Goal: Obtain resource: Obtain resource

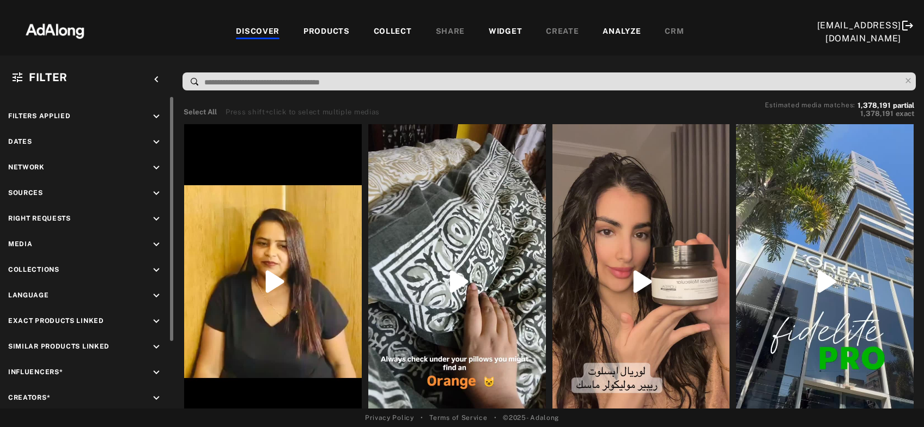
click at [155, 218] on icon "keyboard_arrow_down" at bounding box center [156, 219] width 12 height 12
click at [20, 243] on icon at bounding box center [20, 245] width 8 height 8
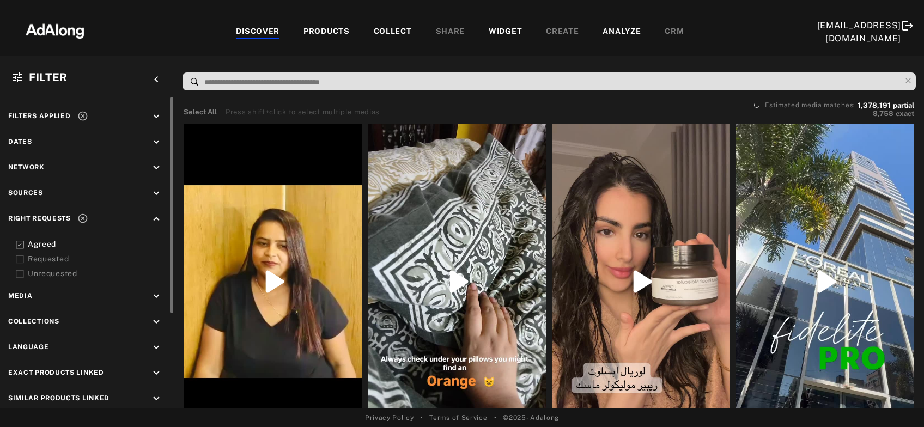
click at [20, 257] on icon at bounding box center [20, 259] width 8 height 8
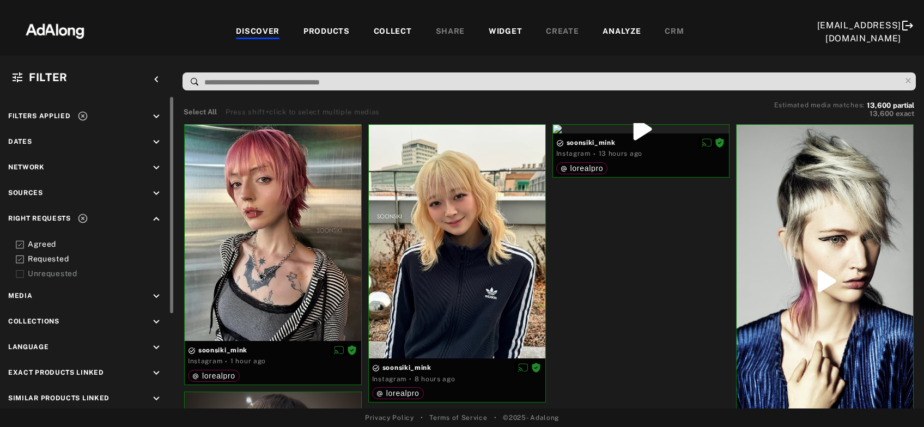
click at [86, 114] on icon at bounding box center [82, 116] width 11 height 11
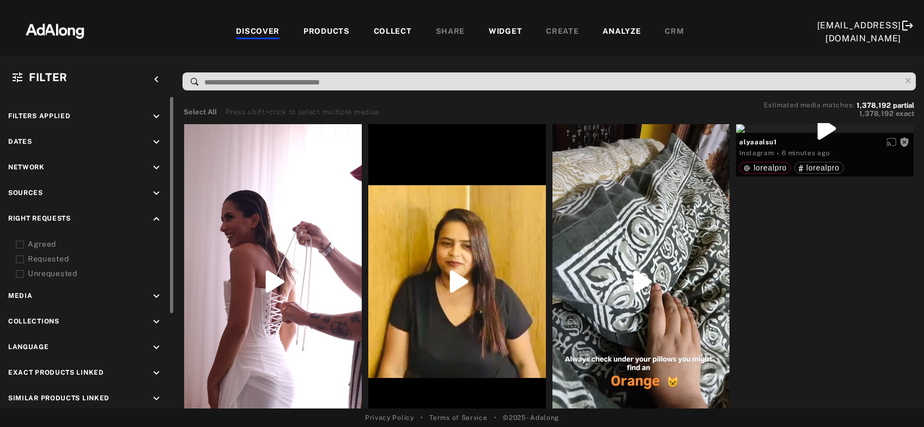
click at [154, 225] on div "keyboard_arrow_up" at bounding box center [158, 220] width 16 height 15
click at [157, 272] on icon "keyboard_arrow_down" at bounding box center [156, 270] width 12 height 12
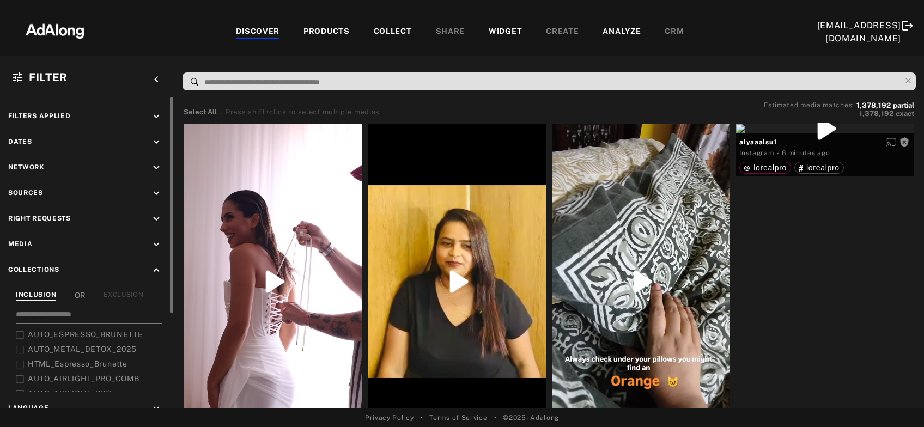
click at [137, 309] on input at bounding box center [89, 316] width 146 height 15
type input "***"
click at [115, 377] on span "Auto_LOREAL_PRO_Products" at bounding box center [84, 378] width 113 height 9
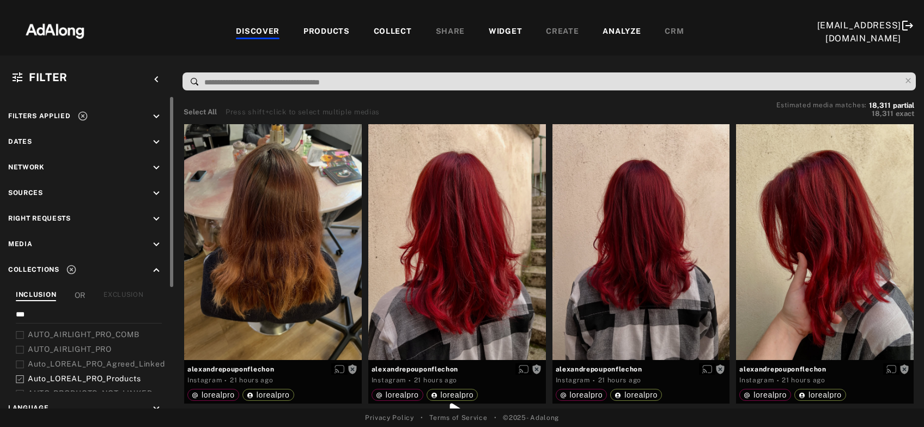
click at [157, 196] on icon "keyboard_arrow_down" at bounding box center [156, 193] width 12 height 12
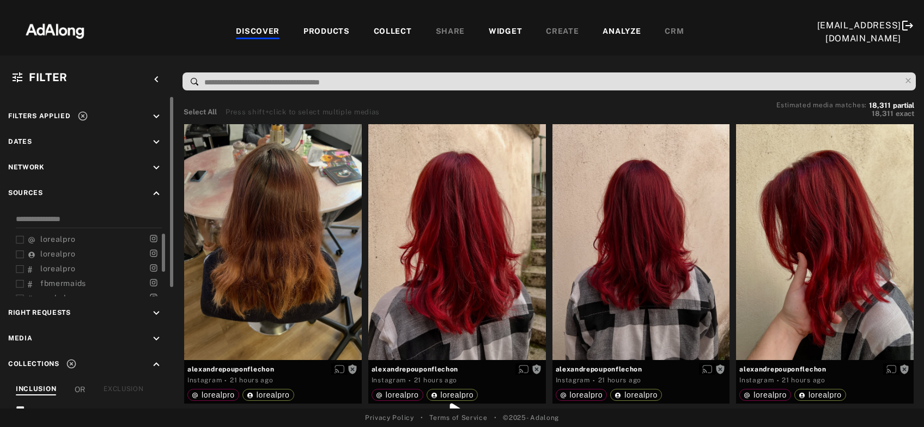
click at [56, 239] on span "lorealpro" at bounding box center [57, 239] width 35 height 9
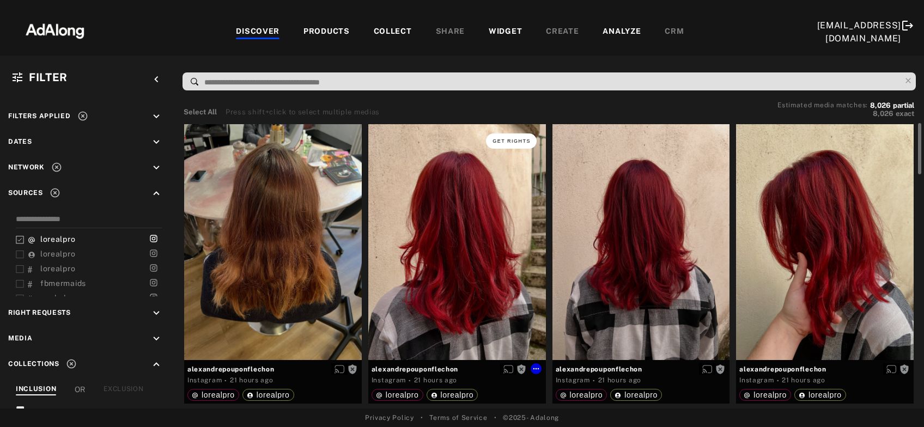
click at [514, 142] on button "Get rights" at bounding box center [511, 140] width 50 height 15
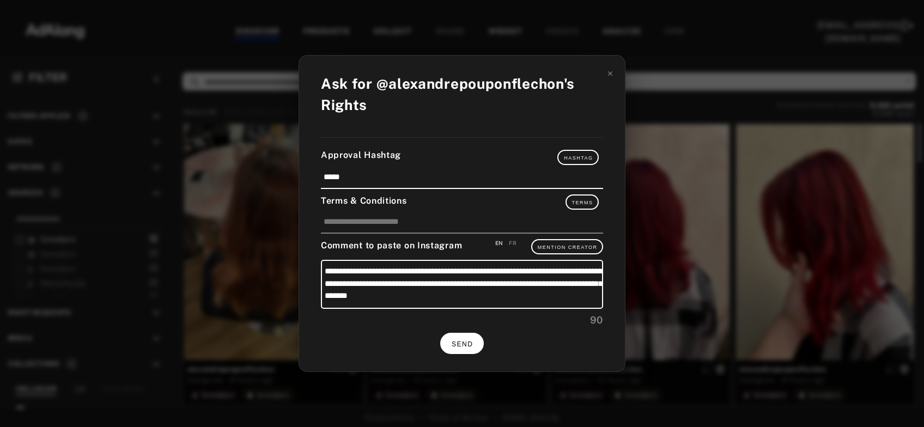
click at [459, 340] on span "SEND" at bounding box center [461, 344] width 21 height 8
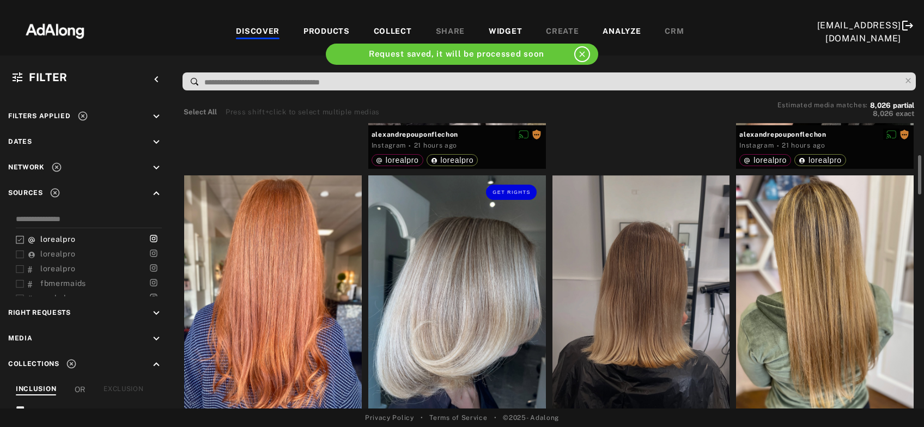
scroll to position [293, 0]
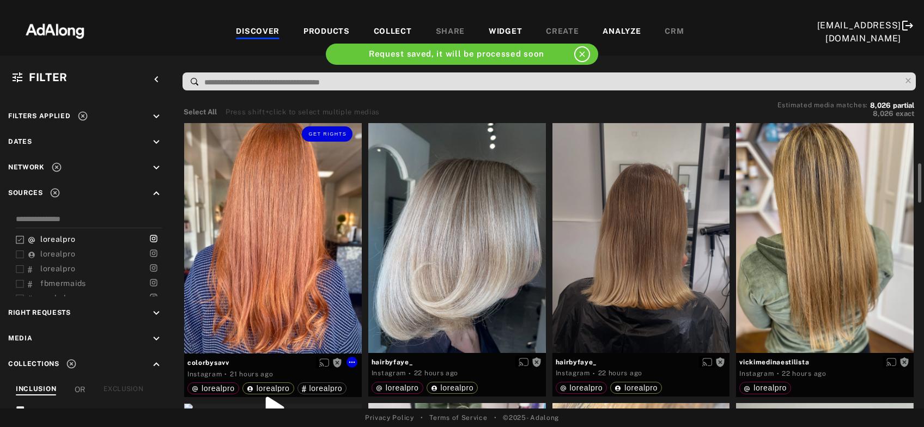
click at [322, 235] on div "Get rights" at bounding box center [273, 235] width 178 height 236
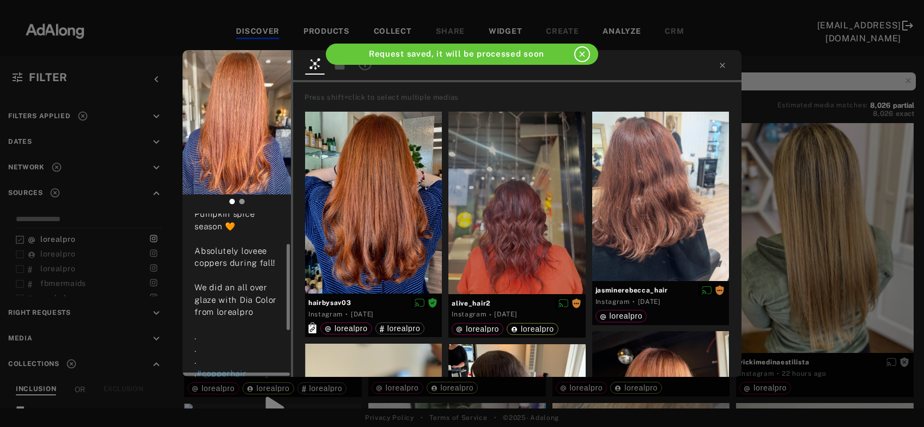
scroll to position [117, 0]
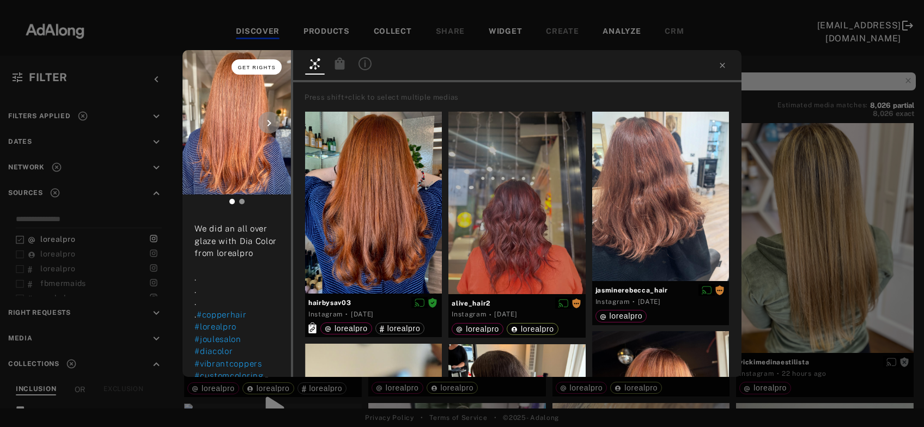
click at [262, 66] on span "Get rights" at bounding box center [257, 67] width 38 height 5
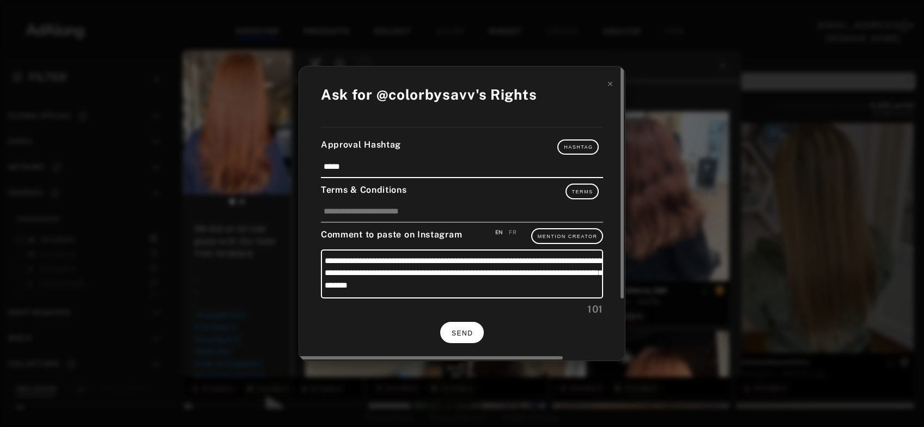
click at [480, 335] on button "SEND" at bounding box center [462, 332] width 44 height 21
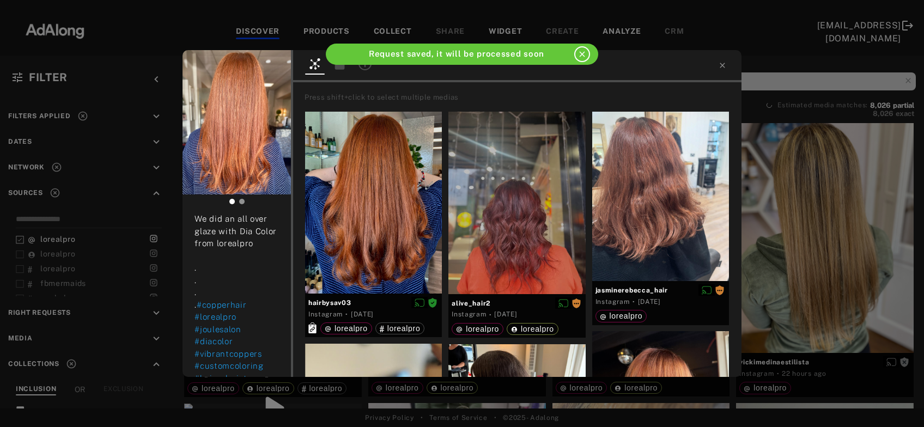
click at [806, 277] on div "colorbysavv Rights requested 21 hours ago Pumpkin spice season 🧡 Absolutely lov…" at bounding box center [462, 213] width 924 height 427
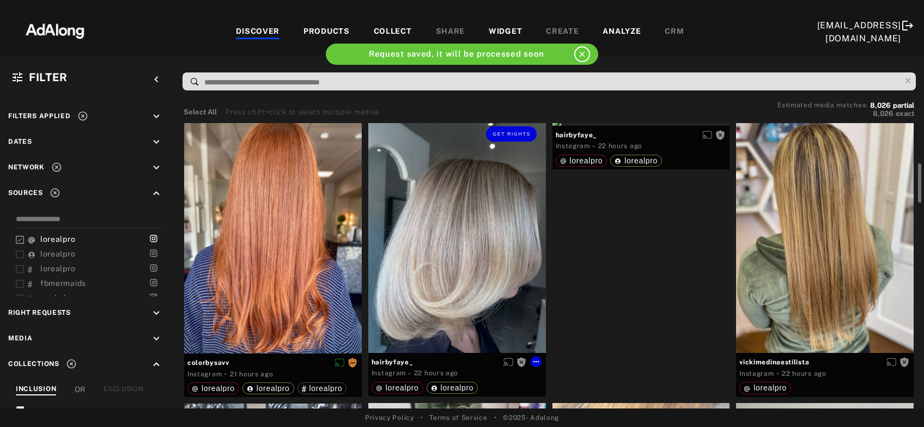
click at [414, 268] on div "Get rights" at bounding box center [457, 235] width 178 height 236
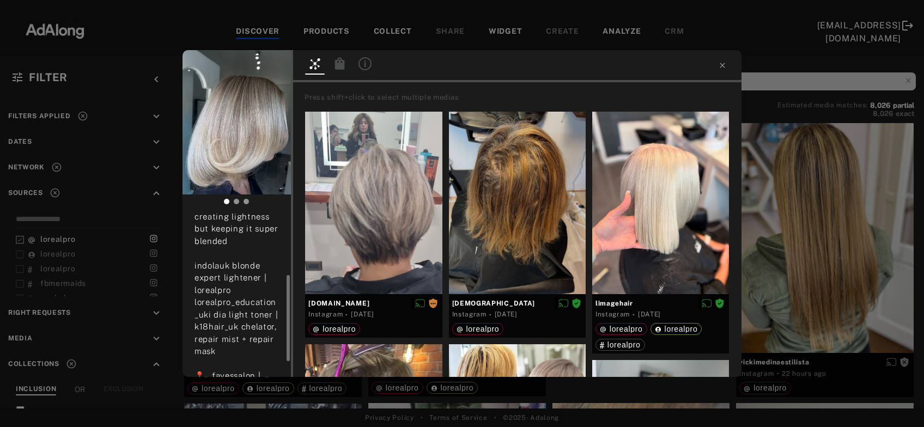
scroll to position [147, 0]
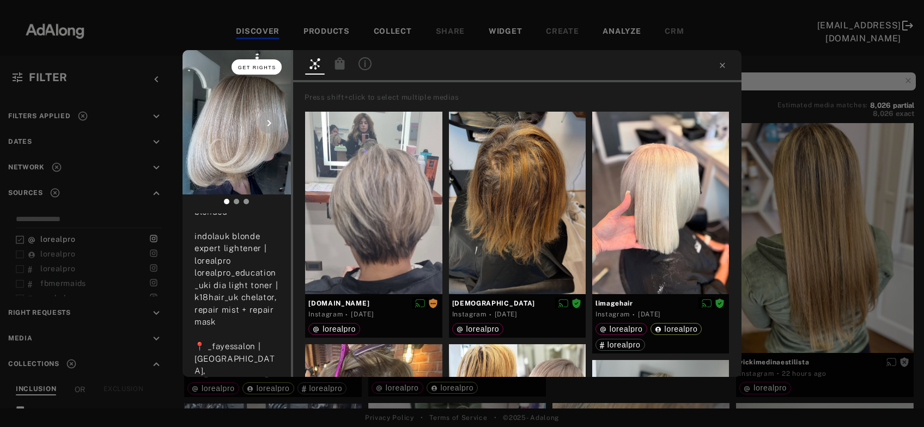
click at [257, 72] on button "Get rights" at bounding box center [256, 66] width 50 height 15
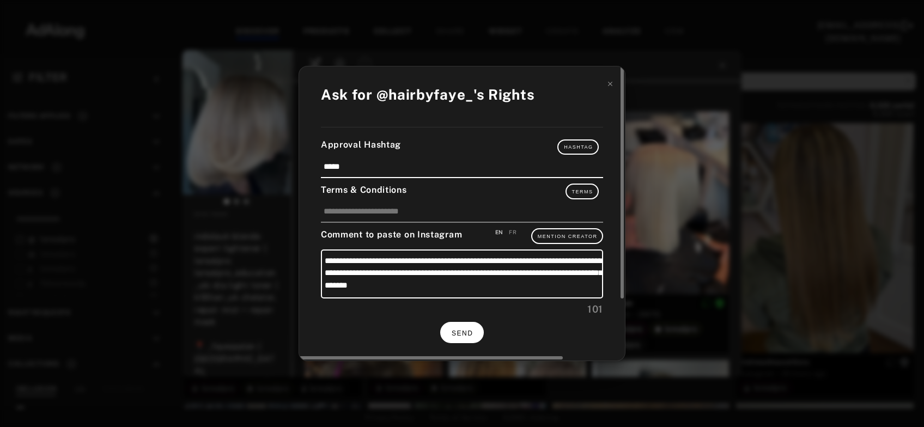
click at [454, 335] on button "SEND" at bounding box center [462, 332] width 44 height 21
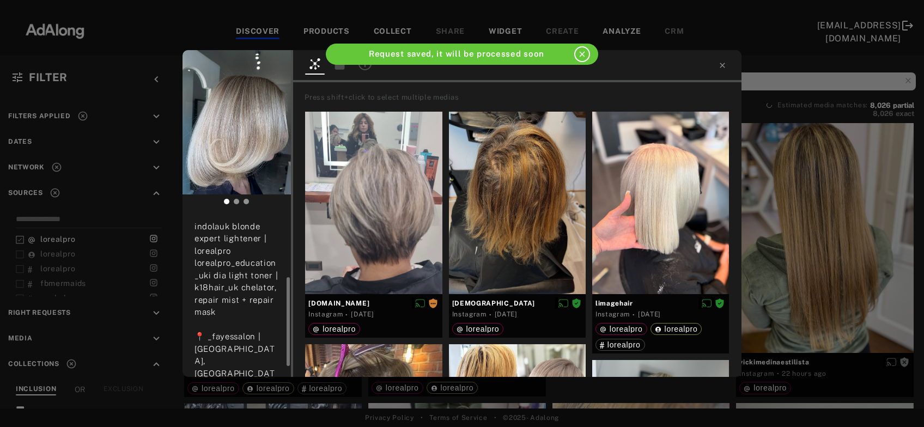
scroll to position [136, 0]
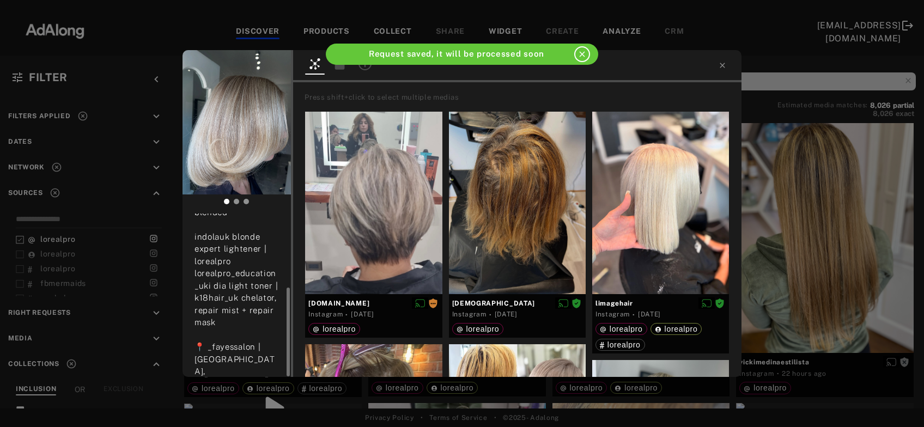
click at [826, 238] on div "hairbyfaye_ Rights requested 22 hours ago creamy coconut blonde 🥥 super fine bl…" at bounding box center [462, 213] width 924 height 427
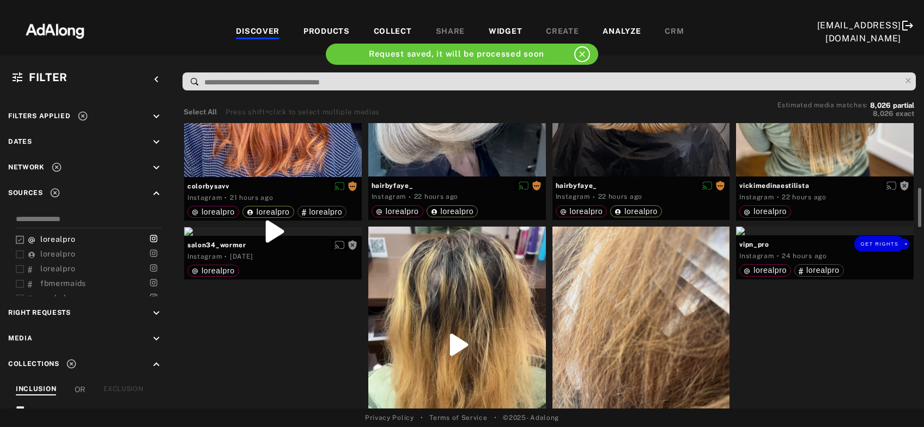
scroll to position [587, 0]
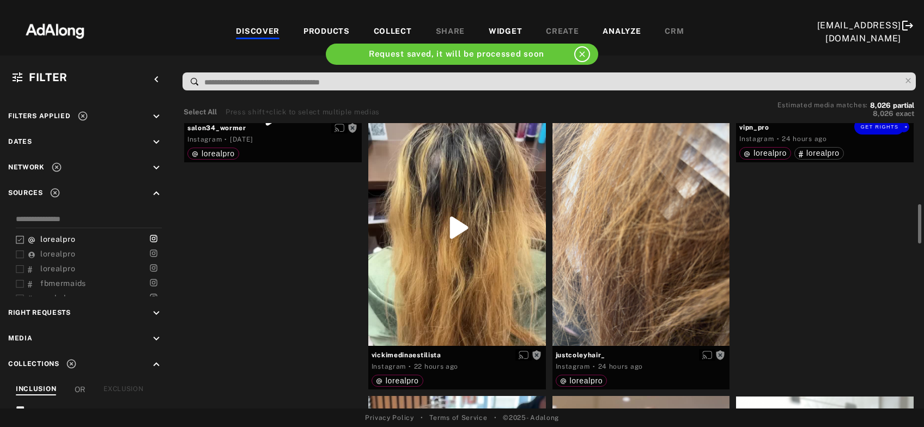
click at [827, 118] on div "Get rights" at bounding box center [825, 113] width 178 height 9
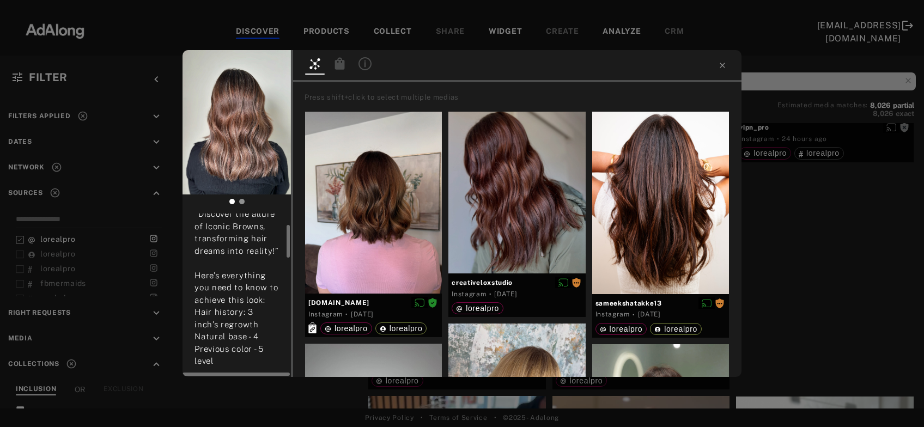
scroll to position [117, 0]
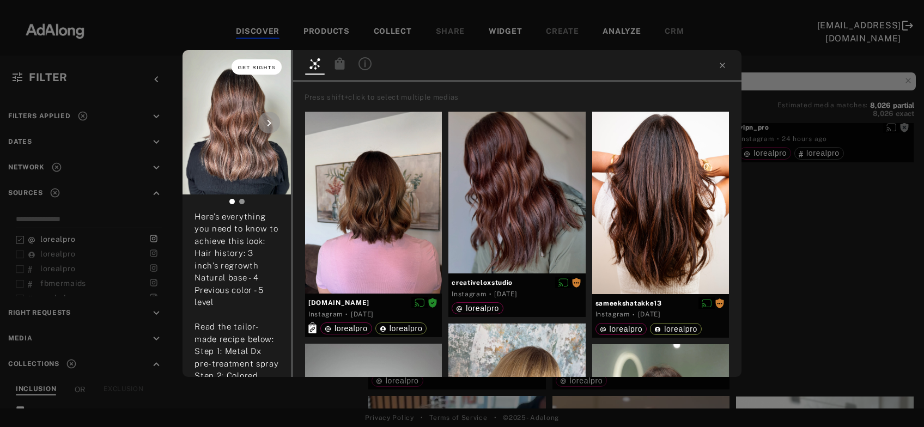
click at [264, 70] on span "Get rights" at bounding box center [257, 67] width 38 height 5
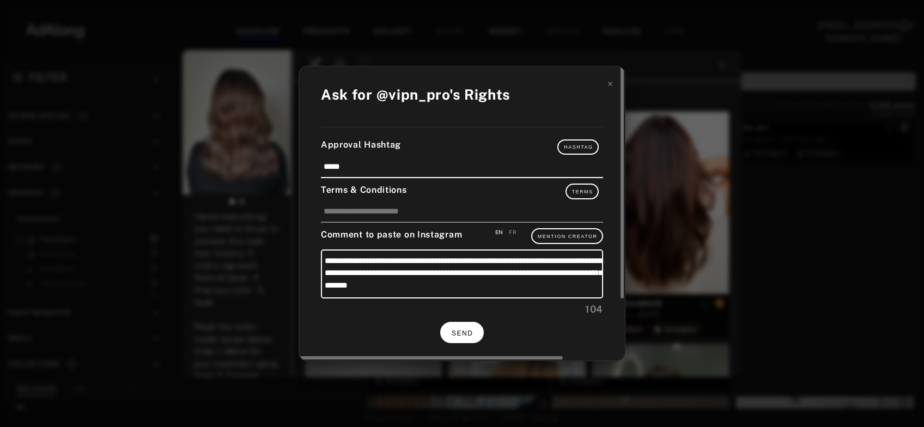
click at [468, 334] on button "SEND" at bounding box center [462, 332] width 44 height 21
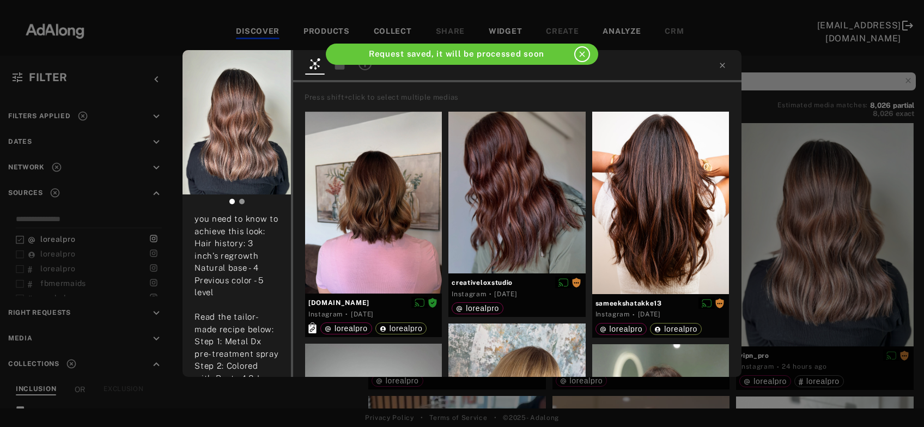
click at [817, 252] on div "vipn_pro Rights requested 24 hours ago “Discover the allure of Iconic Browns, t…" at bounding box center [462, 213] width 924 height 427
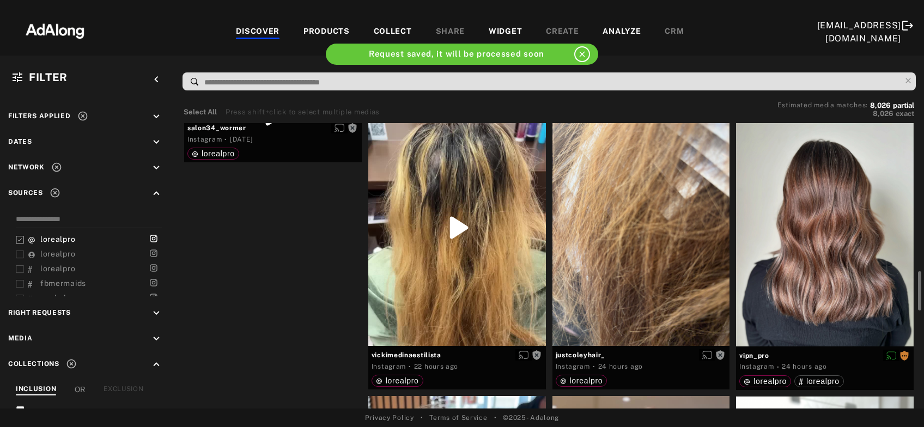
scroll to position [645, 0]
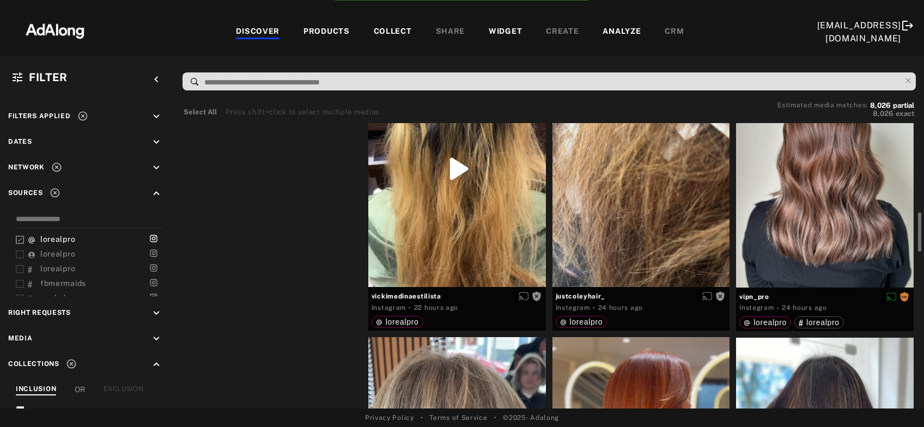
click at [233, 60] on div "Get rights" at bounding box center [273, 55] width 178 height 9
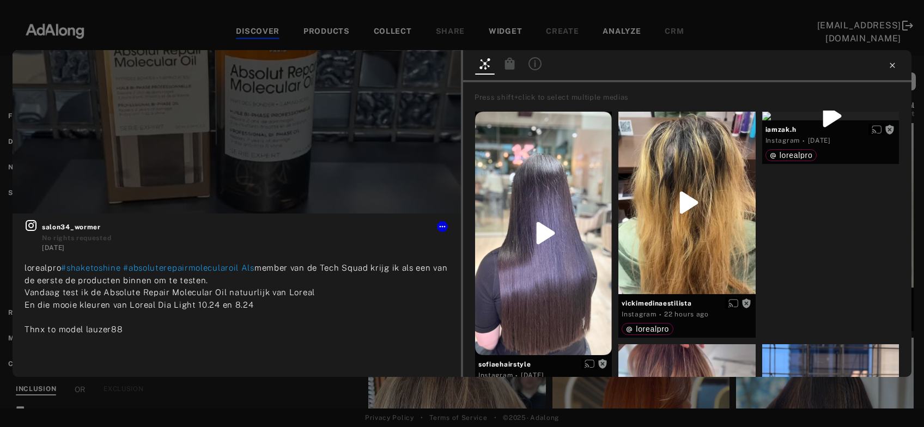
click at [893, 66] on icon at bounding box center [891, 65] width 5 height 5
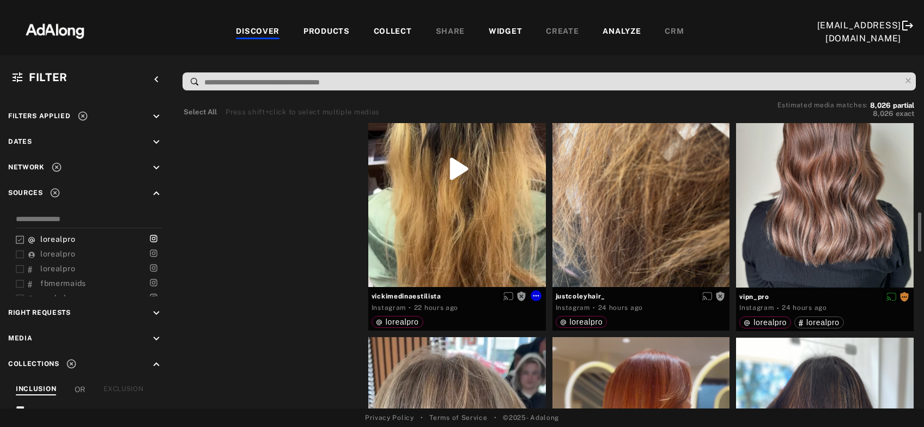
click at [447, 192] on div "Get rights" at bounding box center [457, 169] width 178 height 236
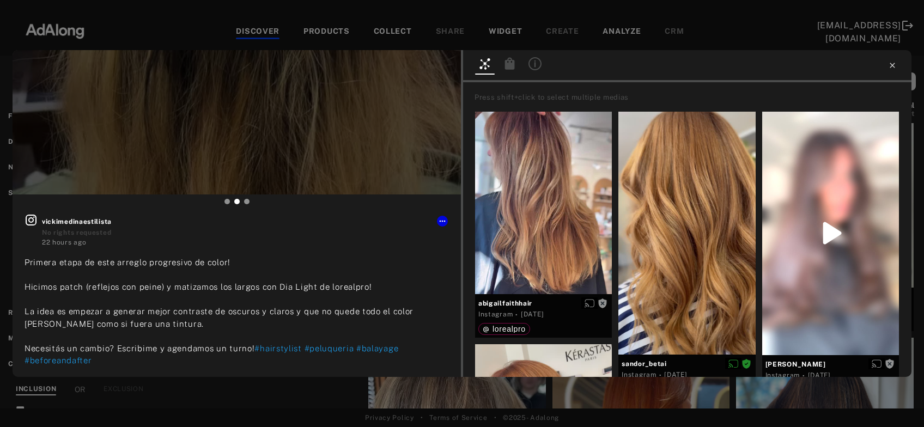
type input "**"
click at [893, 65] on icon at bounding box center [891, 65] width 5 height 5
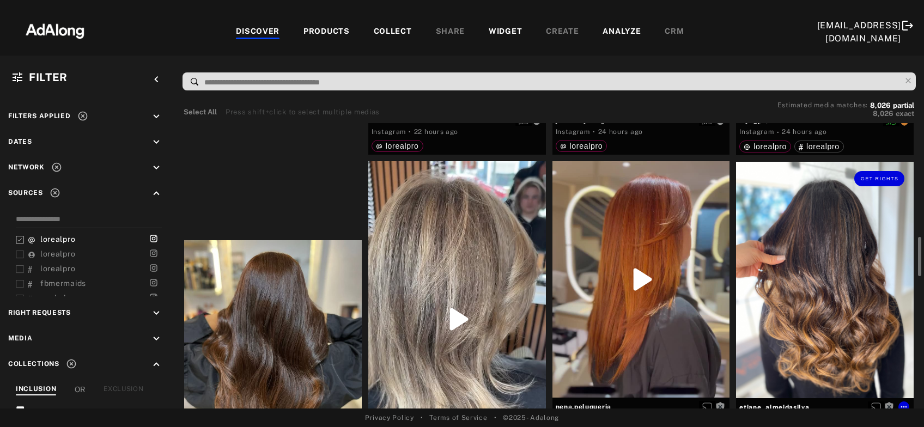
scroll to position [880, 0]
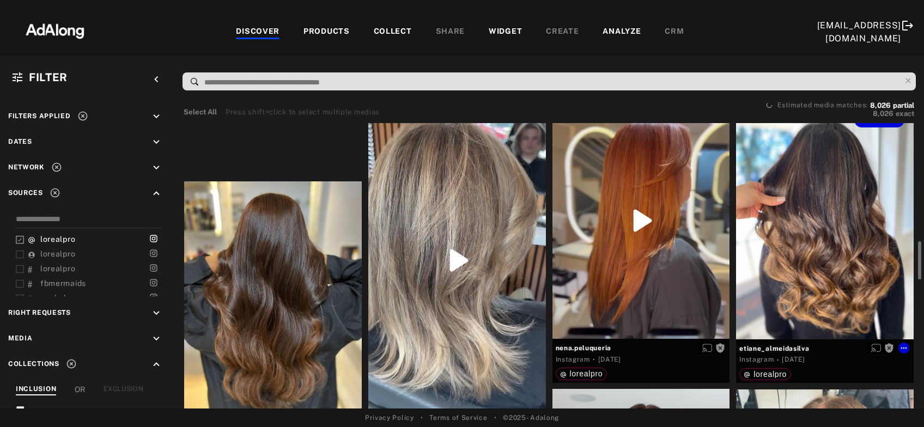
click at [818, 196] on div "Get rights" at bounding box center [825, 221] width 178 height 236
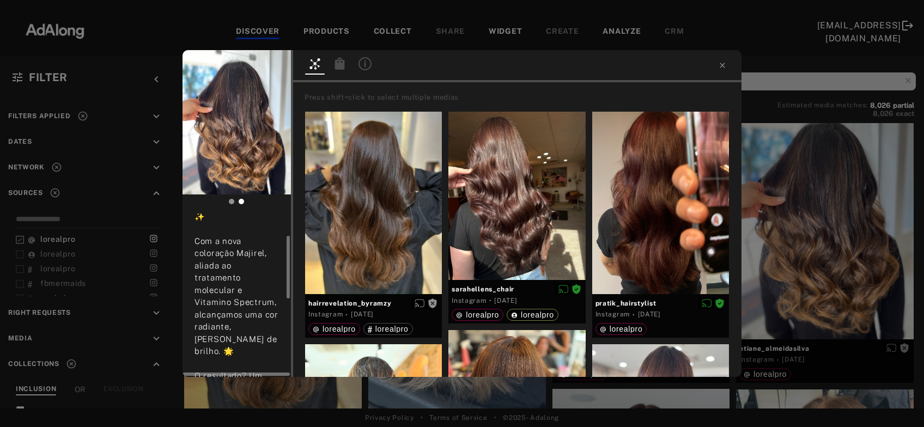
scroll to position [176, 0]
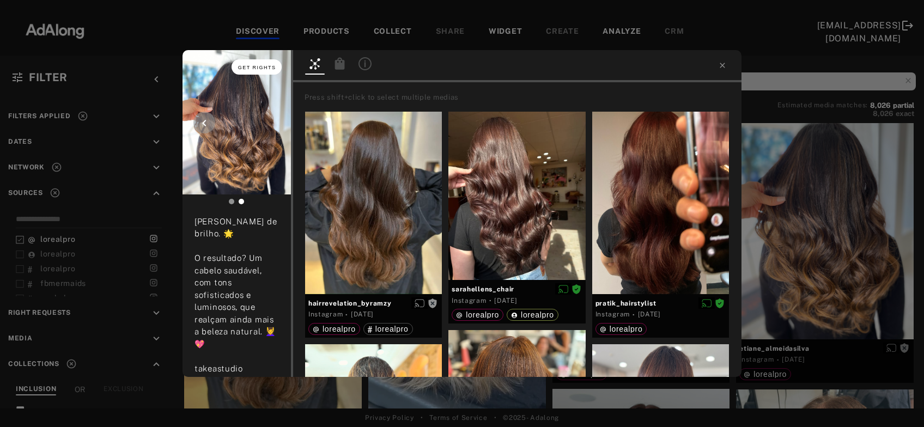
click at [258, 71] on button "Get rights" at bounding box center [256, 66] width 50 height 15
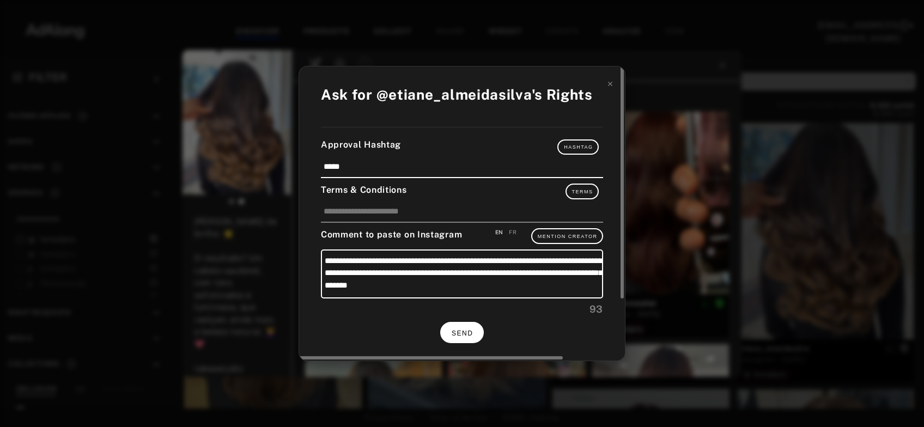
click at [464, 335] on button "SEND" at bounding box center [462, 332] width 44 height 21
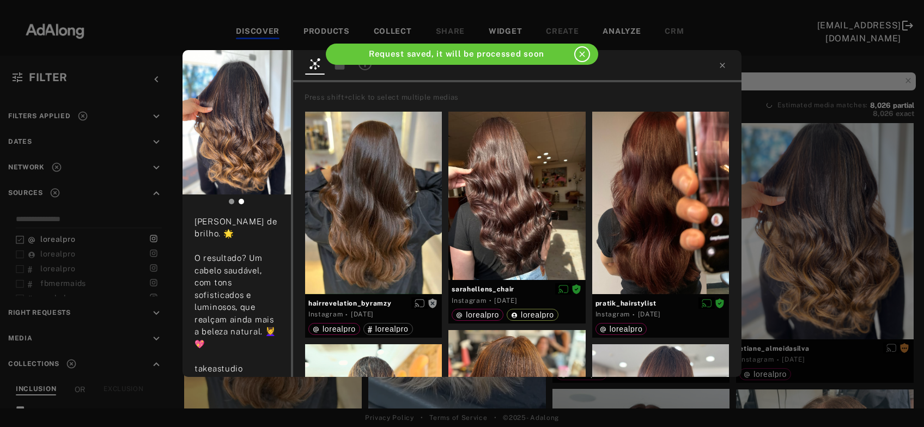
click at [856, 247] on div "etiane_almeidasilva Rights requested 2 days ago ✨ Moreno Iluminado ✨ Com a nova…" at bounding box center [462, 213] width 924 height 427
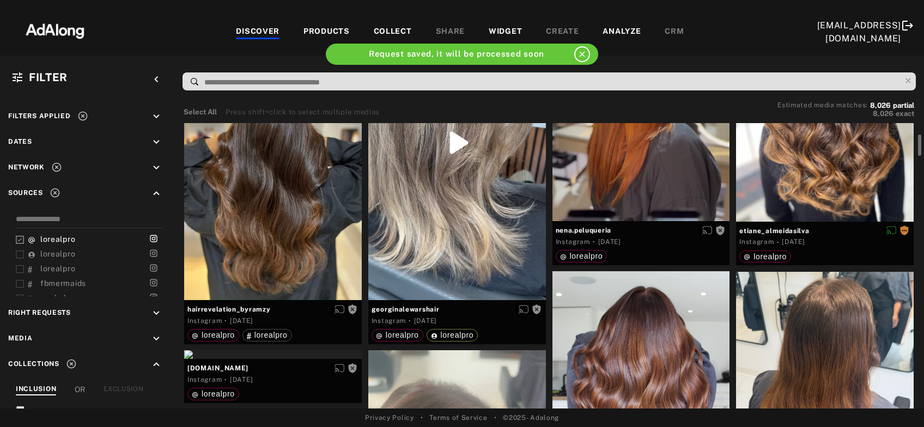
scroll to position [939, 0]
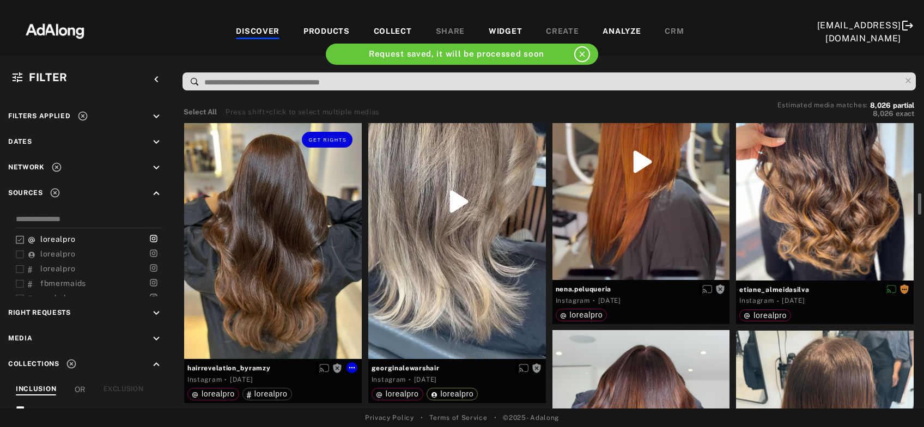
click at [289, 241] on div "Get rights" at bounding box center [273, 241] width 178 height 236
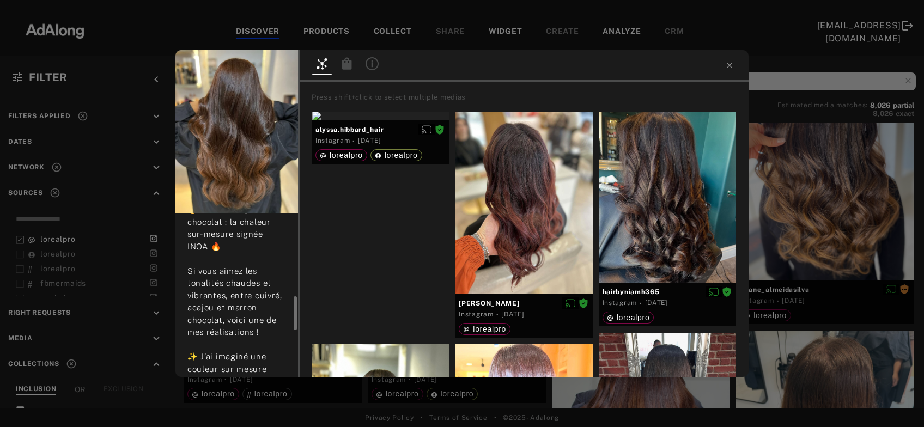
scroll to position [117, 0]
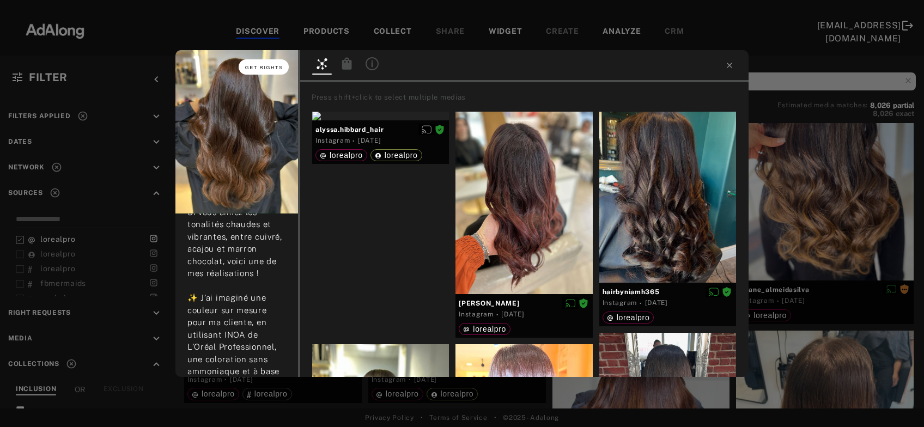
click at [268, 67] on span "Get rights" at bounding box center [264, 67] width 38 height 5
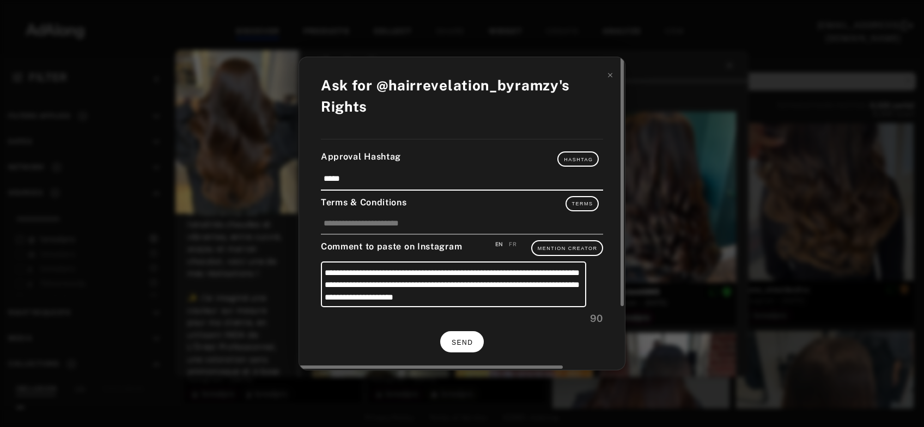
click at [449, 338] on button "SEND" at bounding box center [462, 341] width 44 height 21
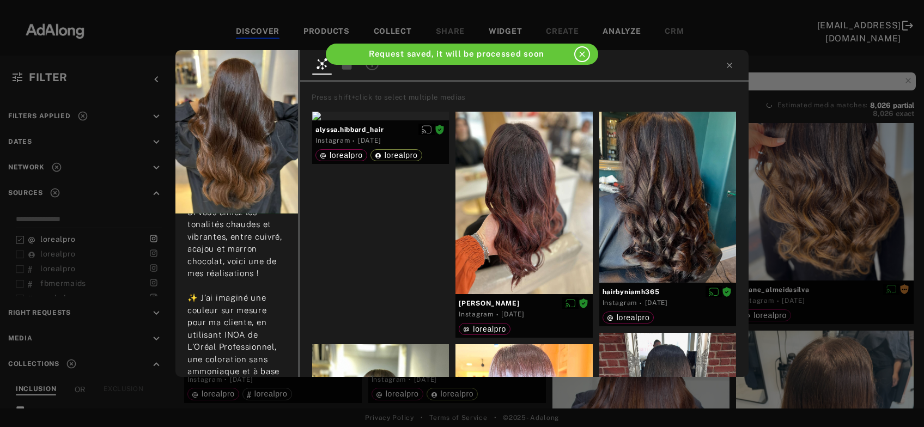
click at [831, 234] on div "hairrevelation_byramzy Rights requested 2 days ago 🔥 Cuivré, acajou & chocolat …" at bounding box center [462, 213] width 924 height 427
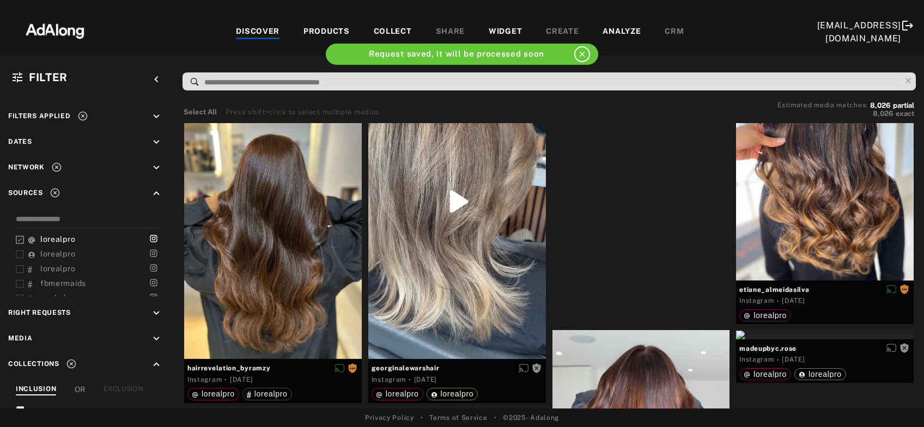
scroll to position [880, 0]
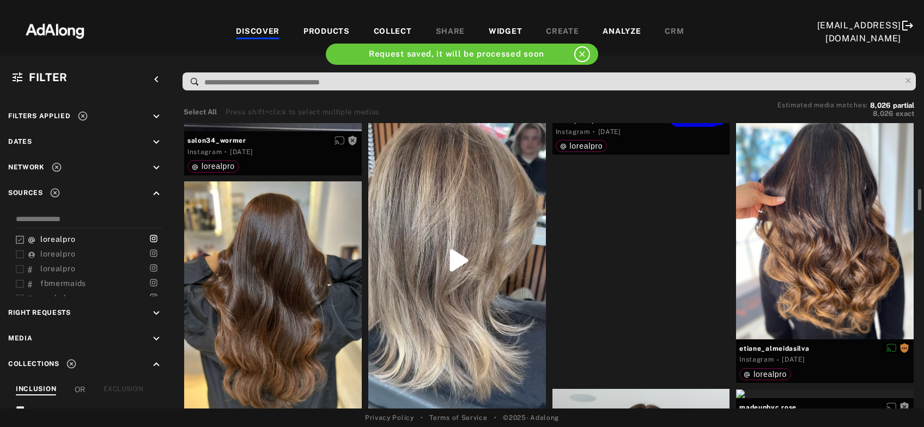
click at [614, 111] on div "Get rights" at bounding box center [641, 106] width 178 height 9
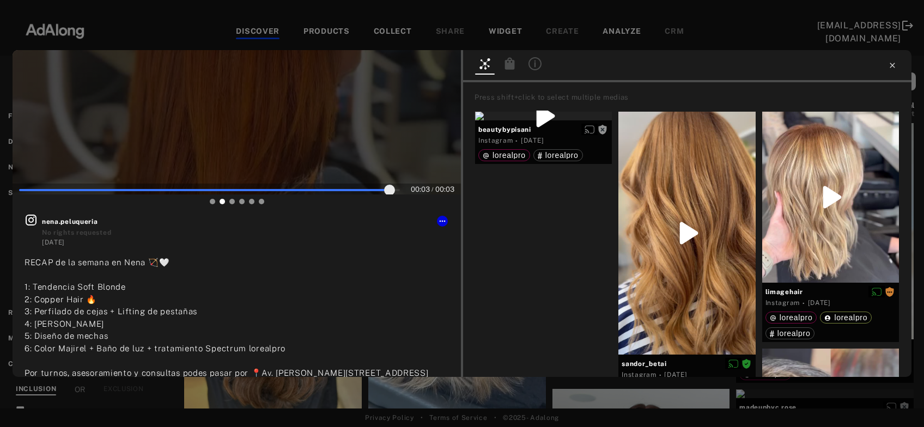
type input "**"
click at [889, 67] on icon at bounding box center [892, 65] width 9 height 9
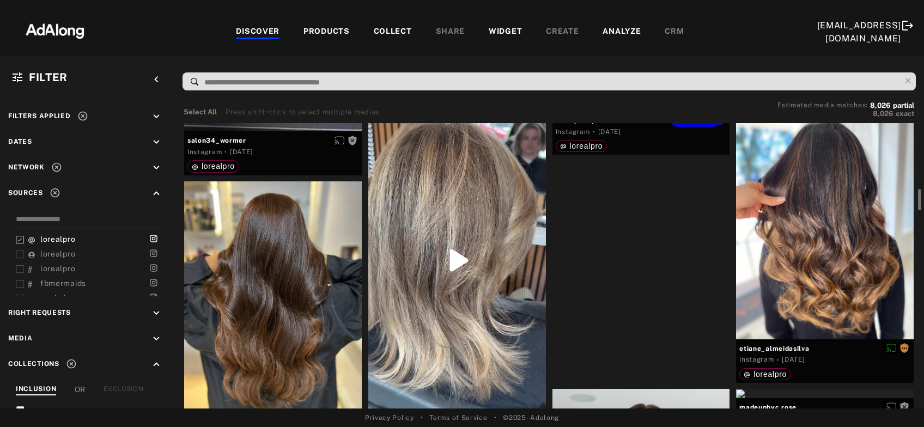
scroll to position [762, 0]
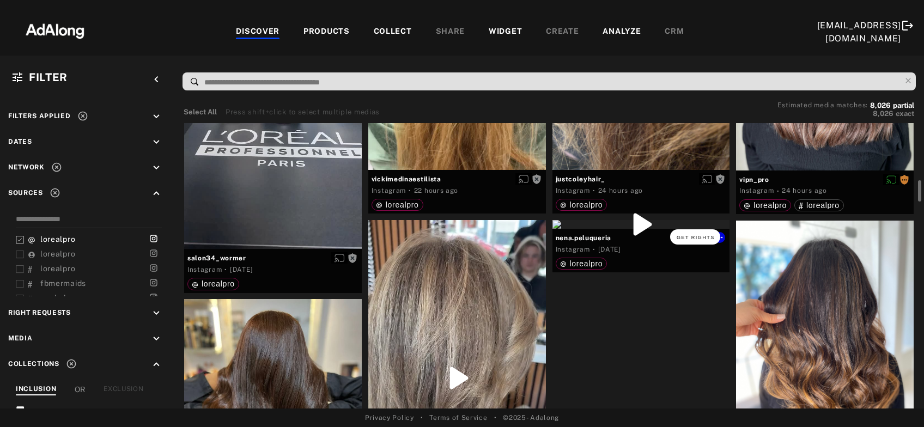
click at [707, 233] on button "Get rights" at bounding box center [695, 236] width 50 height 15
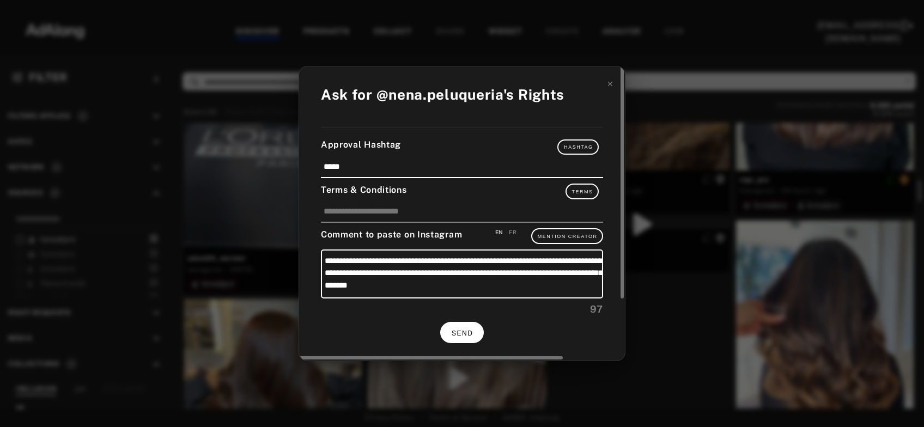
click at [469, 323] on button "SEND" at bounding box center [462, 332] width 44 height 21
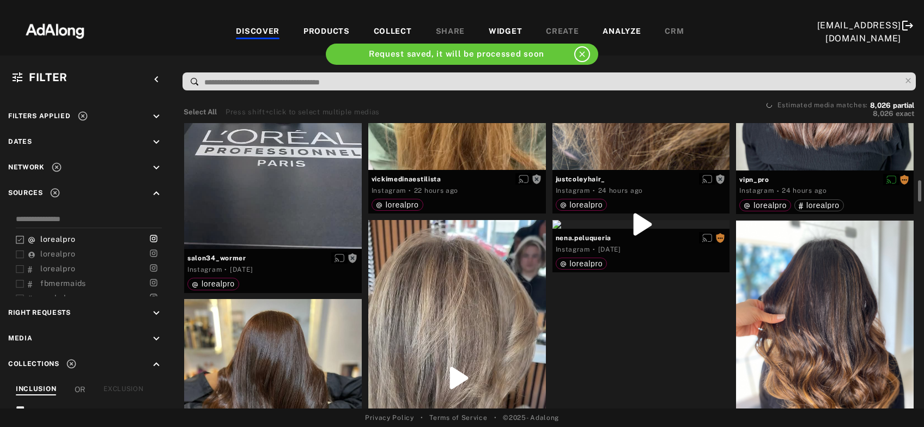
scroll to position [880, 0]
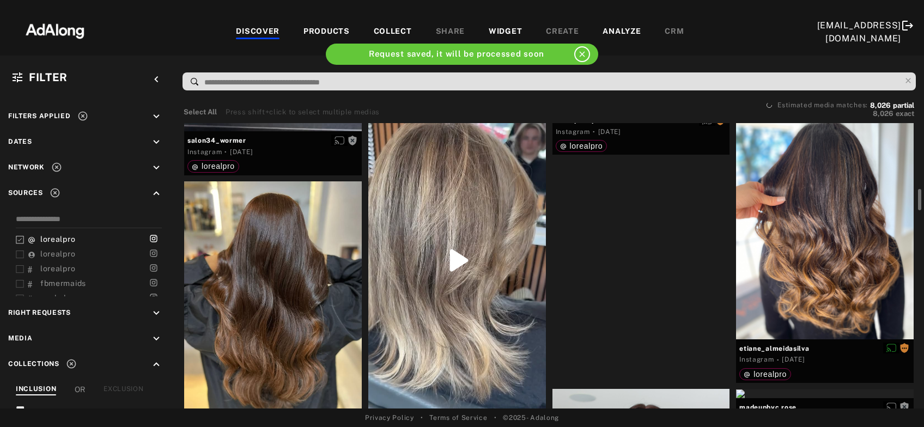
click at [469, 323] on div at bounding box center [457, 259] width 178 height 315
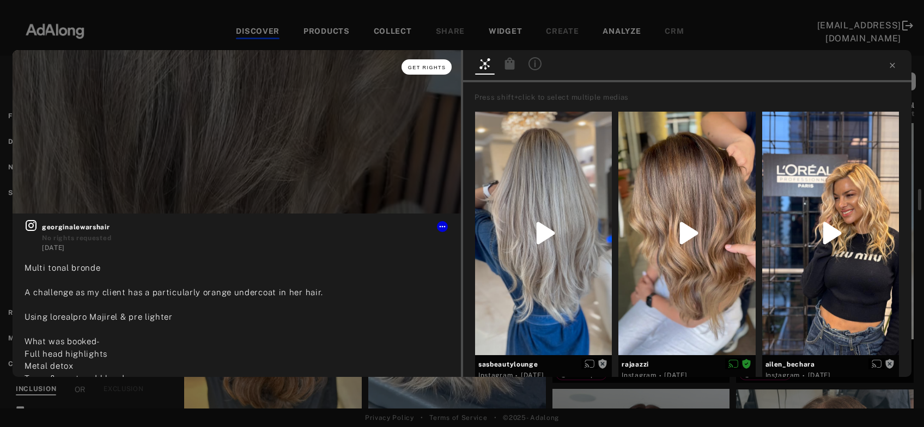
click at [446, 68] on span "Get rights" at bounding box center [427, 67] width 38 height 5
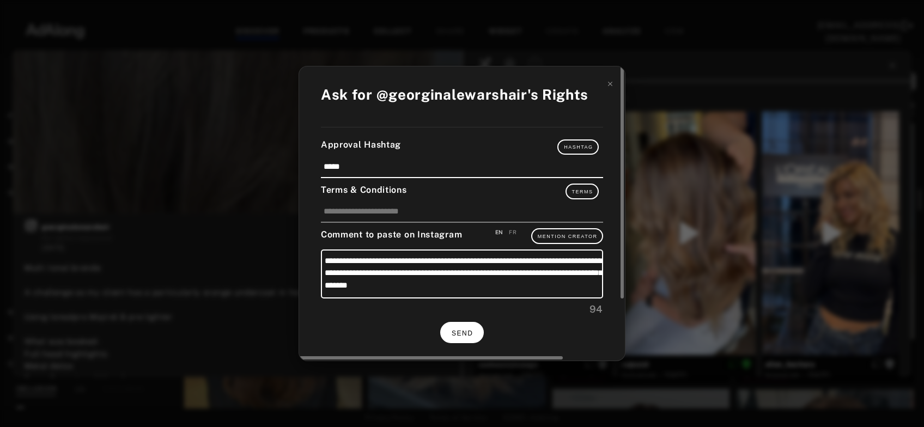
click at [472, 329] on span "SEND" at bounding box center [461, 333] width 21 height 8
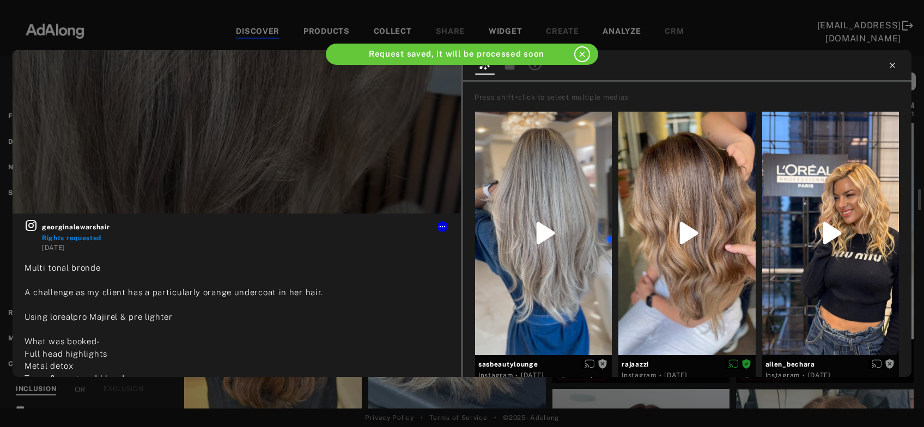
click at [889, 70] on icon at bounding box center [892, 65] width 9 height 9
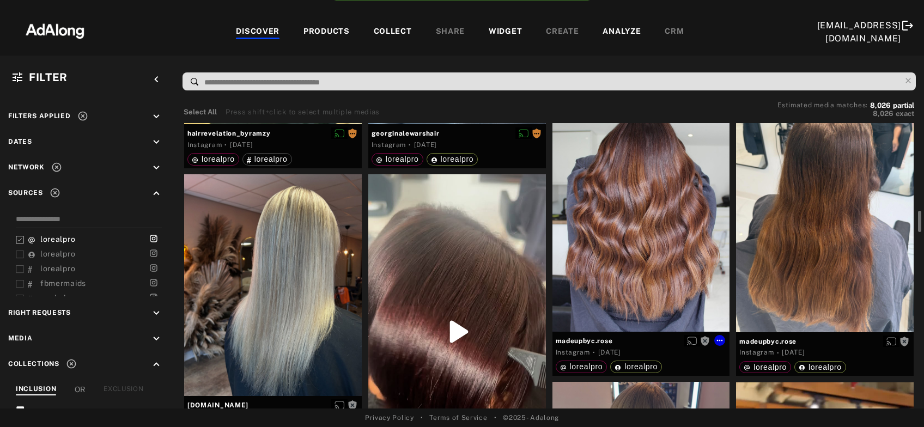
scroll to position [1115, 0]
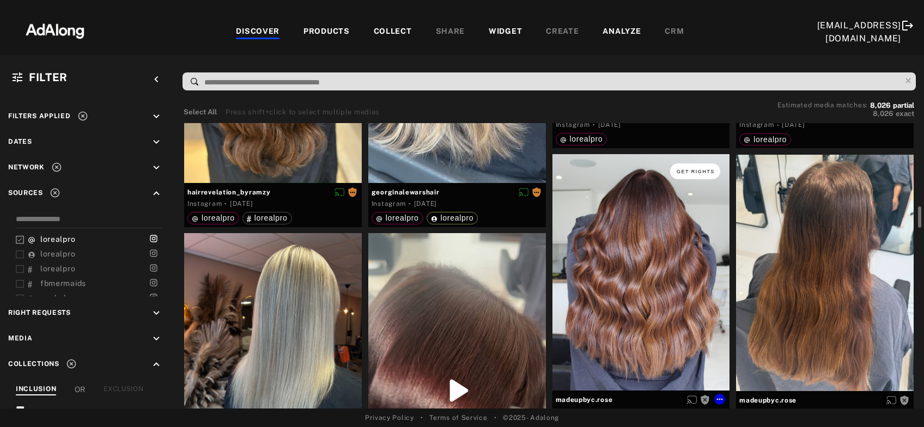
click at [707, 173] on button "Get rights" at bounding box center [695, 170] width 50 height 15
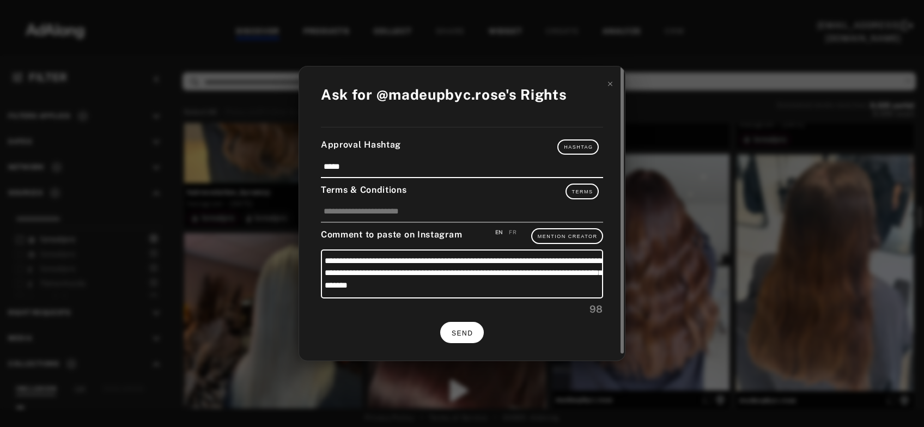
click at [466, 330] on span "SEND" at bounding box center [461, 333] width 21 height 8
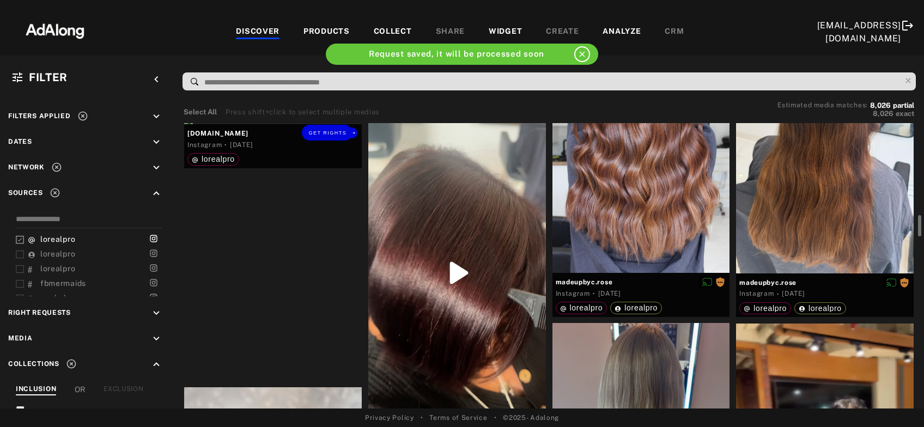
scroll to position [1174, 0]
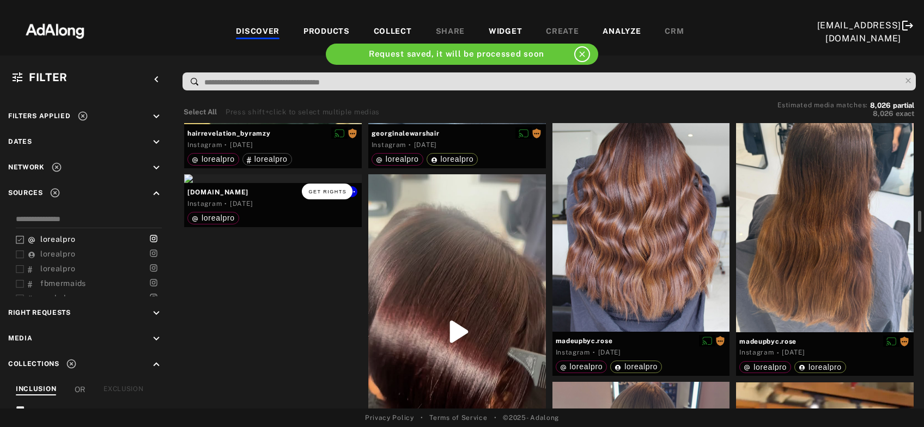
click at [324, 191] on span "Get rights" at bounding box center [327, 191] width 38 height 5
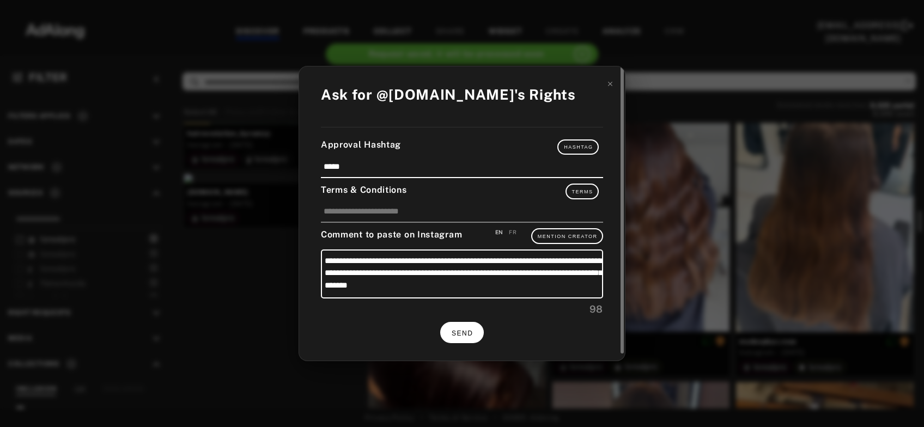
click at [471, 331] on span "SEND" at bounding box center [461, 333] width 21 height 8
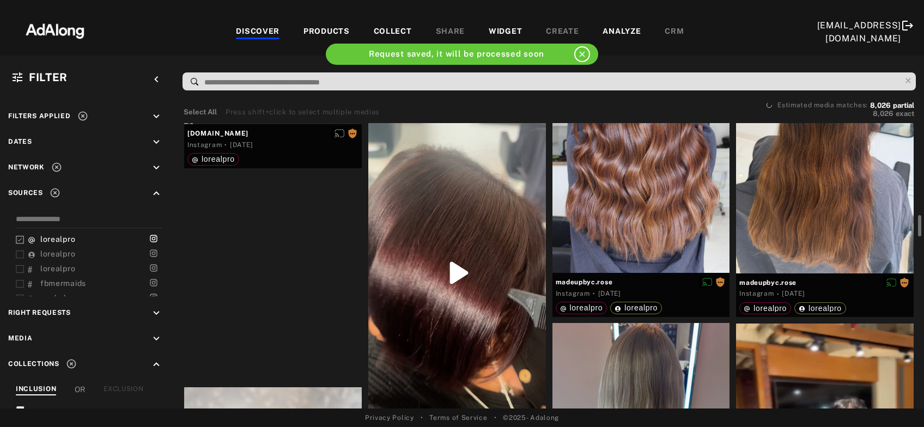
scroll to position [1291, 0]
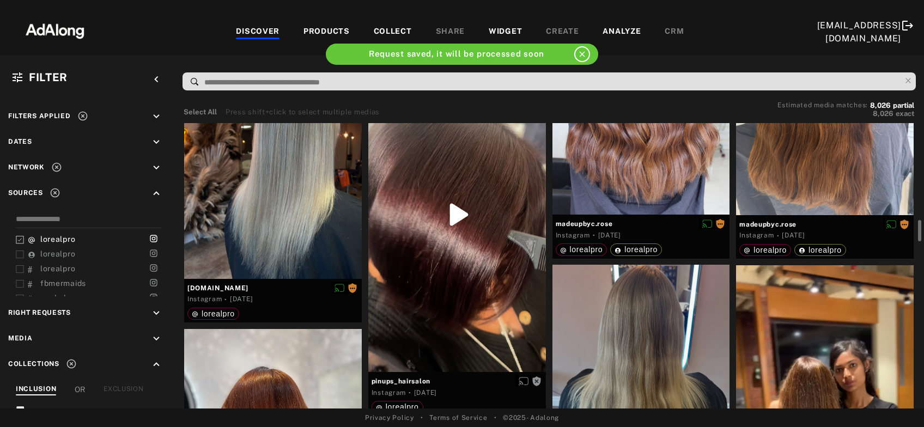
click at [478, 309] on div at bounding box center [457, 214] width 178 height 315
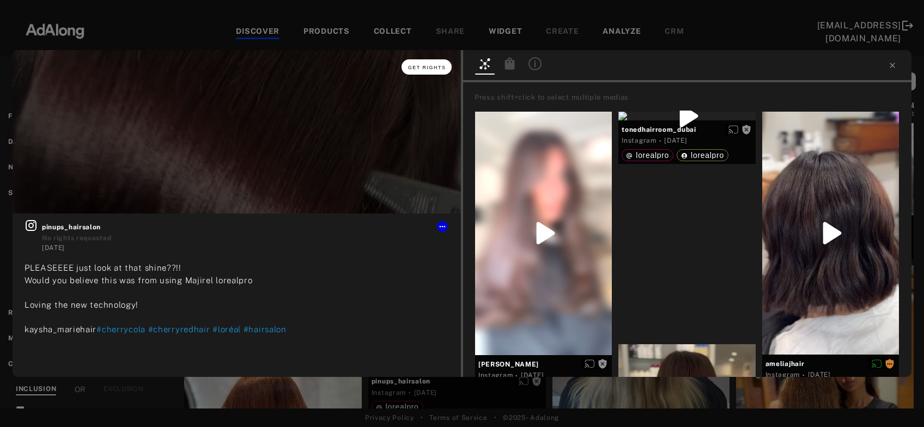
click at [423, 68] on span "Get rights" at bounding box center [427, 67] width 38 height 5
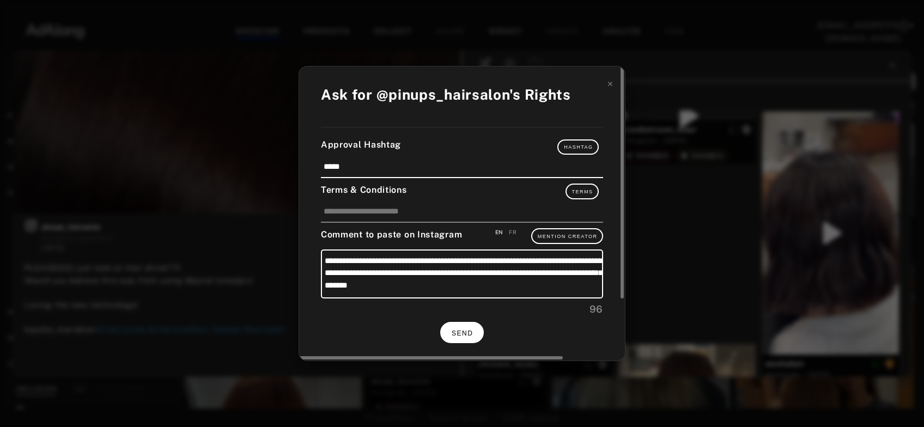
click at [464, 329] on span "SEND" at bounding box center [461, 333] width 21 height 8
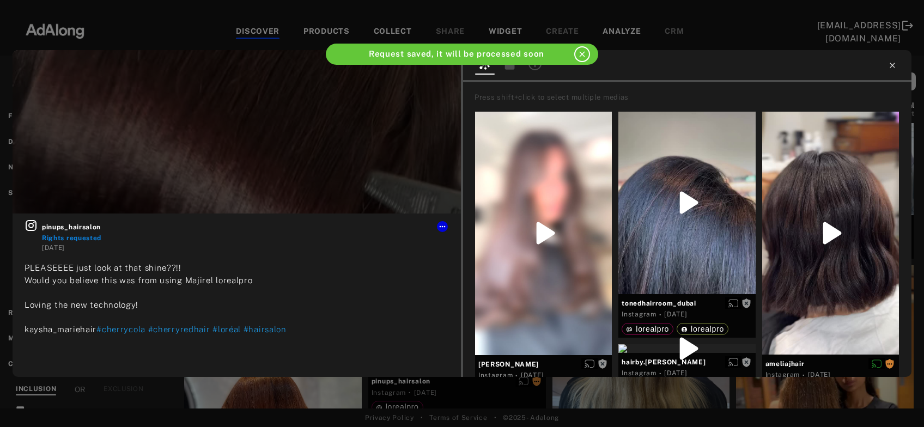
click at [894, 65] on icon at bounding box center [892, 65] width 9 height 9
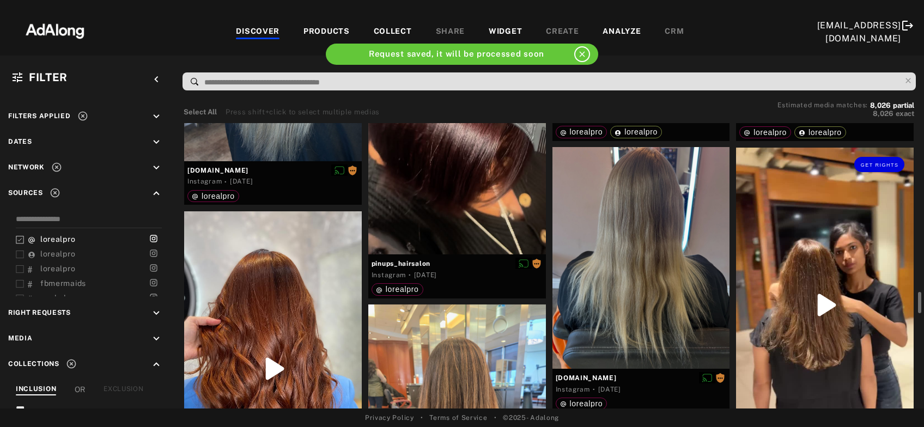
scroll to position [1467, 0]
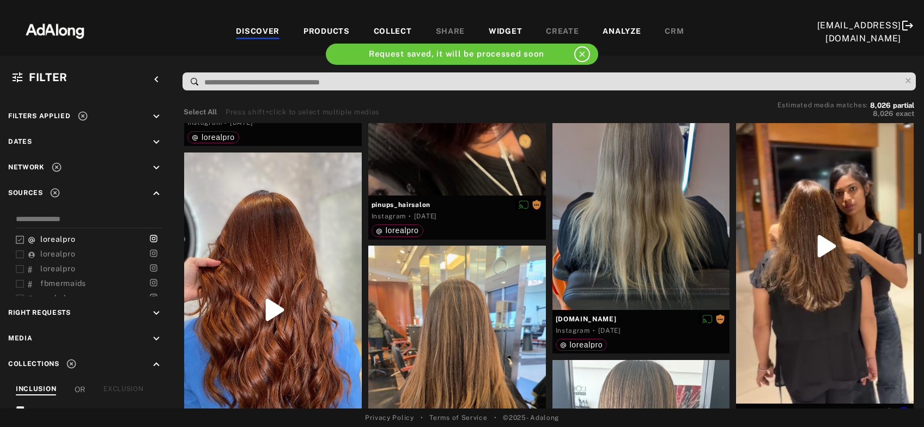
click at [839, 237] on div "Get rights" at bounding box center [825, 246] width 178 height 315
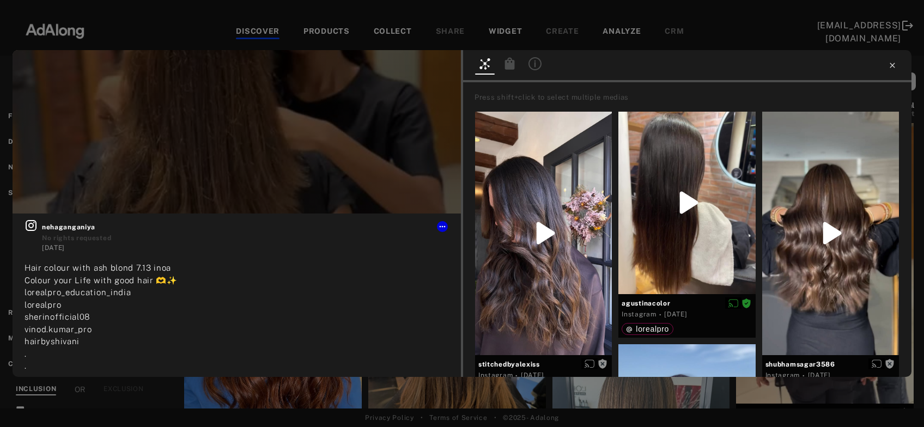
click at [895, 66] on icon at bounding box center [892, 65] width 9 height 9
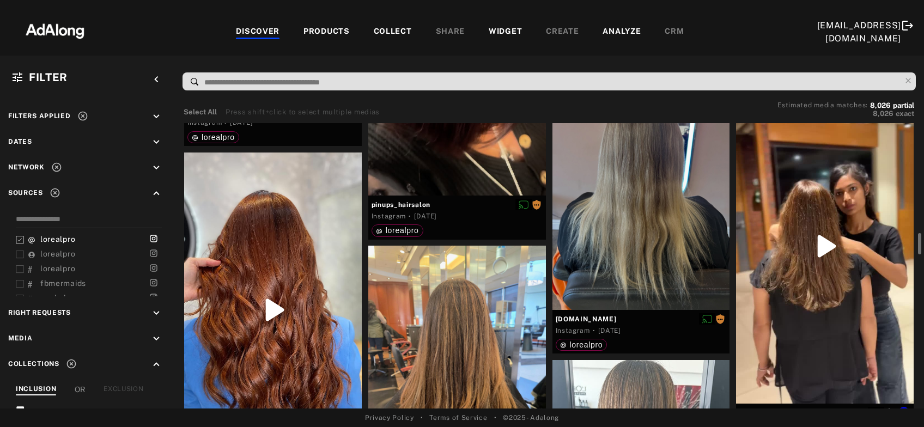
scroll to position [1525, 0]
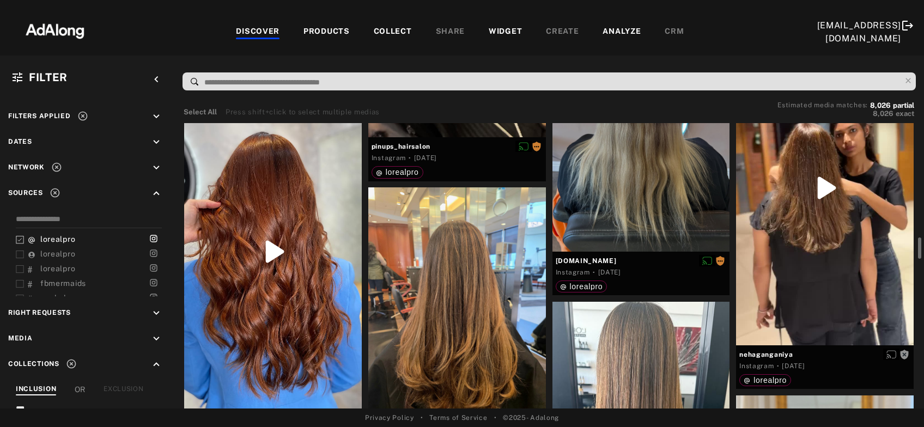
click at [296, 323] on div "Get rights" at bounding box center [273, 251] width 178 height 315
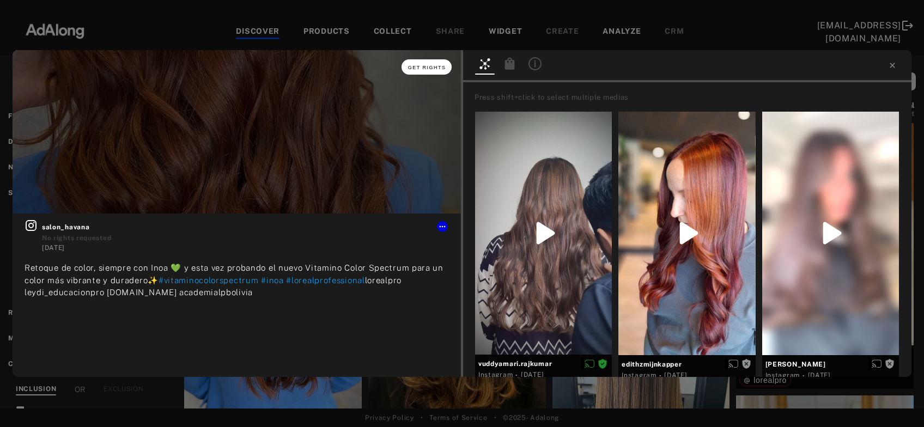
click at [442, 66] on span "Get rights" at bounding box center [427, 67] width 38 height 5
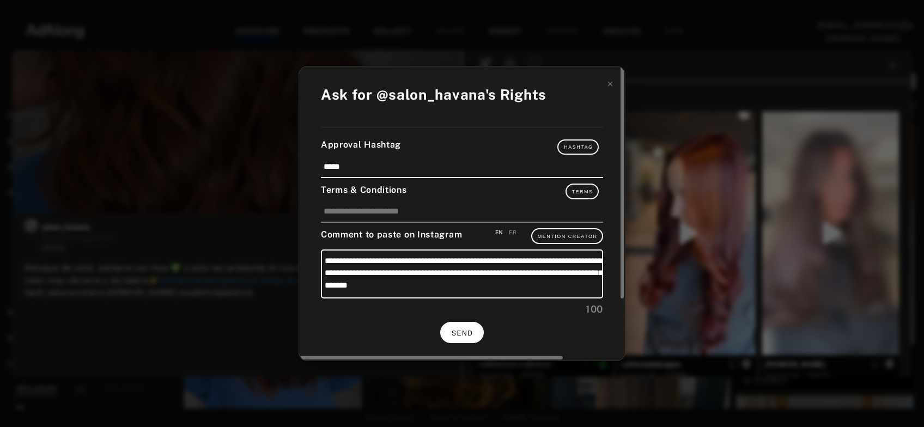
click at [468, 326] on button "SEND" at bounding box center [462, 332] width 44 height 21
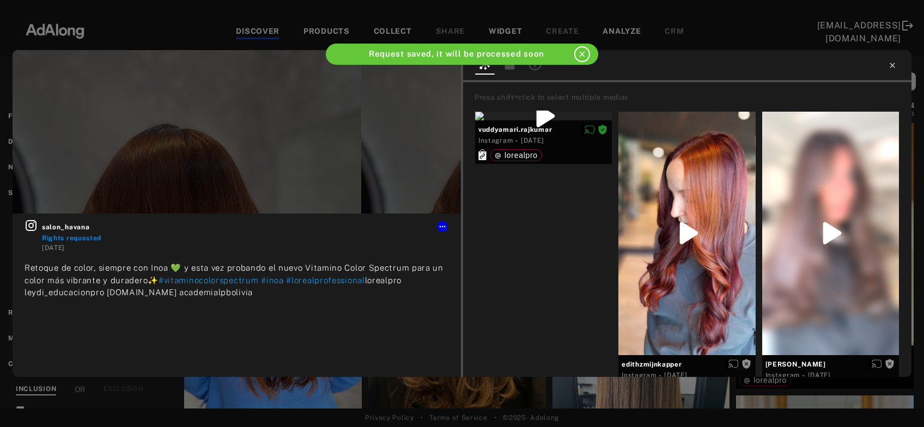
click at [891, 66] on icon at bounding box center [891, 65] width 5 height 5
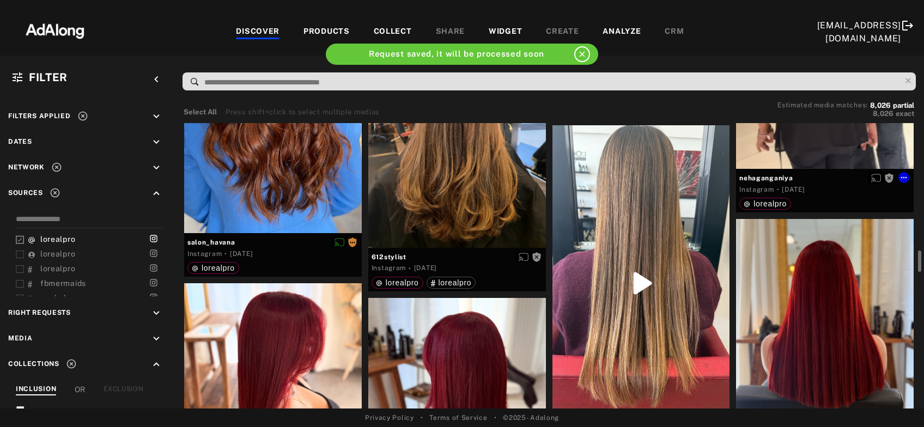
scroll to position [1761, 0]
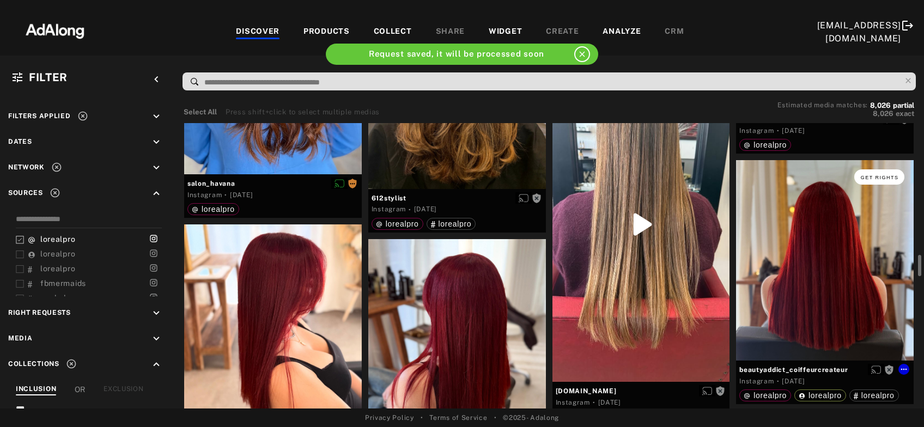
click at [887, 171] on button "Get rights" at bounding box center [879, 176] width 50 height 15
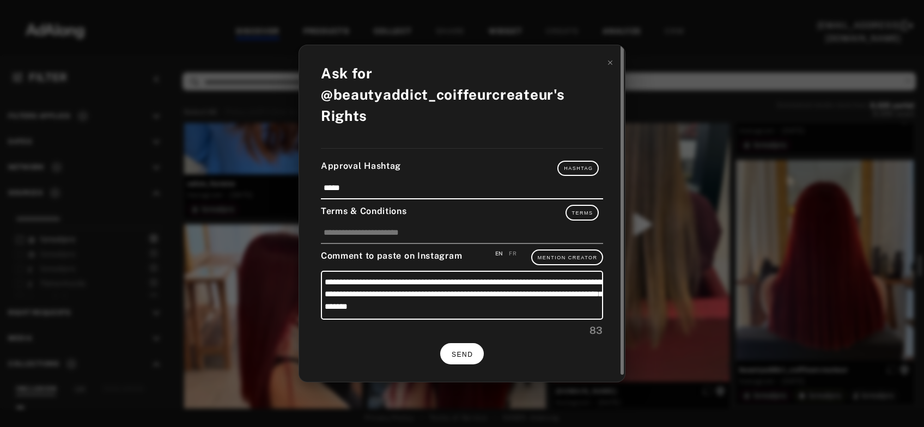
click at [456, 347] on button "SEND" at bounding box center [462, 353] width 44 height 21
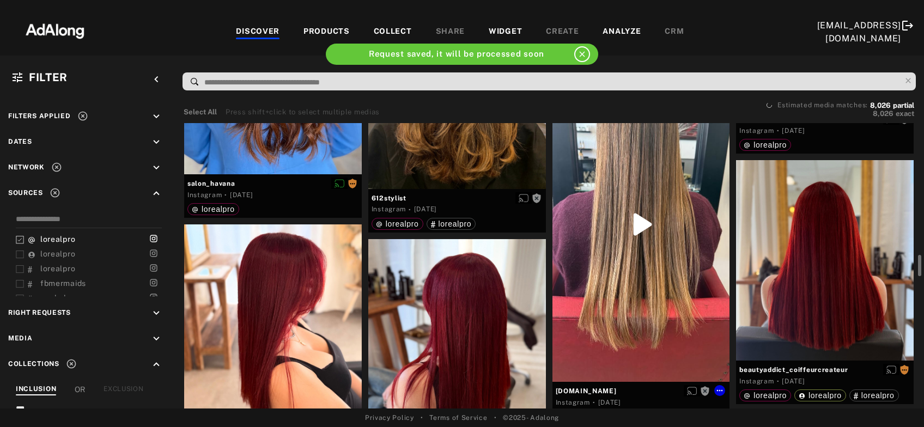
click at [637, 287] on div "Get rights" at bounding box center [641, 223] width 178 height 315
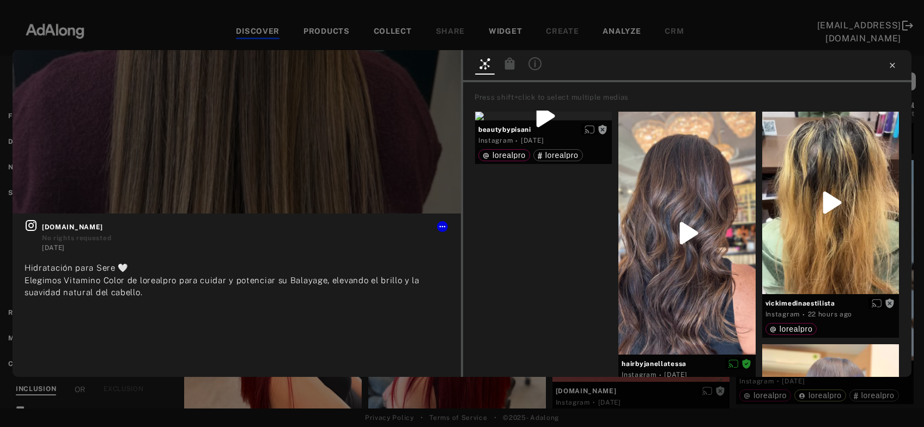
click at [891, 63] on icon at bounding box center [892, 65] width 9 height 9
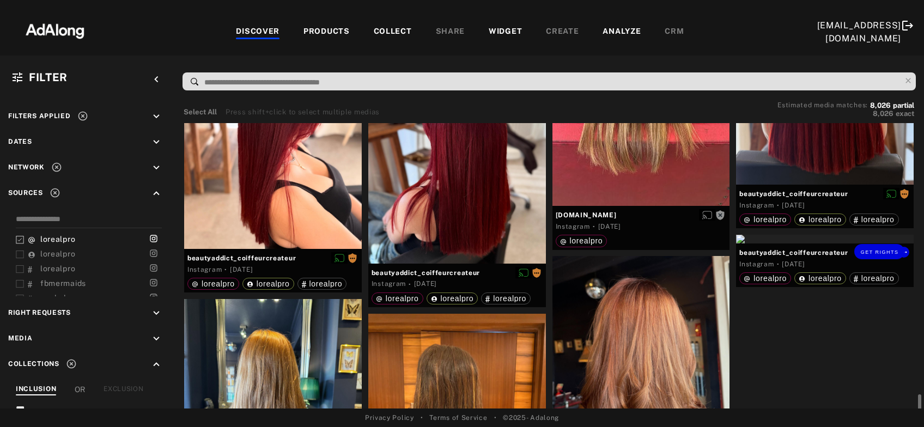
scroll to position [2054, 0]
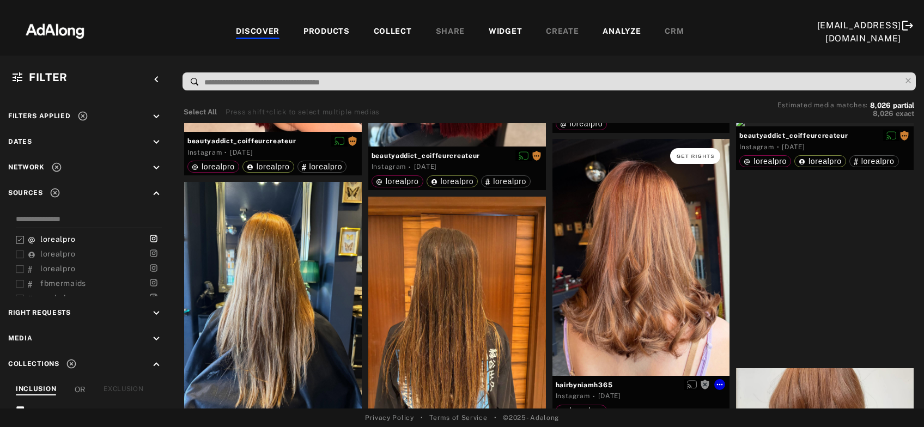
click at [704, 155] on span "Get rights" at bounding box center [695, 156] width 38 height 5
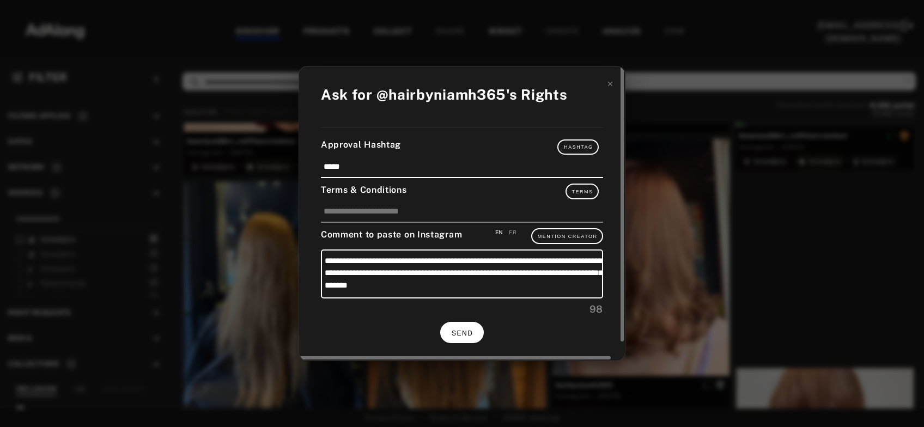
click at [461, 336] on button "SEND" at bounding box center [462, 332] width 44 height 21
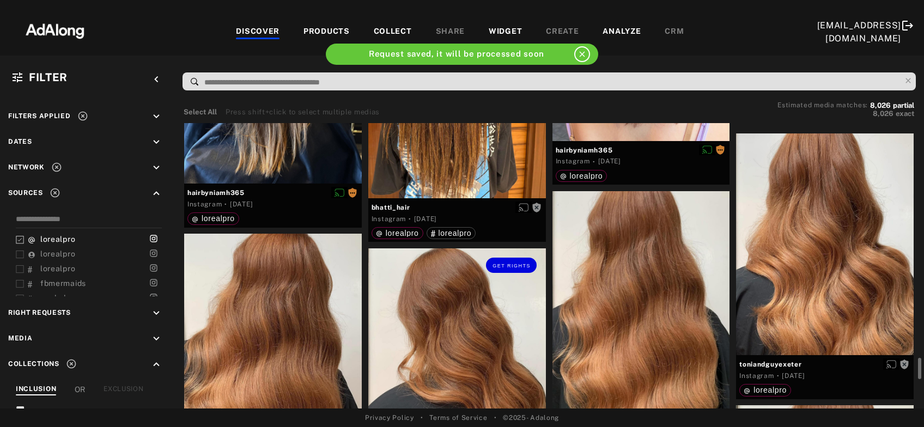
scroll to position [2347, 0]
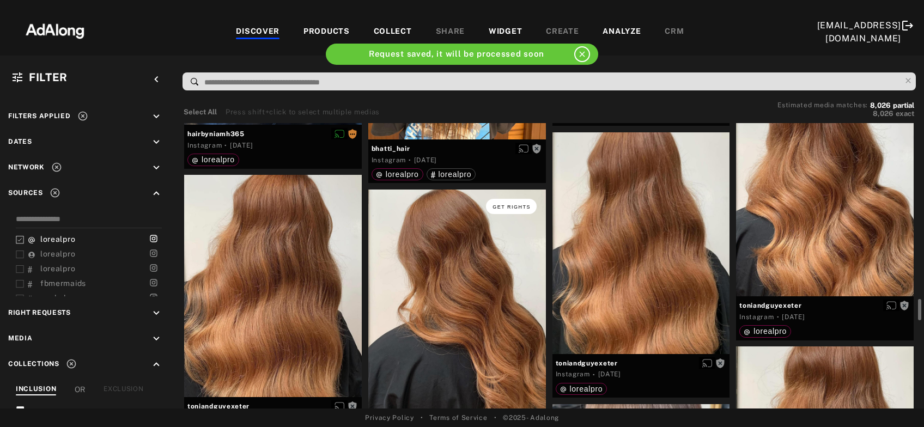
click at [505, 211] on button "Get rights" at bounding box center [511, 206] width 50 height 15
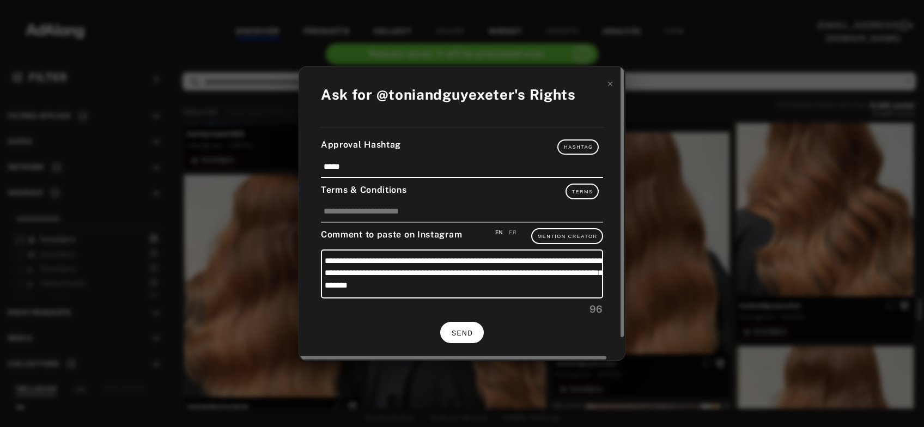
click at [468, 326] on button "SEND" at bounding box center [462, 332] width 44 height 21
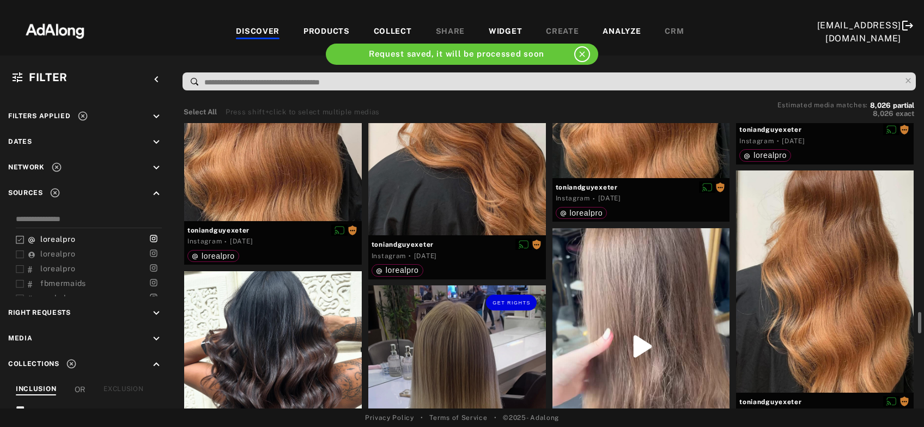
scroll to position [2641, 0]
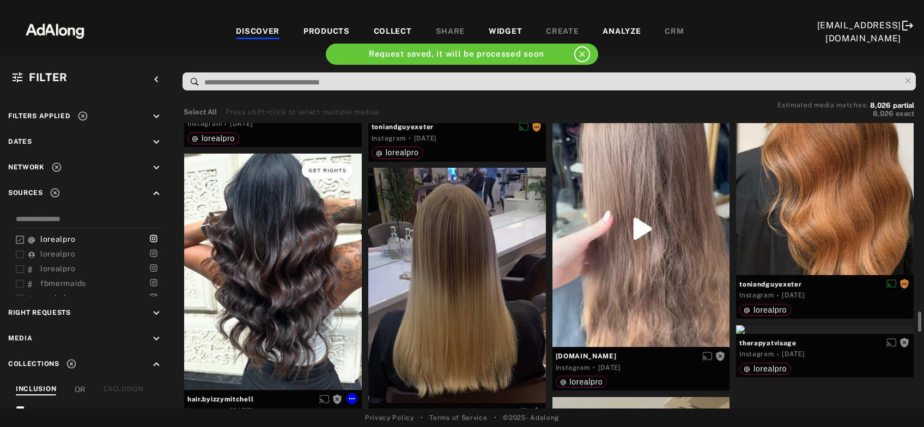
click at [329, 165] on button "Get rights" at bounding box center [327, 170] width 50 height 15
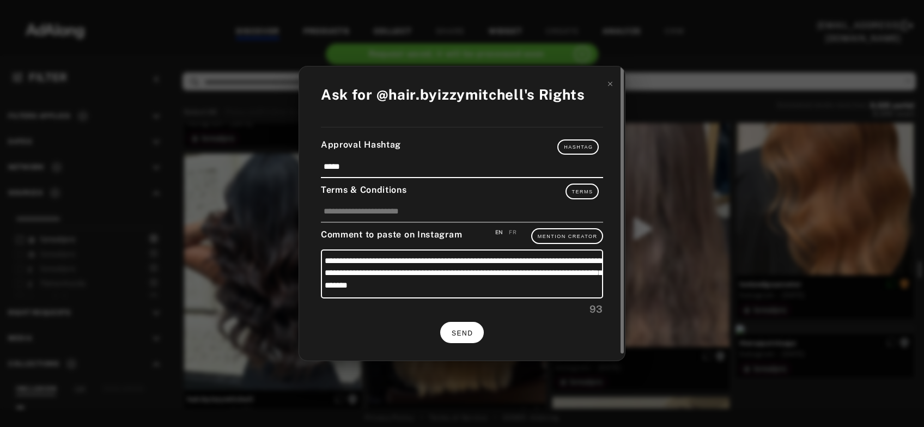
click at [472, 333] on span "SEND" at bounding box center [461, 333] width 21 height 8
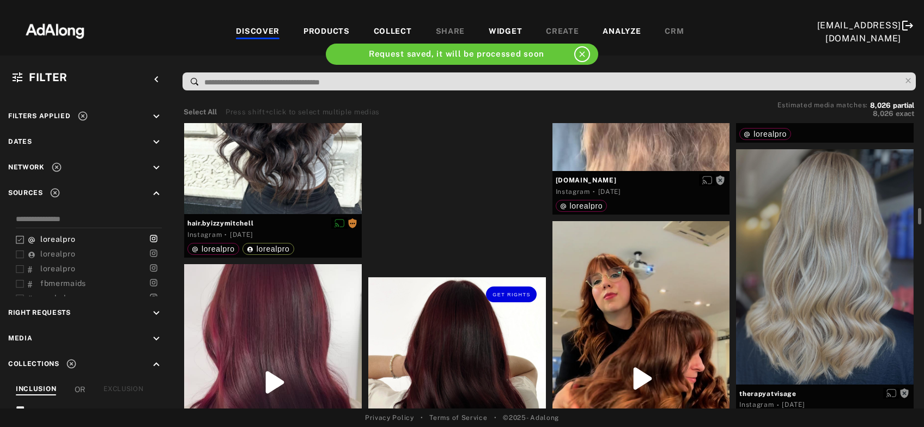
scroll to position [2641, 0]
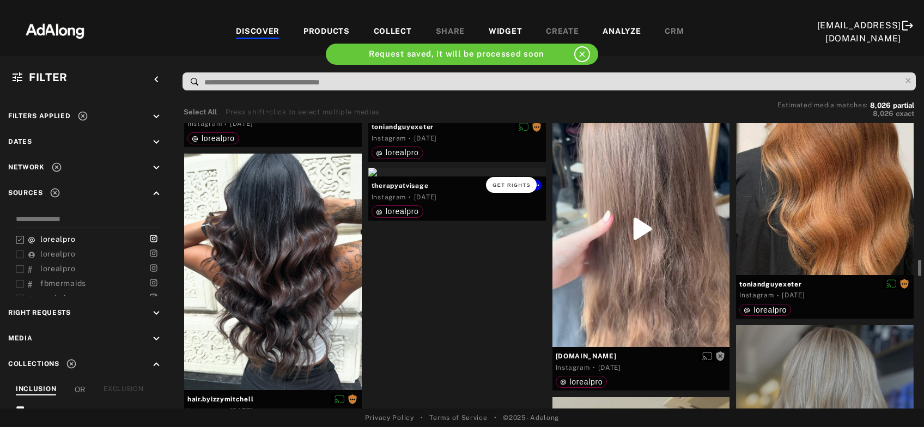
click at [511, 183] on span "Get rights" at bounding box center [511, 184] width 38 height 5
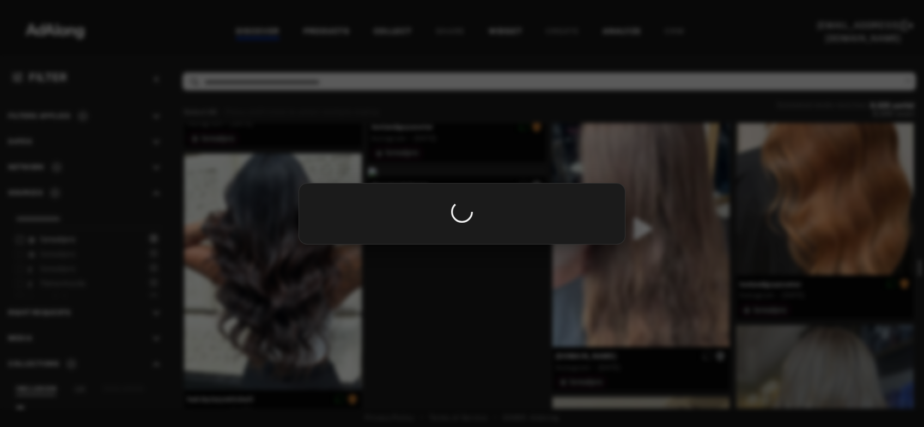
click at [651, 272] on div at bounding box center [462, 213] width 924 height 427
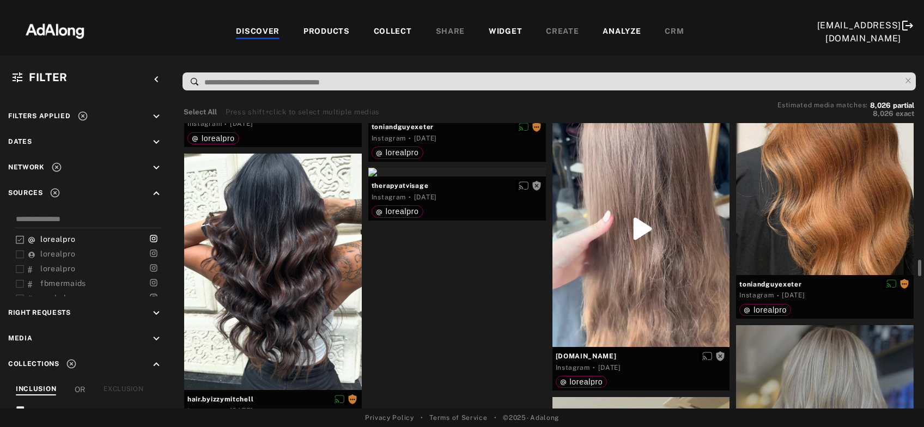
scroll to position [2758, 0]
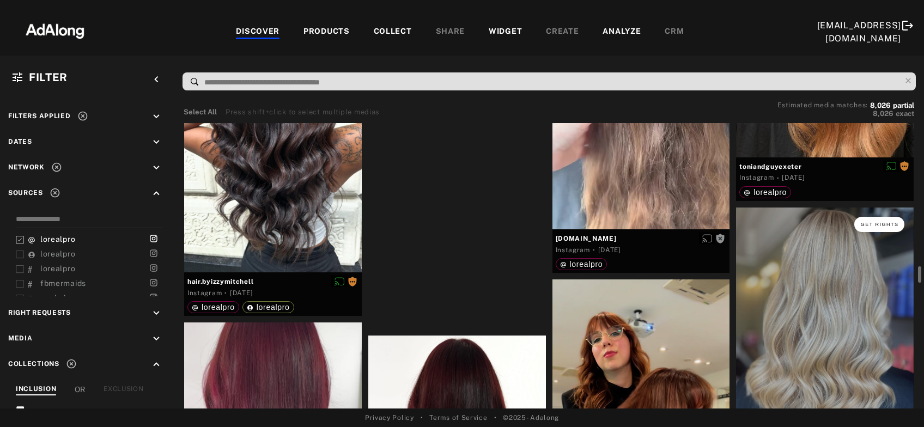
click at [896, 225] on span "Get rights" at bounding box center [879, 224] width 38 height 5
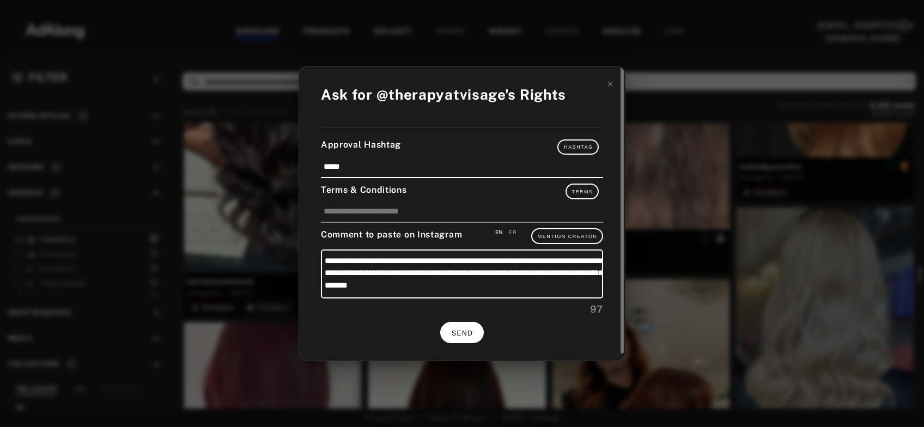
click at [478, 329] on button "SEND" at bounding box center [462, 332] width 44 height 21
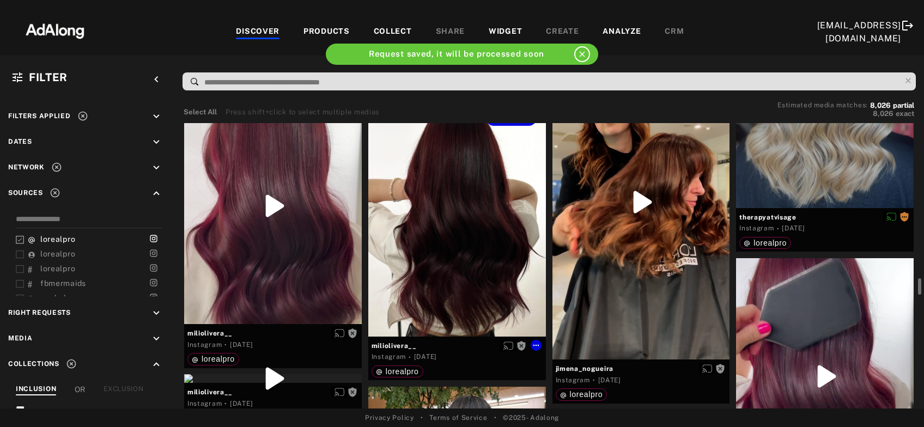
scroll to position [2934, 0]
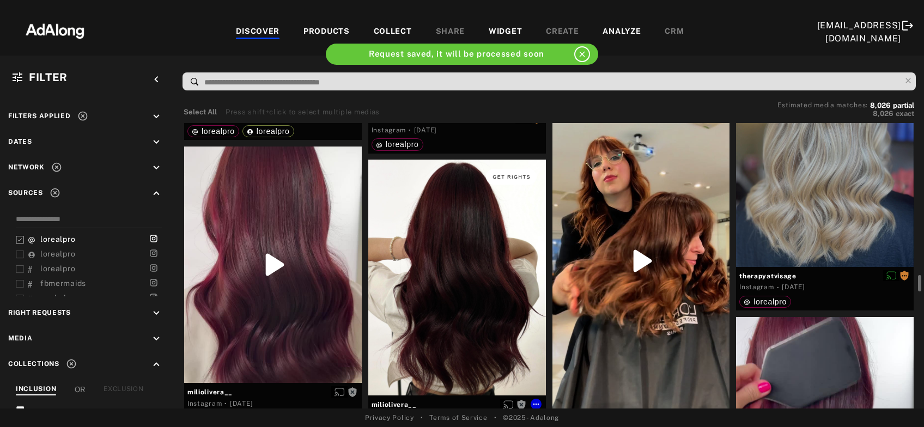
click at [511, 179] on button "Get rights" at bounding box center [511, 176] width 50 height 15
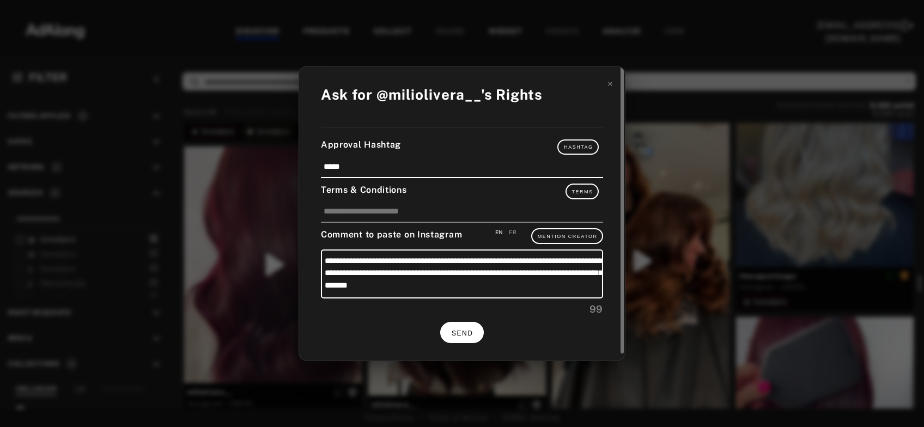
click at [470, 329] on span "SEND" at bounding box center [461, 333] width 21 height 8
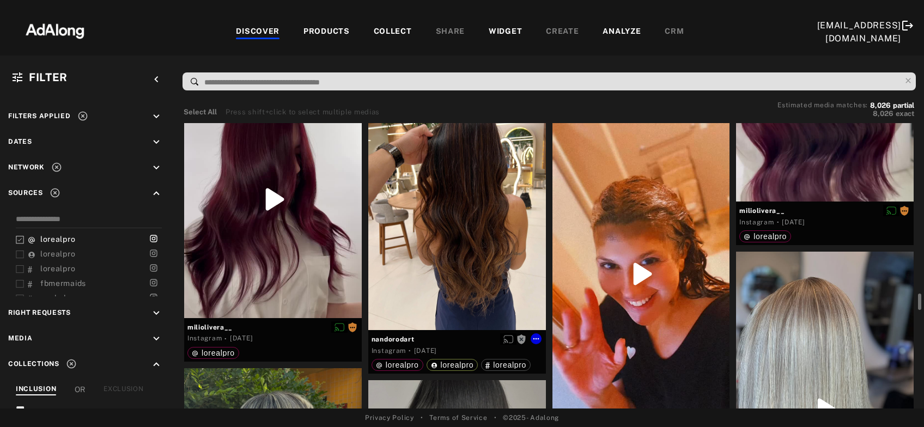
scroll to position [3228, 0]
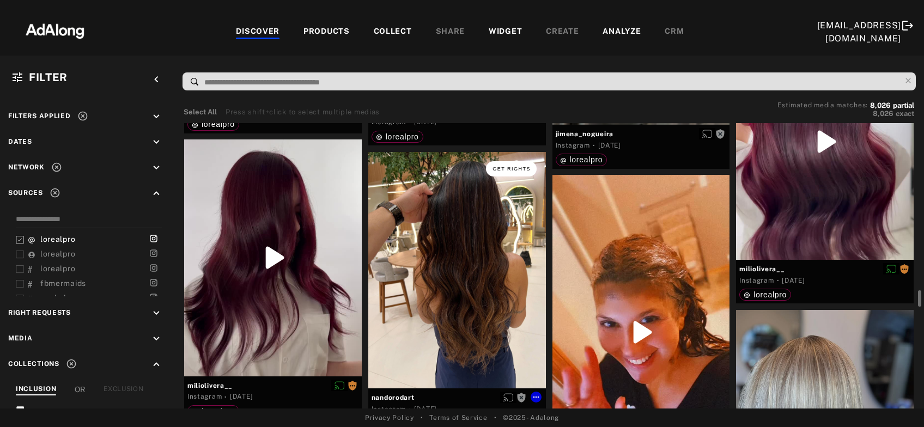
click at [509, 169] on span "Get rights" at bounding box center [511, 168] width 38 height 5
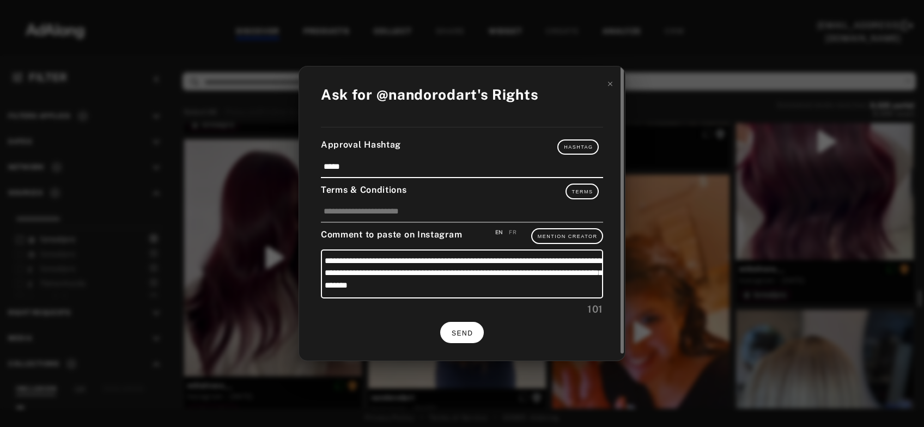
click at [459, 331] on span "SEND" at bounding box center [461, 333] width 21 height 8
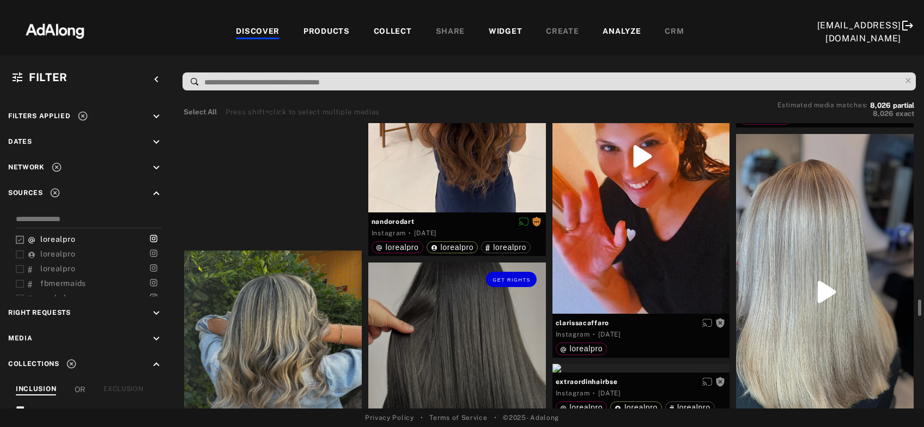
scroll to position [3463, 0]
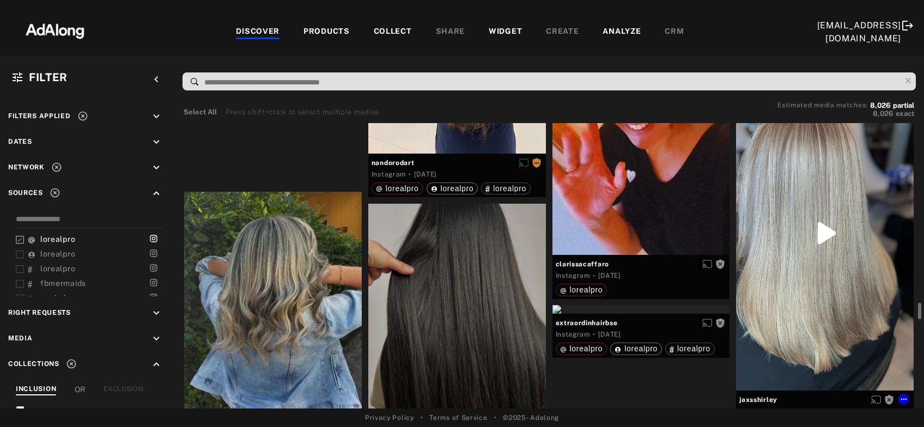
click at [799, 285] on div "Get rights" at bounding box center [825, 232] width 178 height 315
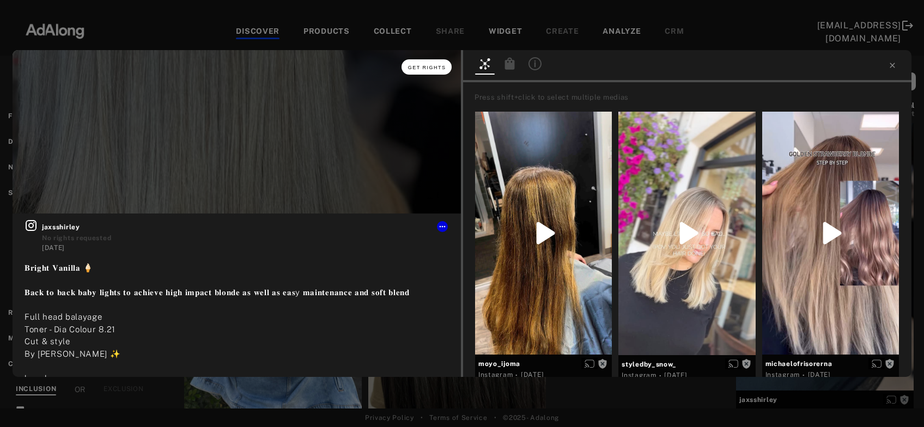
click at [444, 68] on span "Get rights" at bounding box center [427, 67] width 38 height 5
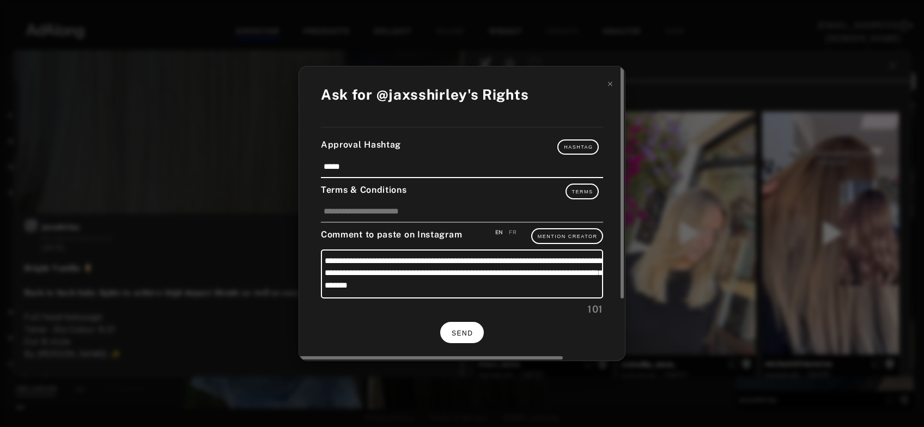
click at [465, 329] on span "SEND" at bounding box center [461, 333] width 21 height 8
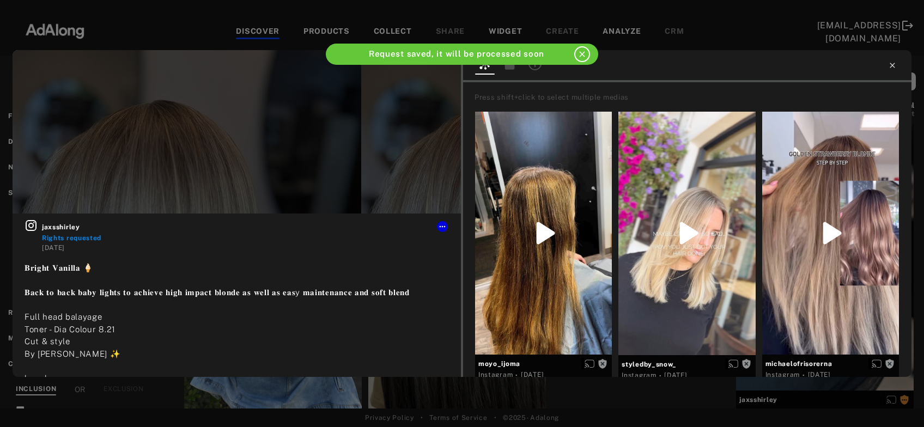
click at [894, 64] on icon at bounding box center [891, 65] width 5 height 5
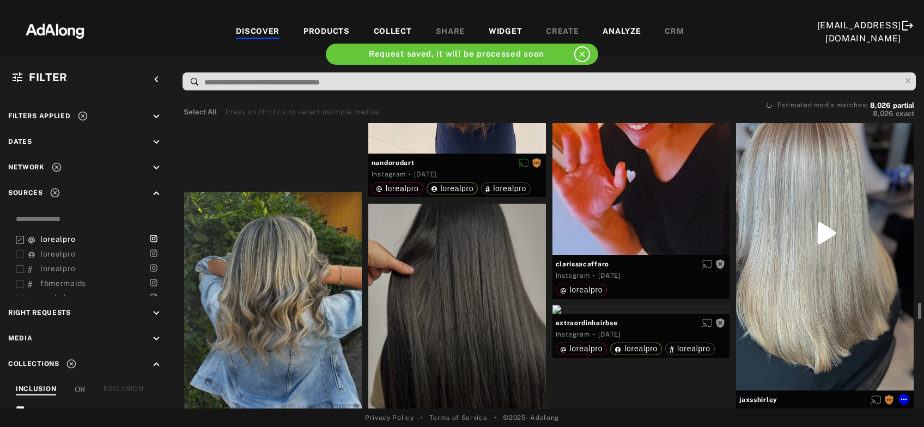
scroll to position [3521, 0]
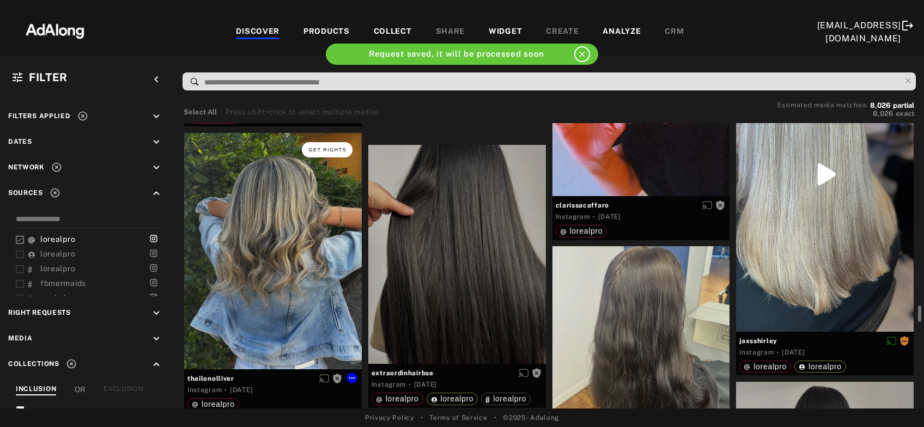
click at [344, 147] on span "Get rights" at bounding box center [327, 149] width 38 height 5
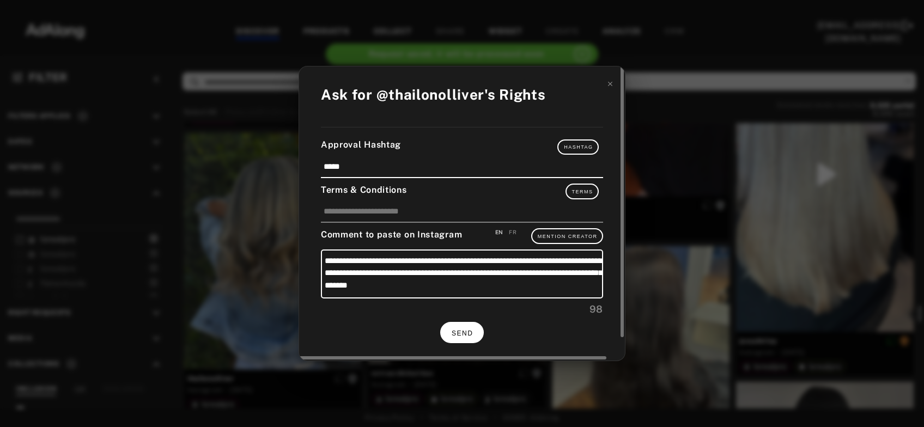
click at [467, 334] on span "SEND" at bounding box center [461, 333] width 21 height 8
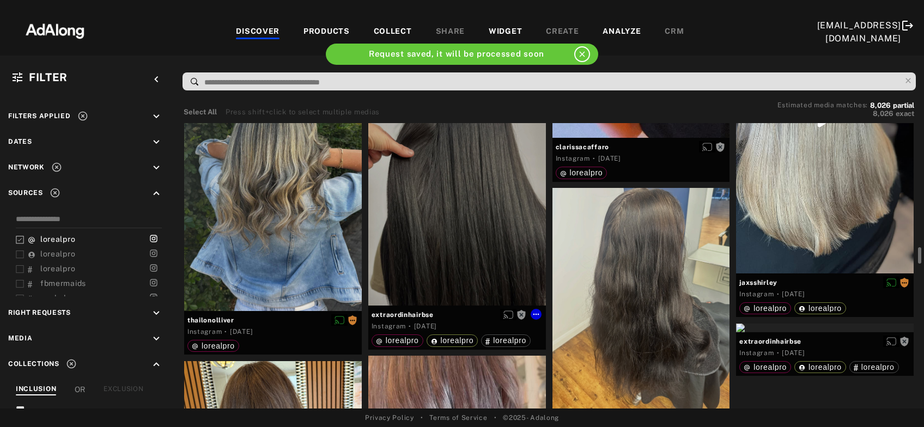
scroll to position [3521, 0]
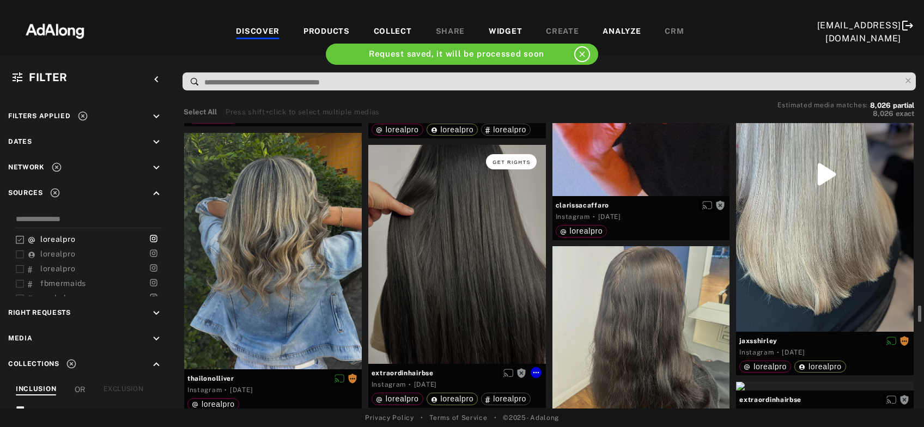
click at [509, 160] on span "Get rights" at bounding box center [511, 162] width 38 height 5
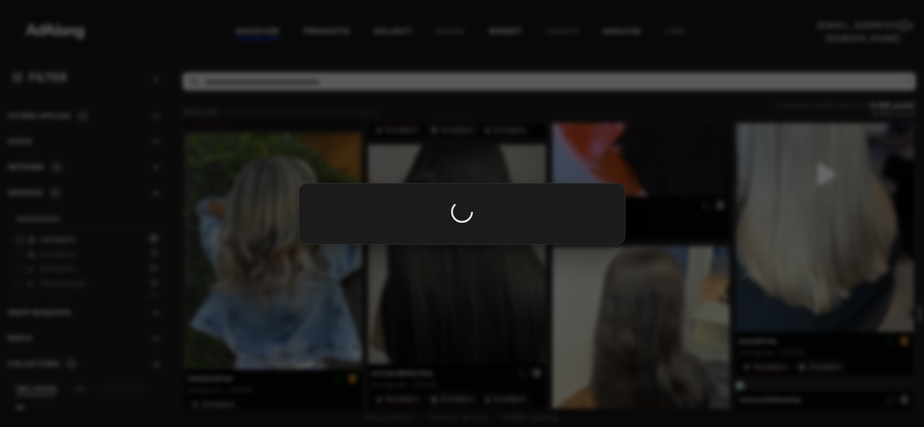
click at [802, 212] on div at bounding box center [462, 213] width 924 height 427
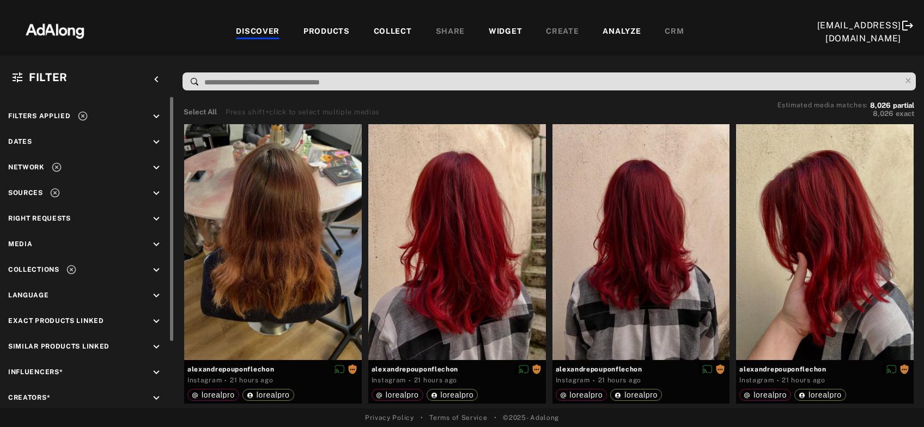
click at [157, 138] on icon "keyboard_arrow_down" at bounding box center [156, 142] width 12 height 12
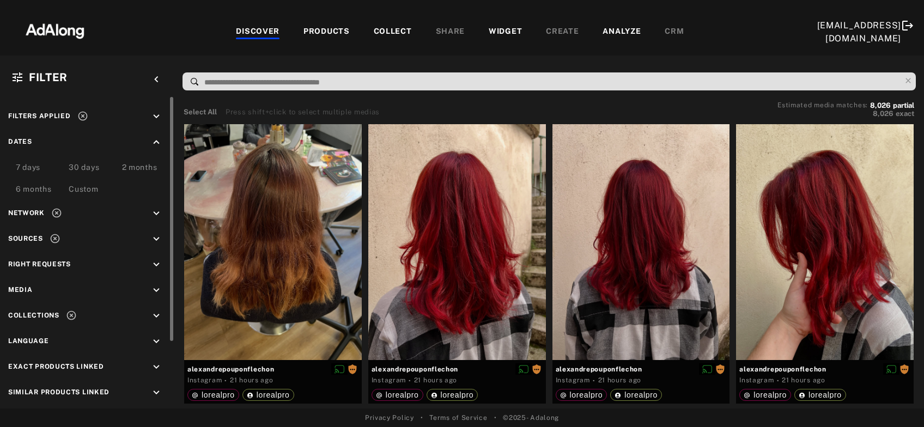
click at [90, 188] on div "Custom" at bounding box center [83, 190] width 29 height 13
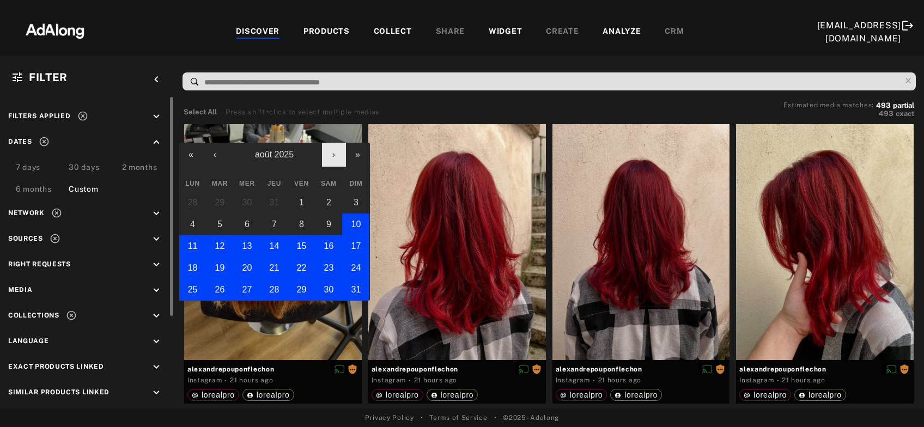
click at [328, 156] on button "›" at bounding box center [334, 155] width 24 height 24
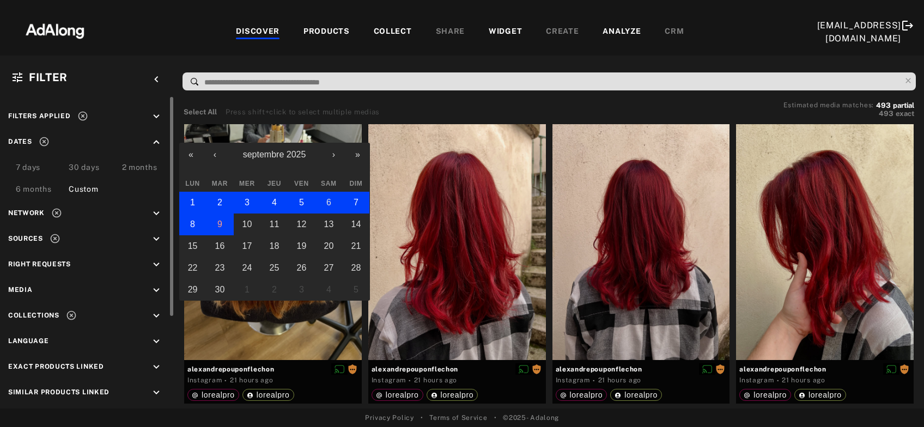
click at [329, 203] on abbr "6" at bounding box center [328, 202] width 5 height 9
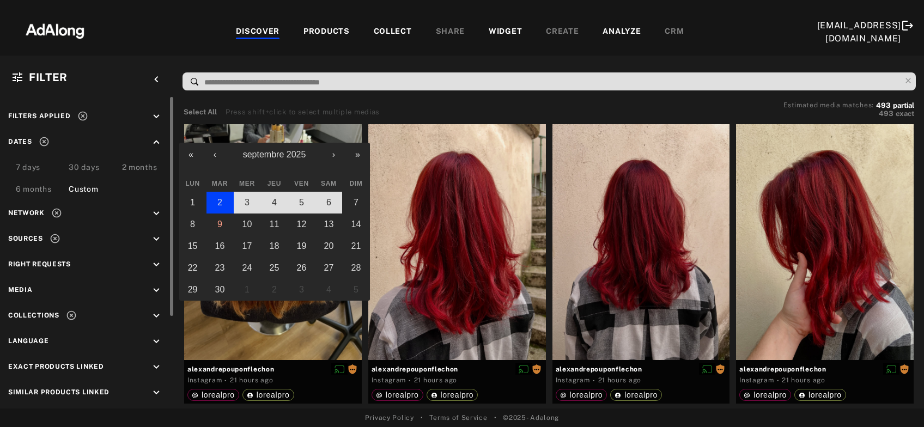
click at [224, 202] on button "2" at bounding box center [219, 203] width 27 height 22
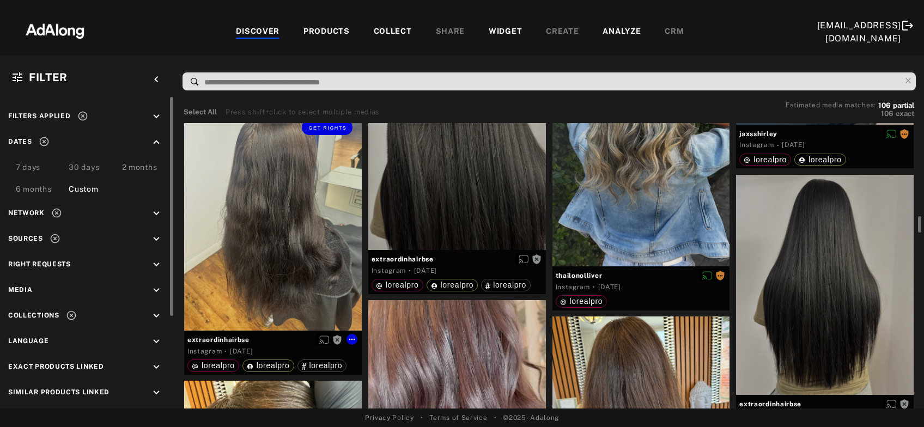
scroll to position [1819, 0]
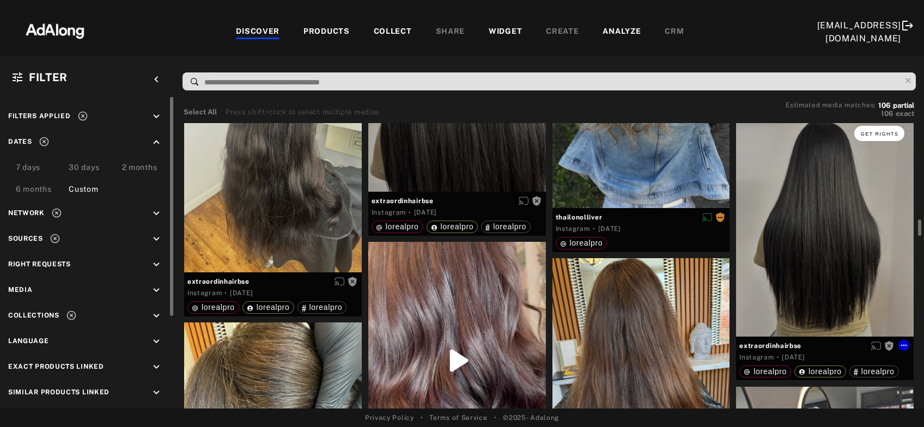
click at [882, 136] on button "Get rights" at bounding box center [879, 133] width 50 height 15
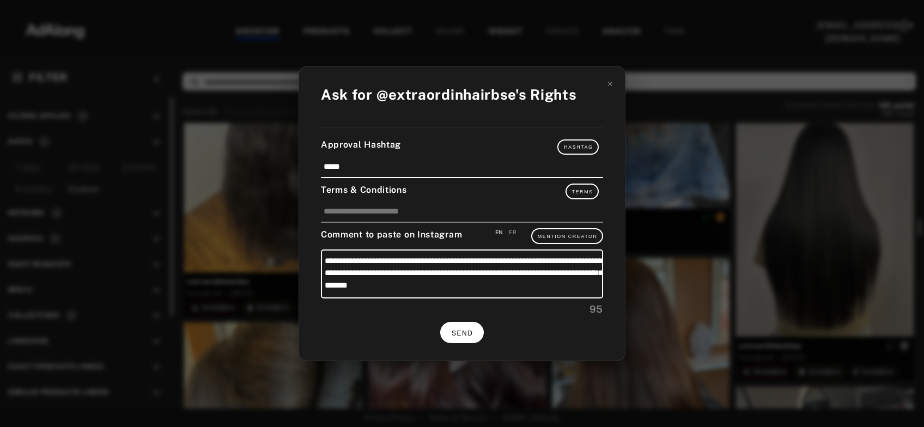
click at [474, 327] on button "SEND" at bounding box center [462, 332] width 44 height 21
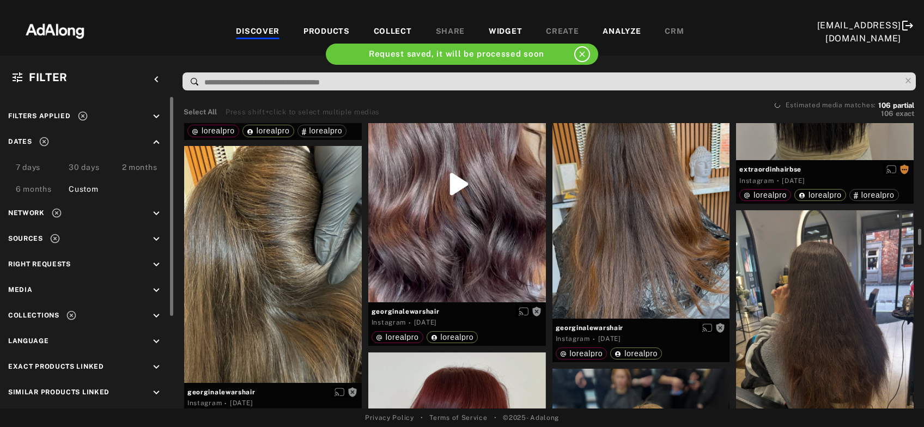
scroll to position [1937, 0]
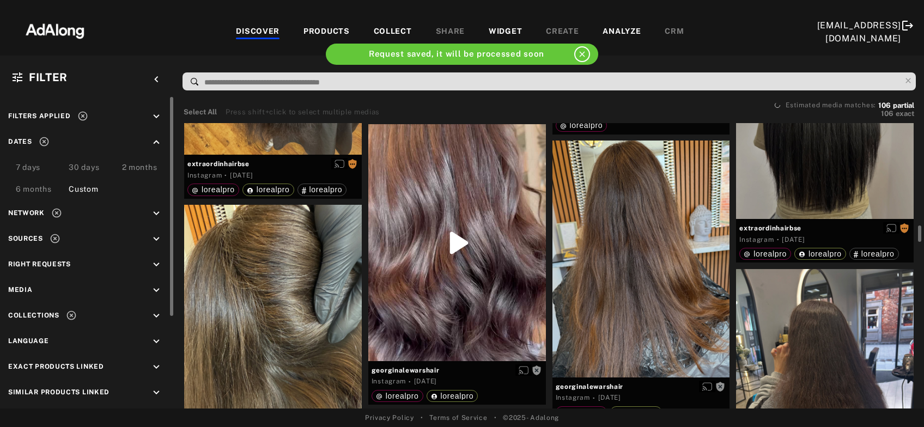
click at [471, 257] on div at bounding box center [457, 242] width 178 height 236
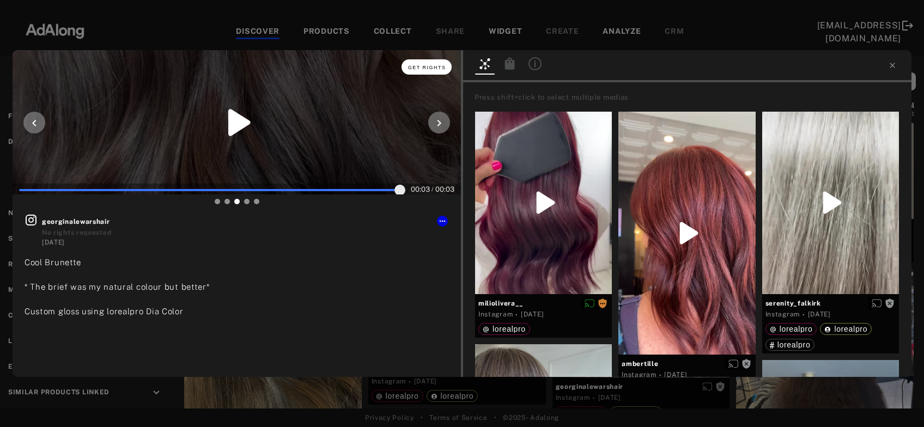
click at [430, 70] on span "Get rights" at bounding box center [427, 67] width 38 height 5
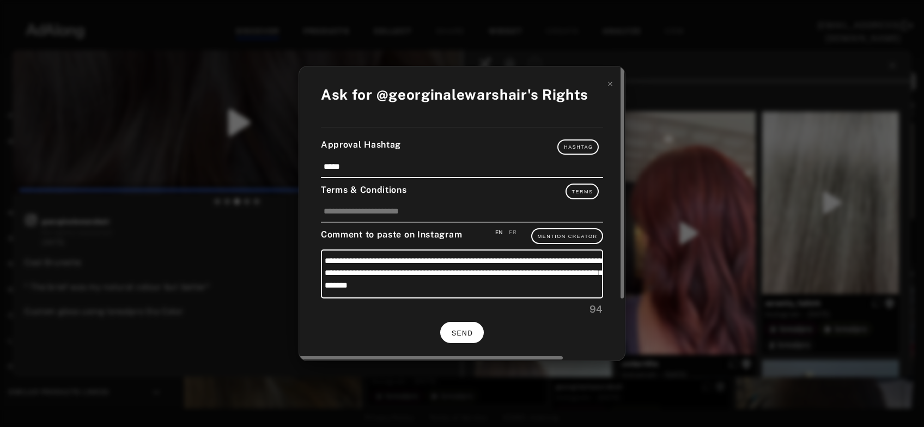
click at [460, 329] on span "SEND" at bounding box center [461, 333] width 21 height 8
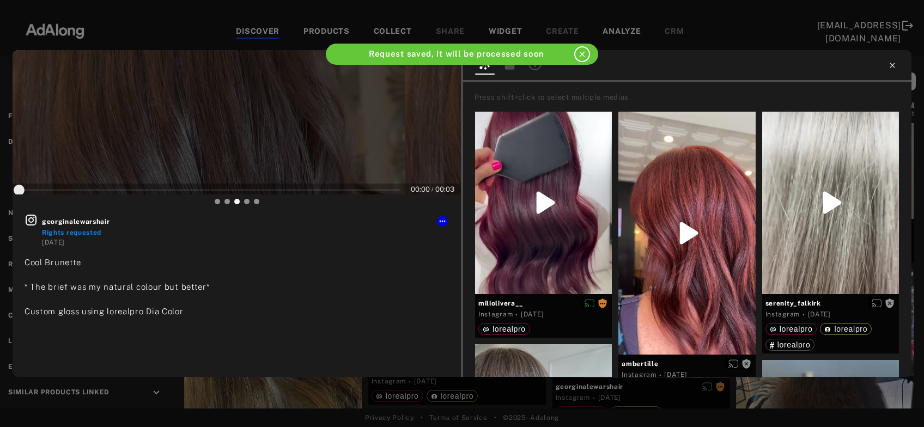
type input "*"
click at [890, 64] on icon at bounding box center [891, 65] width 5 height 5
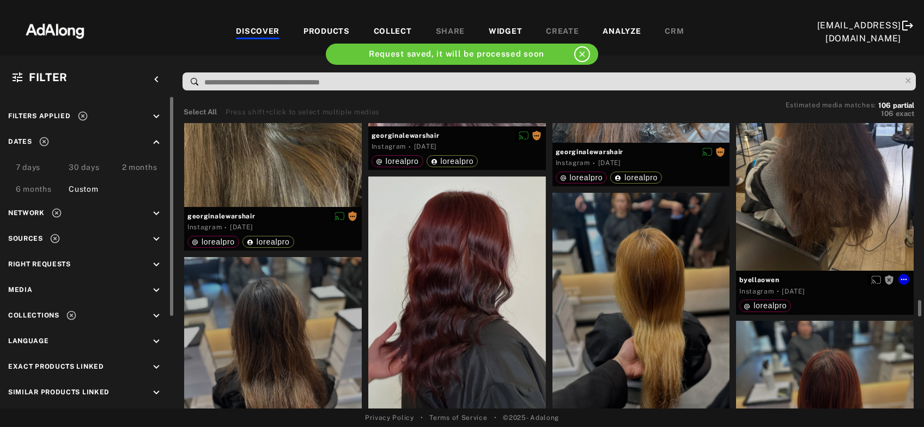
scroll to position [2230, 0]
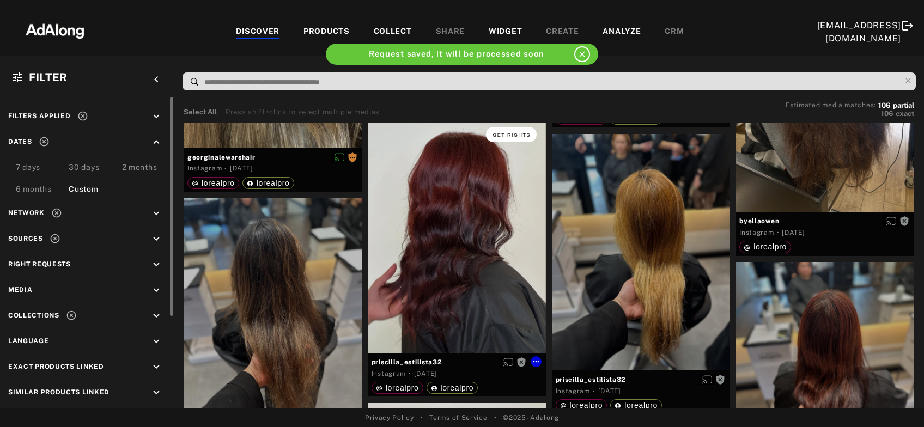
click at [515, 134] on span "Get rights" at bounding box center [511, 134] width 38 height 5
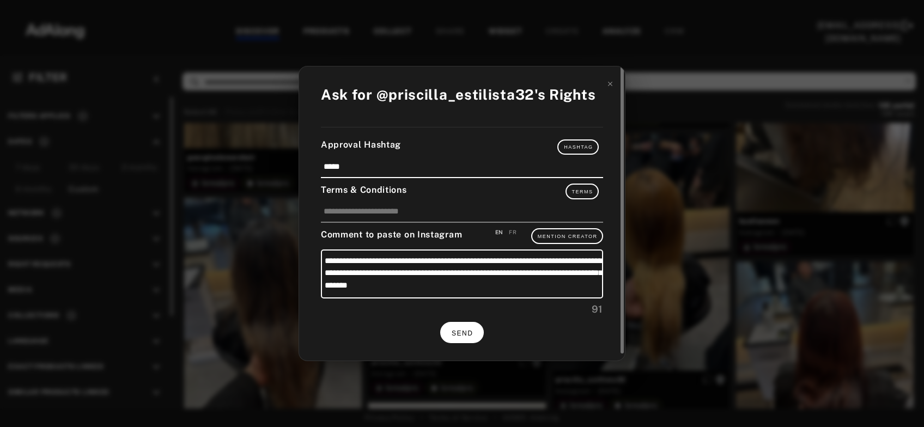
click at [471, 325] on button "SEND" at bounding box center [462, 332] width 44 height 21
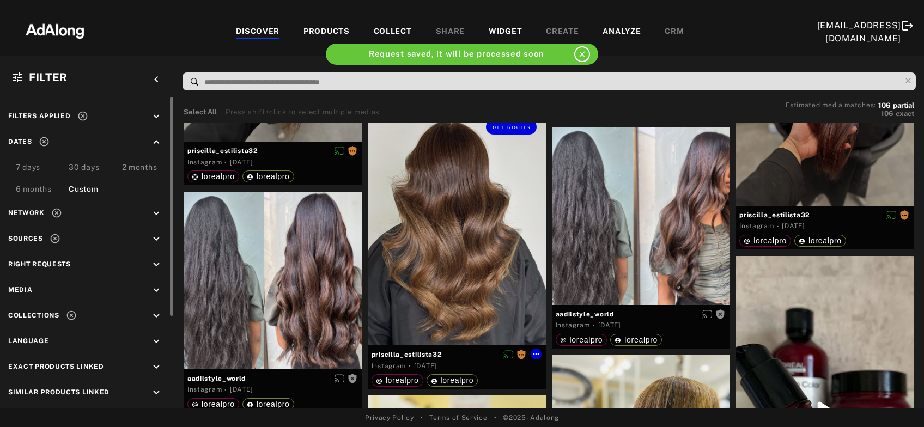
scroll to position [2582, 0]
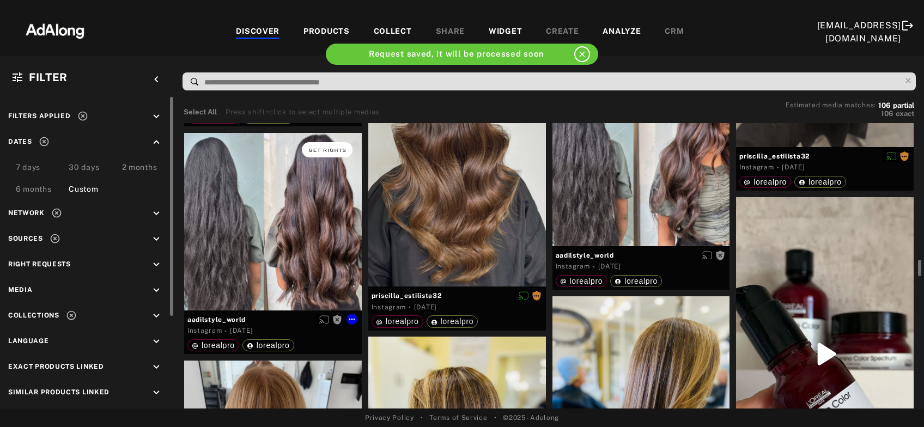
click at [331, 149] on span "Get rights" at bounding box center [327, 150] width 38 height 5
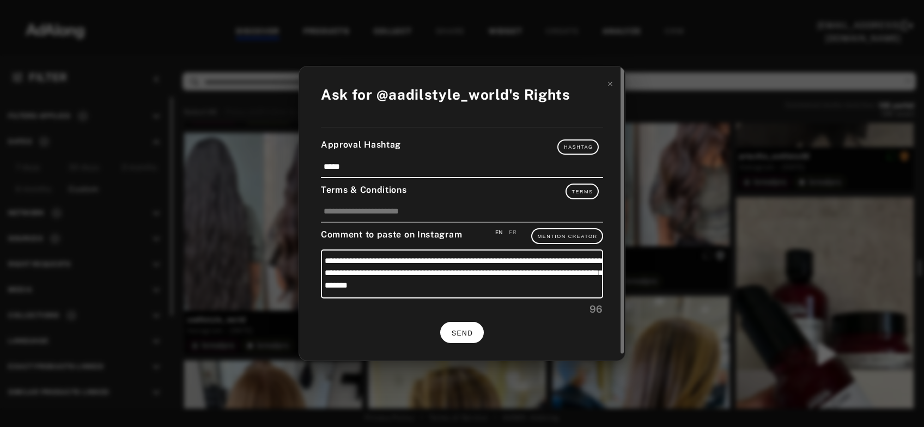
click at [451, 329] on span "SEND" at bounding box center [461, 333] width 21 height 8
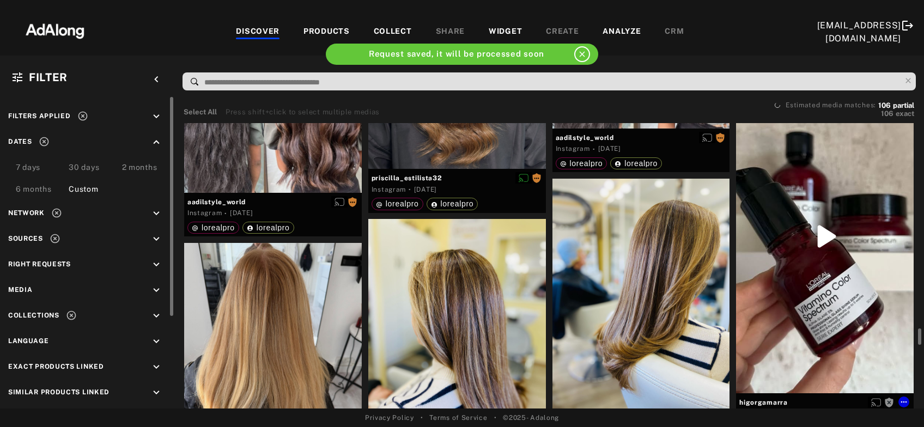
scroll to position [2758, 0]
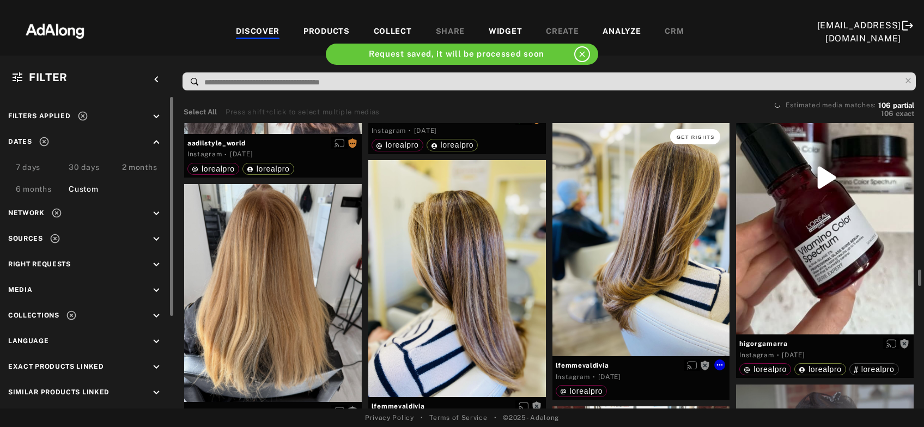
click at [689, 137] on span "Get rights" at bounding box center [695, 137] width 38 height 5
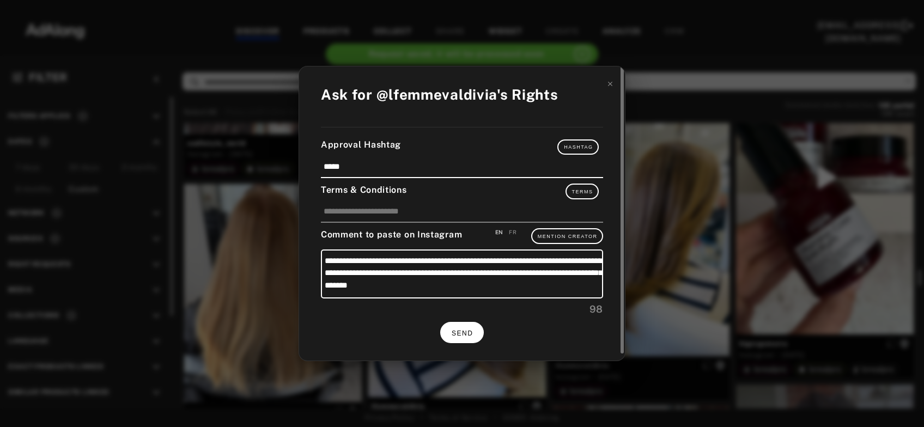
click at [449, 331] on button "SEND" at bounding box center [462, 332] width 44 height 21
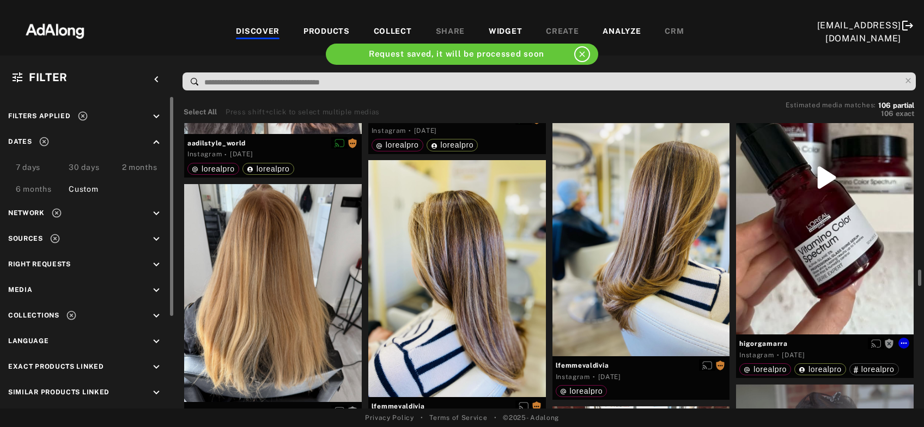
click at [837, 229] on div "Get rights" at bounding box center [825, 178] width 178 height 314
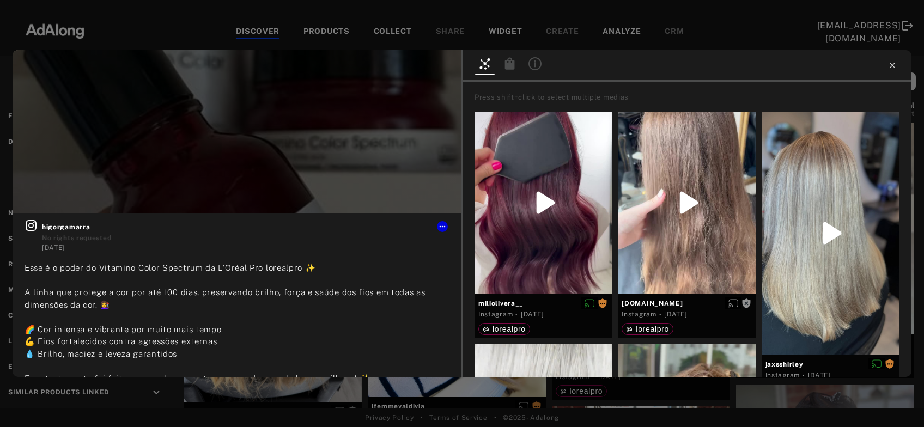
click at [893, 64] on icon at bounding box center [891, 65] width 5 height 5
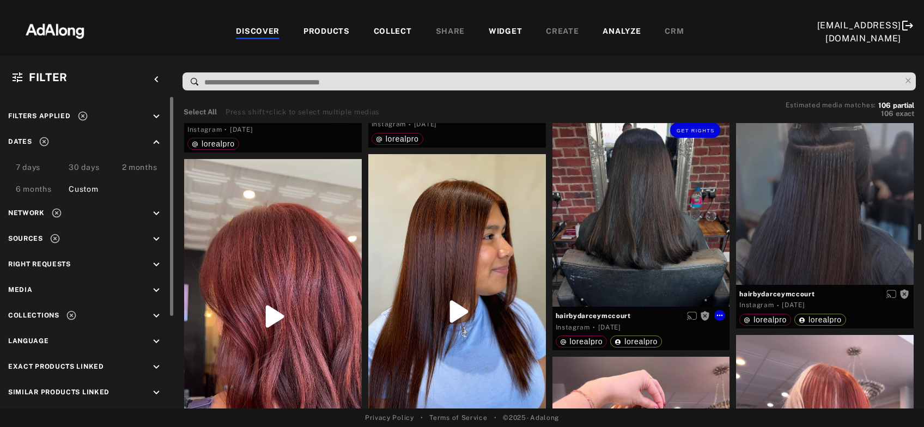
scroll to position [2993, 0]
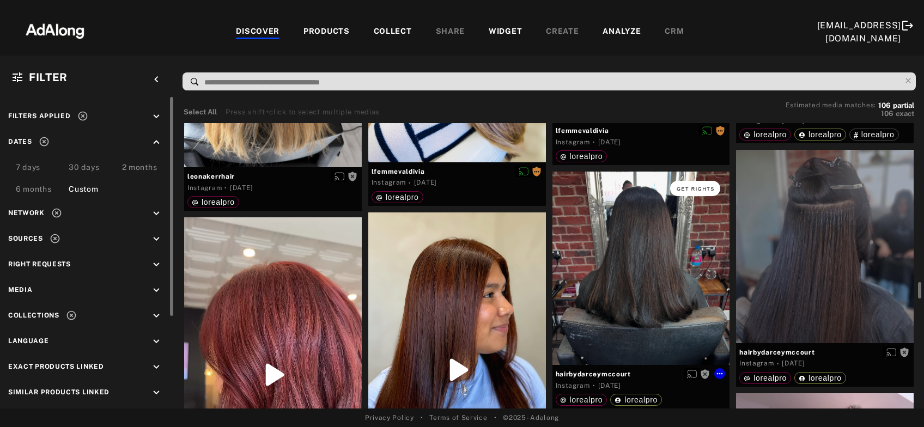
click at [694, 187] on span "Get rights" at bounding box center [695, 188] width 38 height 5
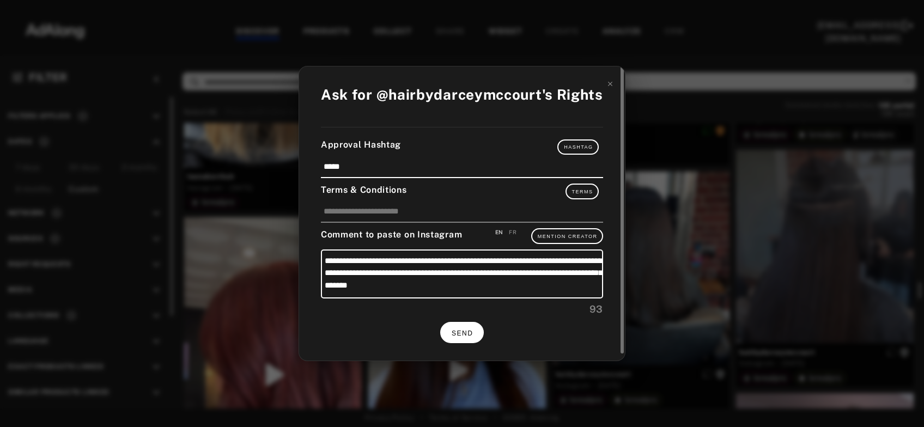
click at [471, 334] on span "SEND" at bounding box center [461, 333] width 21 height 8
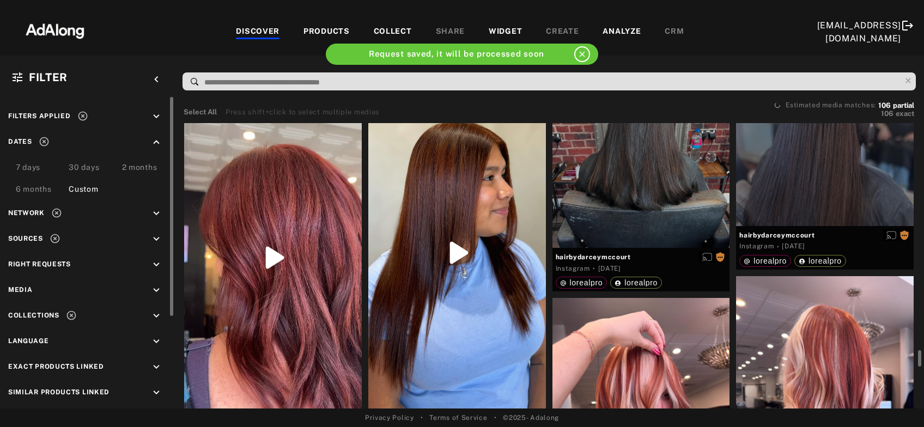
scroll to position [3169, 0]
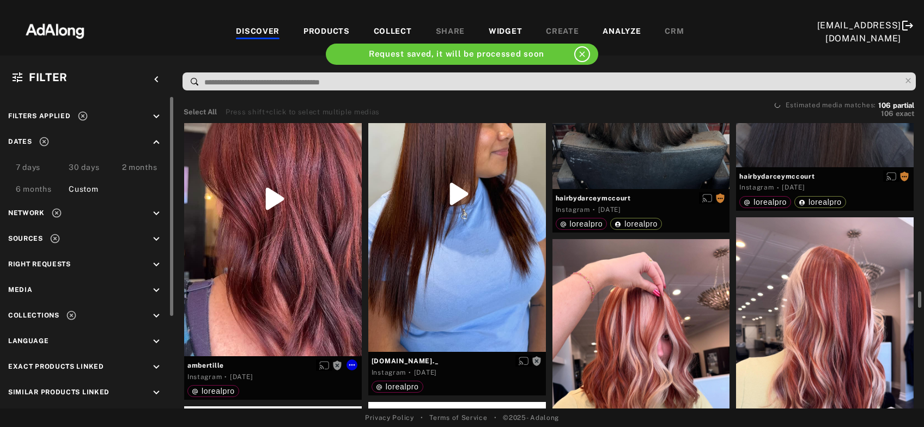
click at [265, 275] on div "Get rights" at bounding box center [273, 198] width 178 height 315
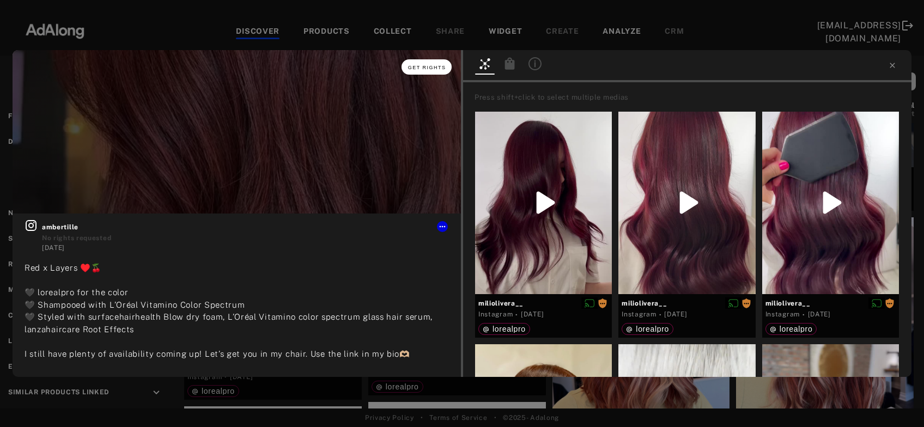
click at [439, 68] on span "Get rights" at bounding box center [427, 67] width 38 height 5
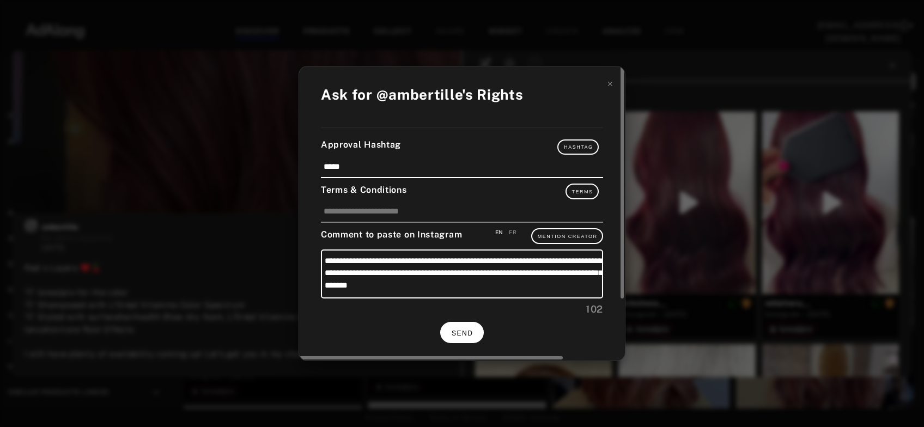
click at [456, 332] on span "SEND" at bounding box center [461, 333] width 21 height 8
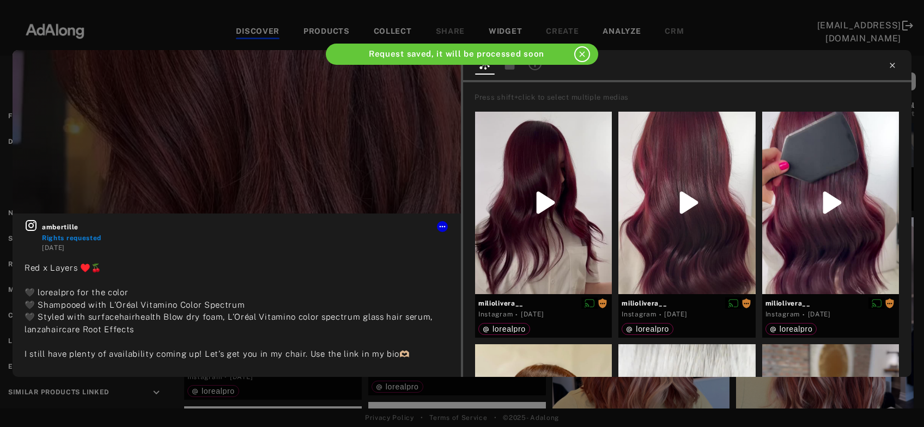
click at [893, 62] on icon at bounding box center [892, 65] width 9 height 9
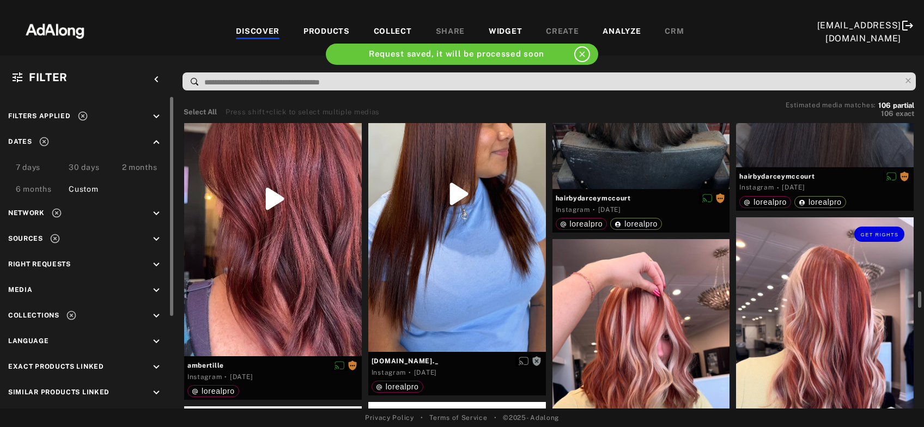
scroll to position [3228, 0]
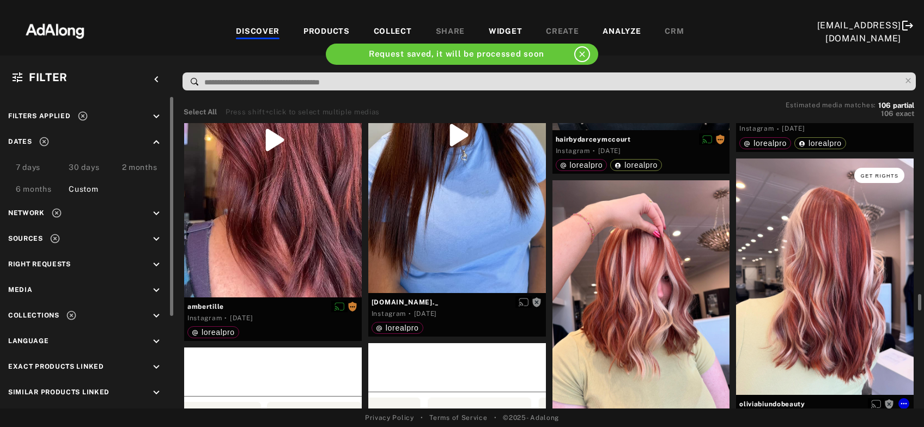
click at [883, 178] on button "Get rights" at bounding box center [879, 175] width 50 height 15
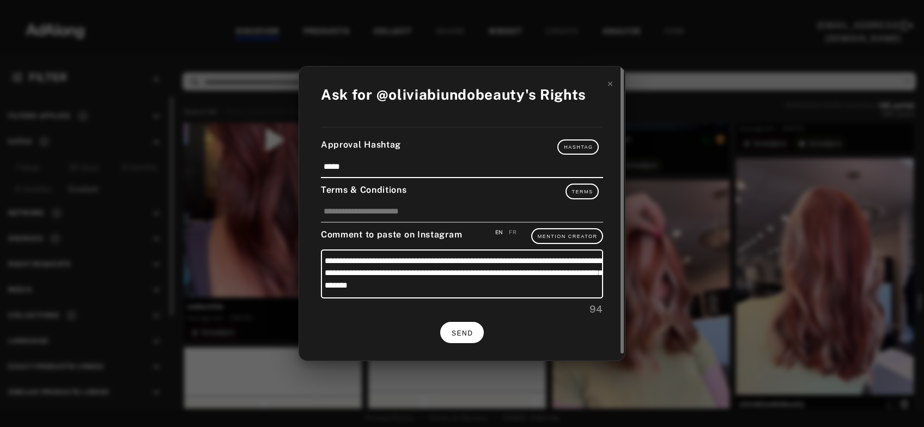
click at [471, 332] on span "SEND" at bounding box center [461, 333] width 21 height 8
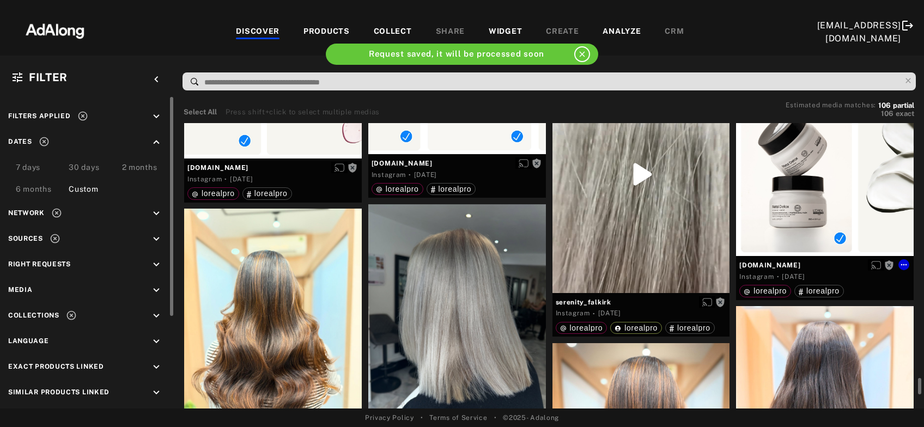
scroll to position [3697, 0]
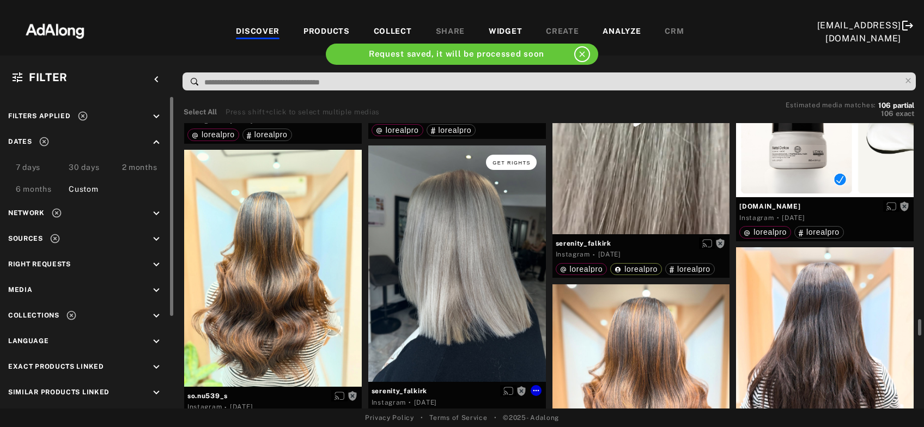
click at [526, 163] on span "Get rights" at bounding box center [511, 162] width 38 height 5
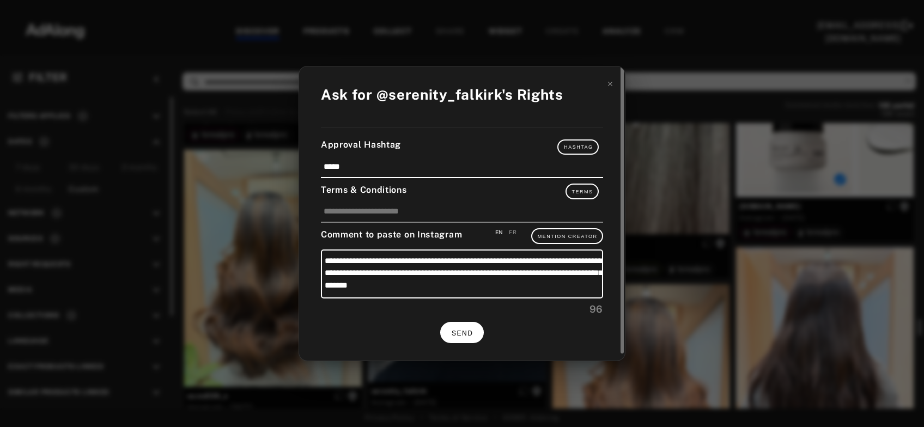
click at [465, 331] on span "SEND" at bounding box center [461, 333] width 21 height 8
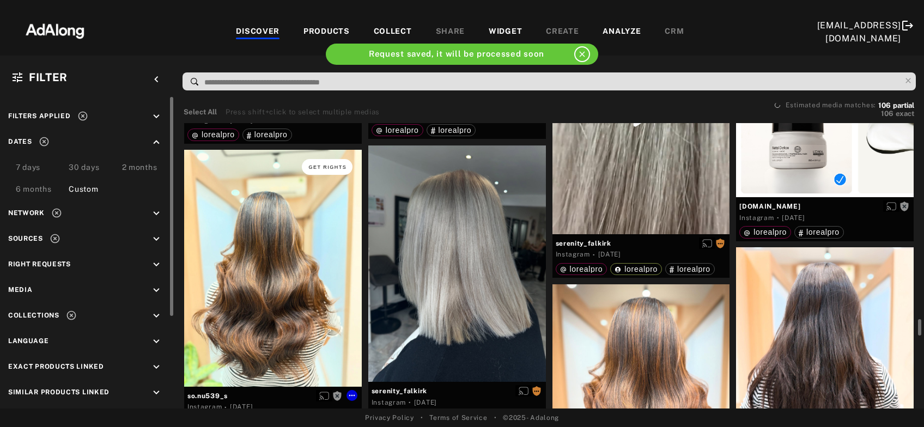
click at [322, 163] on button "Get rights" at bounding box center [327, 166] width 50 height 15
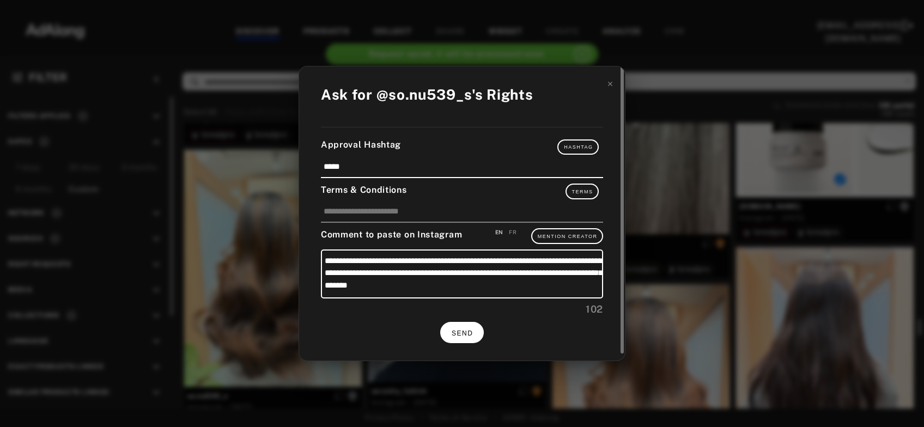
click at [456, 329] on span "SEND" at bounding box center [461, 333] width 21 height 8
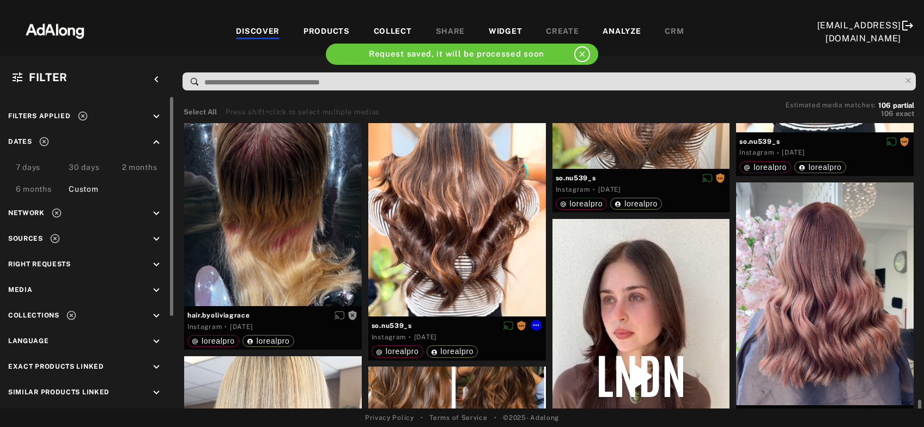
scroll to position [4108, 0]
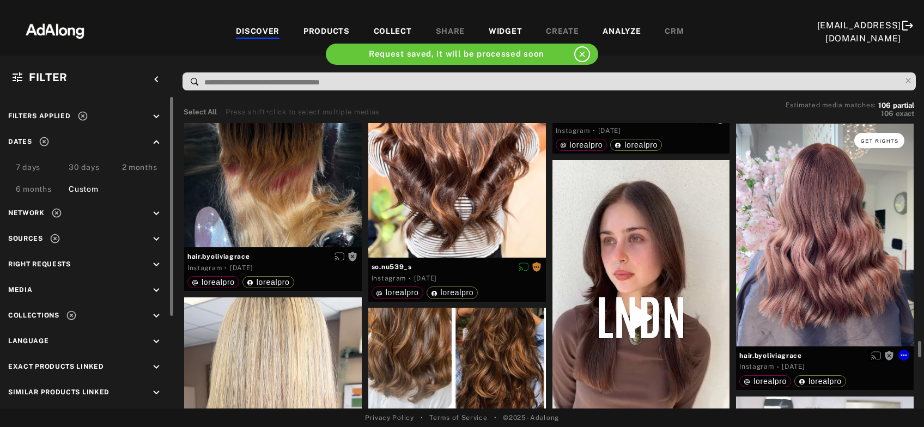
click at [884, 139] on span "Get rights" at bounding box center [879, 140] width 38 height 5
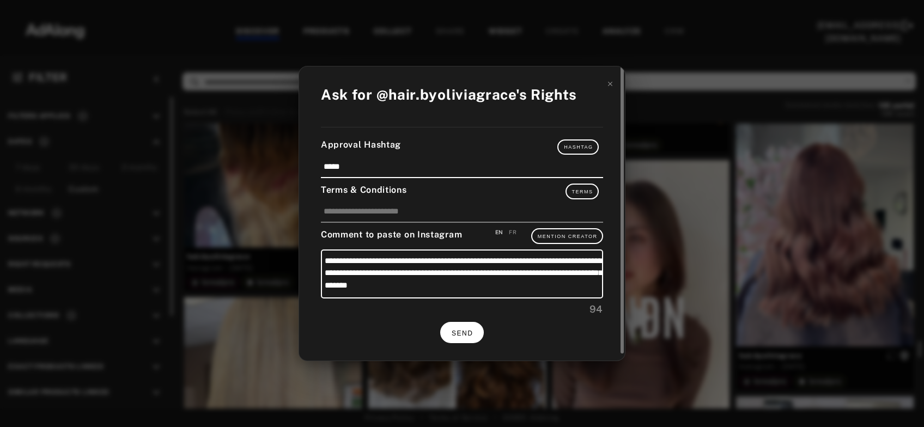
click at [464, 336] on button "SEND" at bounding box center [462, 332] width 44 height 21
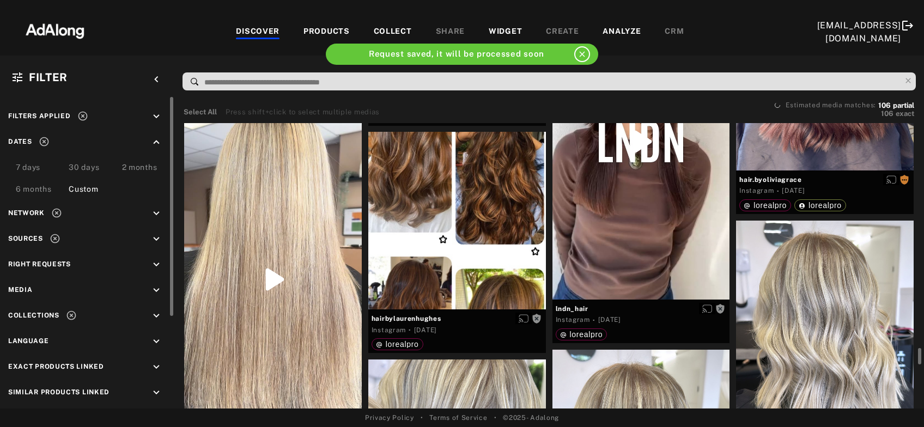
scroll to position [4343, 0]
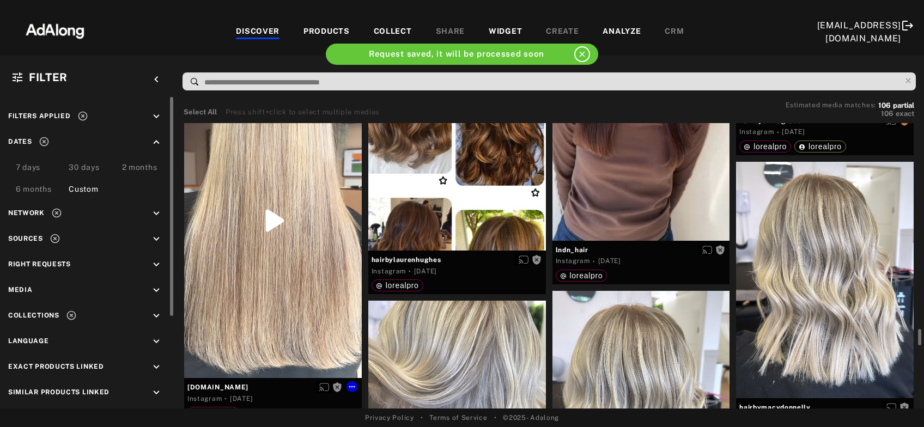
click at [276, 258] on div "Get rights" at bounding box center [273, 220] width 178 height 315
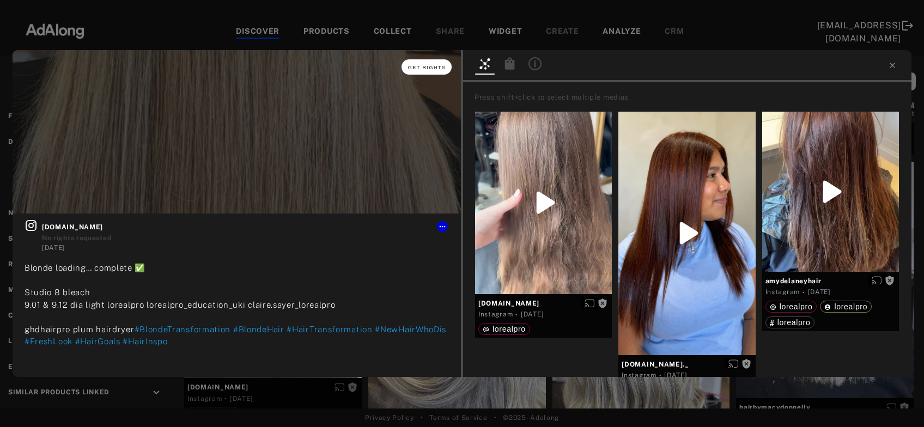
click at [429, 68] on span "Get rights" at bounding box center [427, 67] width 38 height 5
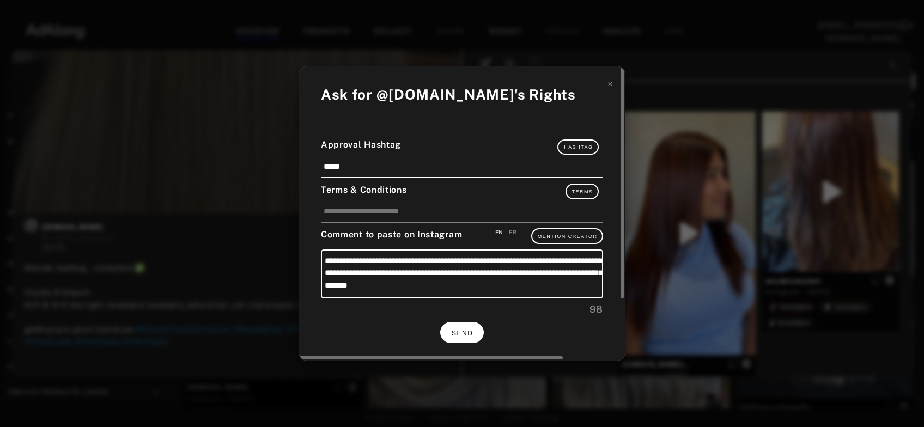
click at [477, 329] on button "SEND" at bounding box center [462, 332] width 44 height 21
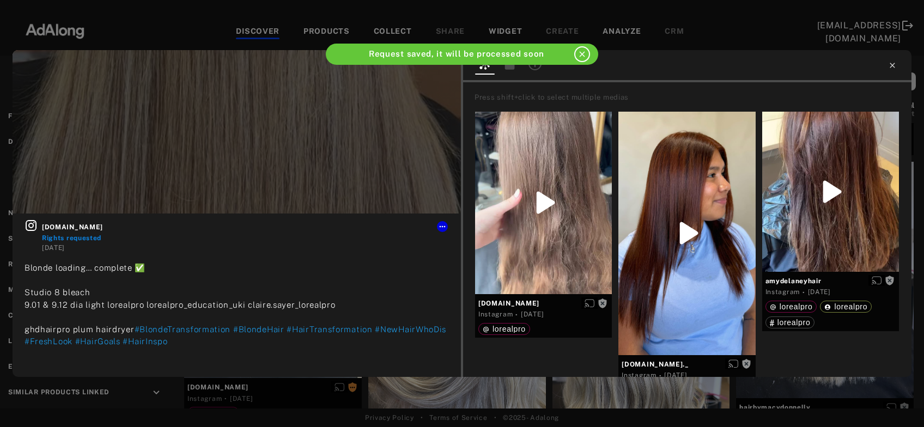
click at [889, 65] on icon at bounding box center [892, 65] width 9 height 9
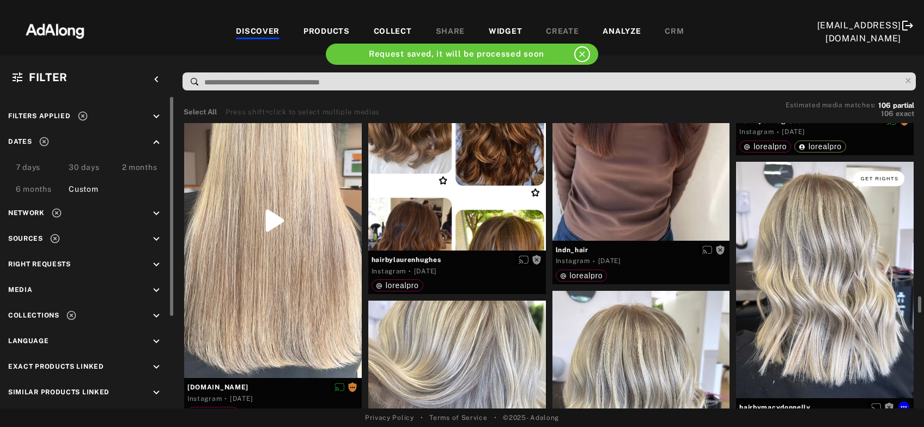
click at [896, 180] on span "Get rights" at bounding box center [879, 178] width 38 height 5
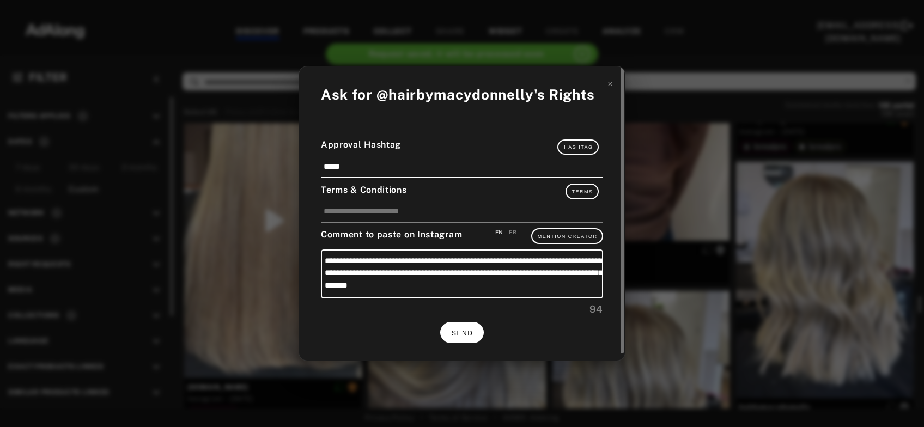
click at [464, 329] on span "SEND" at bounding box center [461, 333] width 21 height 8
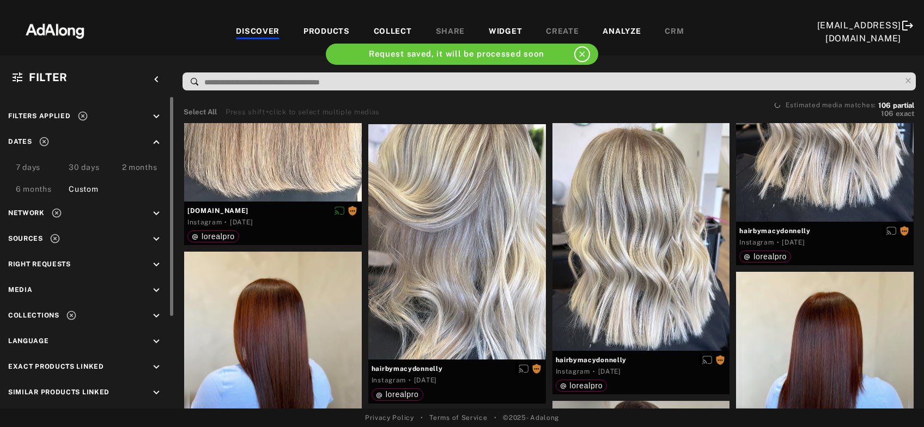
scroll to position [4636, 0]
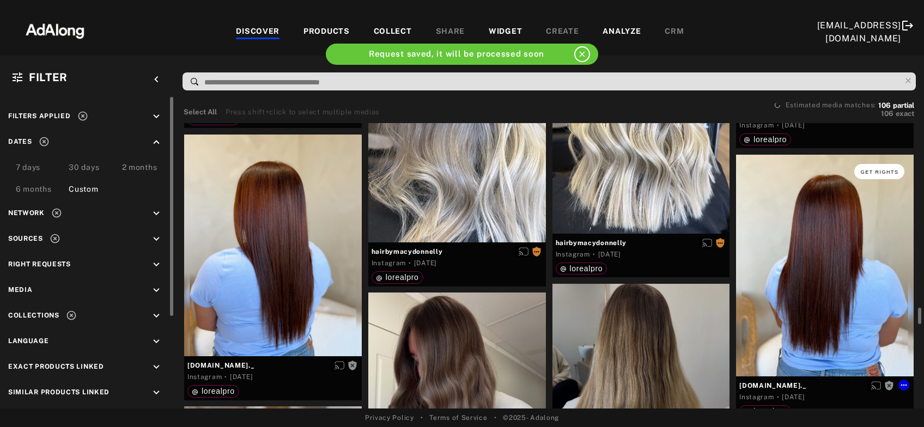
click at [882, 175] on button "Get rights" at bounding box center [879, 171] width 50 height 15
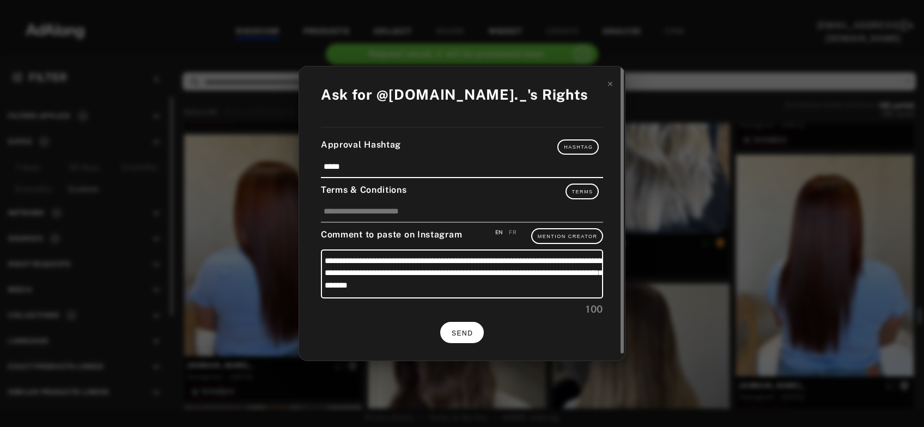
click at [477, 331] on button "SEND" at bounding box center [462, 332] width 44 height 21
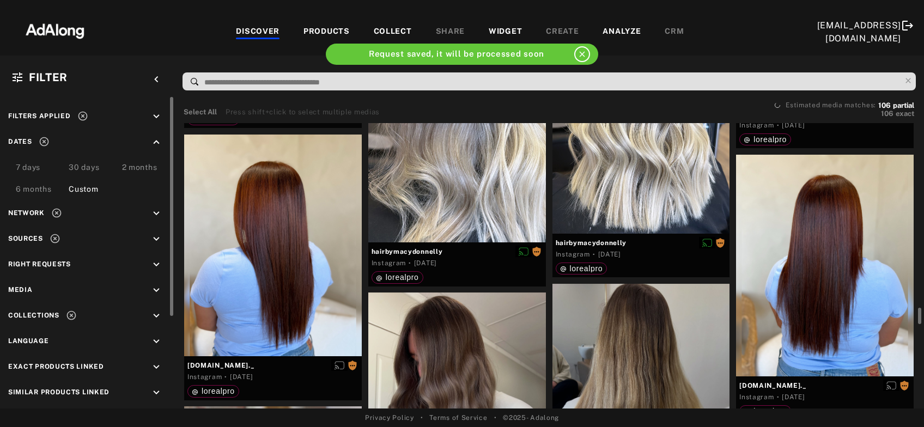
scroll to position [4754, 0]
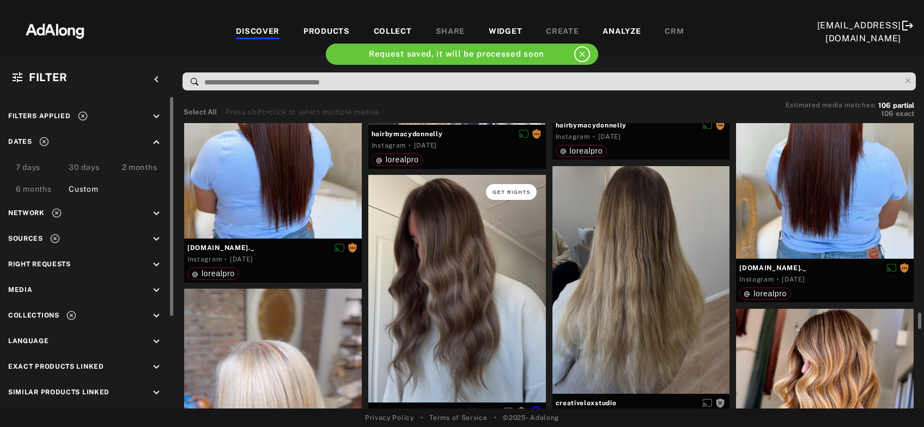
click at [512, 190] on span "Get rights" at bounding box center [511, 192] width 38 height 5
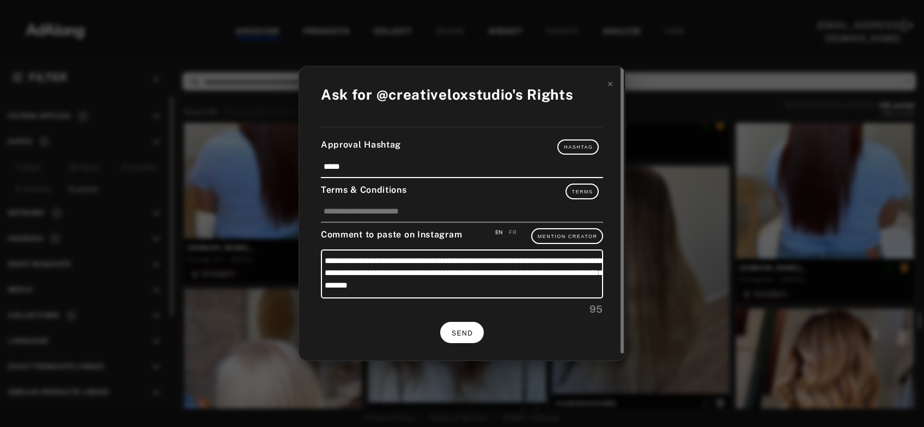
click at [453, 325] on button "SEND" at bounding box center [462, 332] width 44 height 21
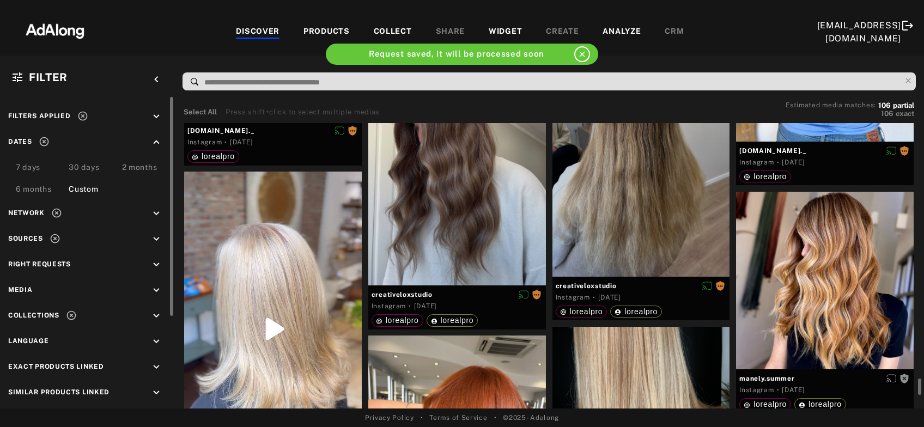
scroll to position [4930, 0]
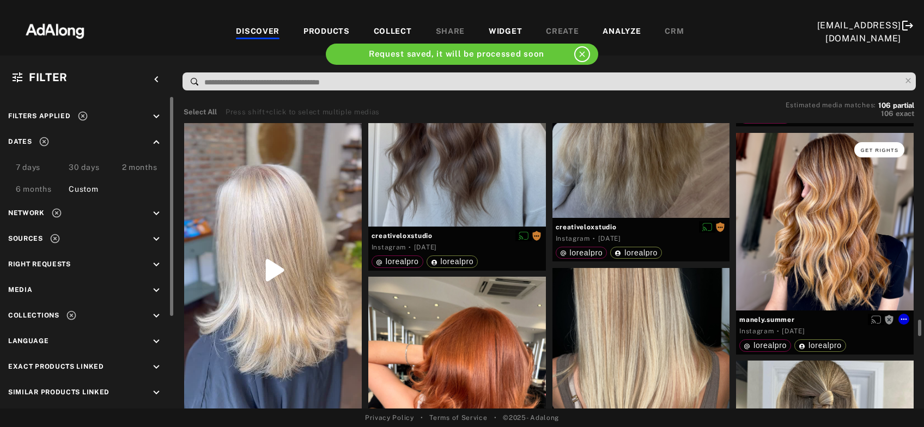
click at [876, 151] on span "Get rights" at bounding box center [879, 150] width 38 height 5
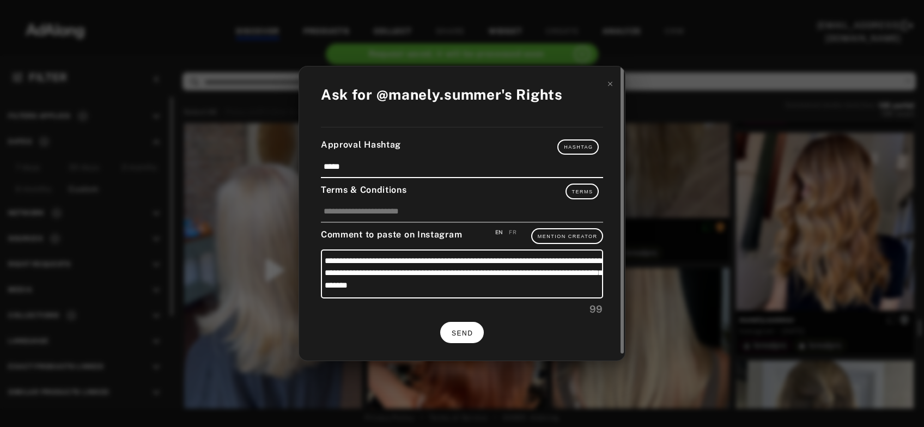
click at [468, 326] on button "SEND" at bounding box center [462, 332] width 44 height 21
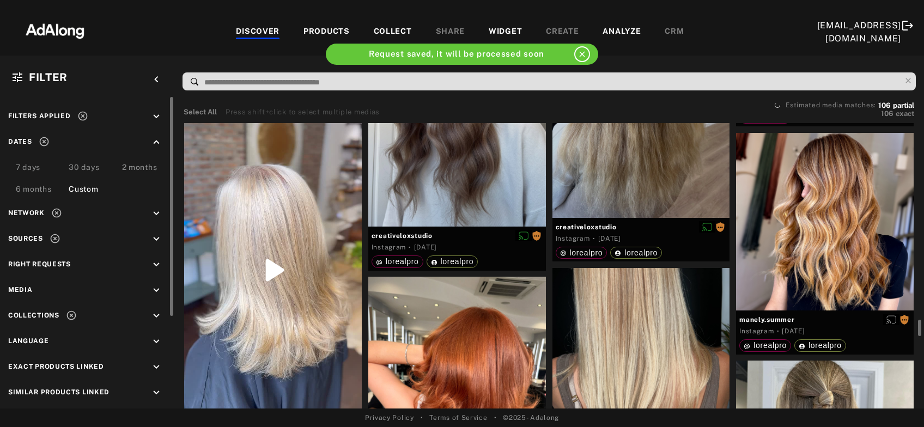
scroll to position [4989, 0]
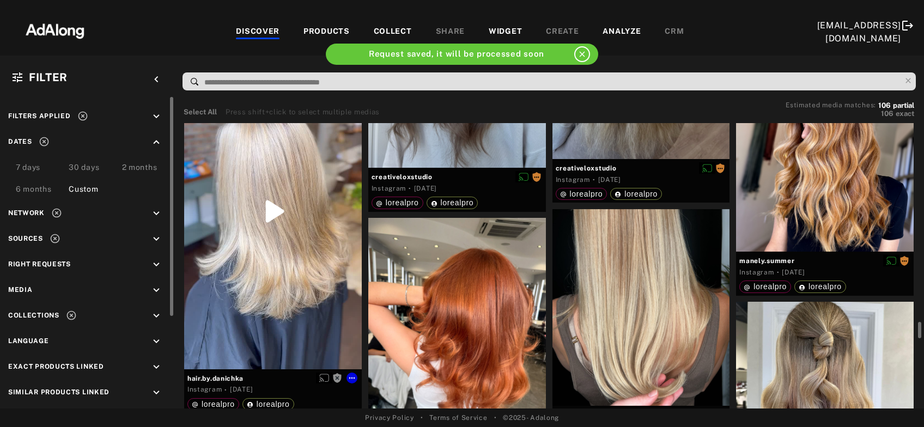
click at [267, 241] on div "Get rights" at bounding box center [273, 211] width 178 height 315
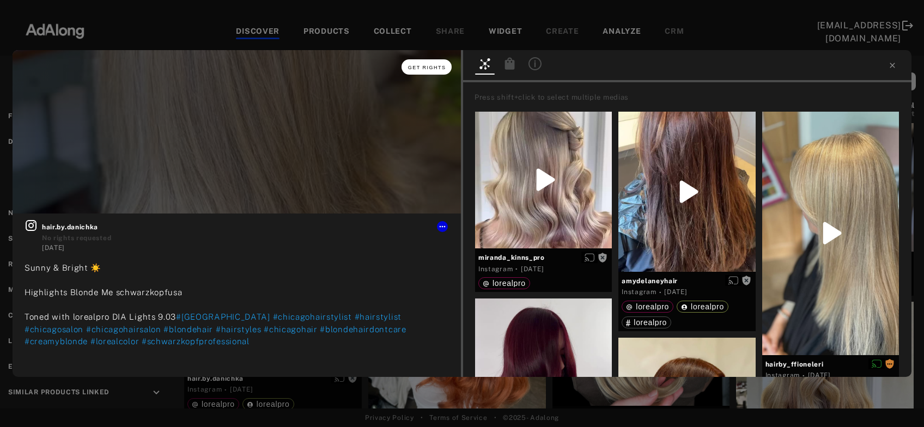
click at [429, 71] on button "Get rights" at bounding box center [426, 66] width 50 height 15
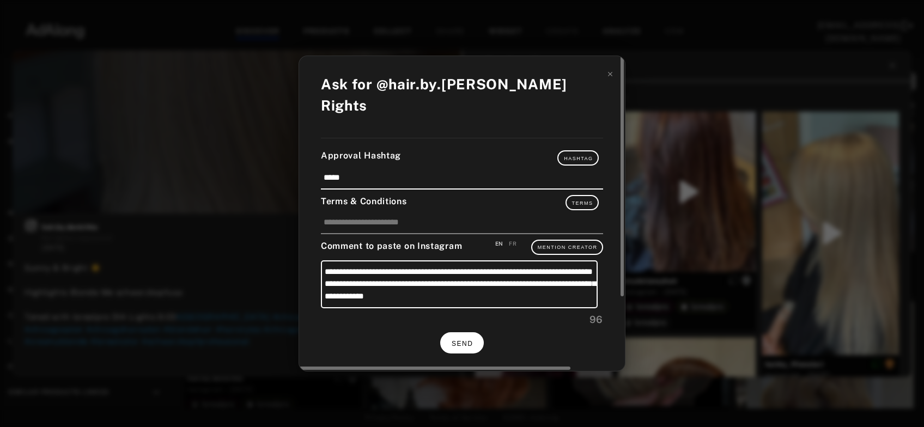
click at [460, 339] on button "SEND" at bounding box center [462, 342] width 44 height 21
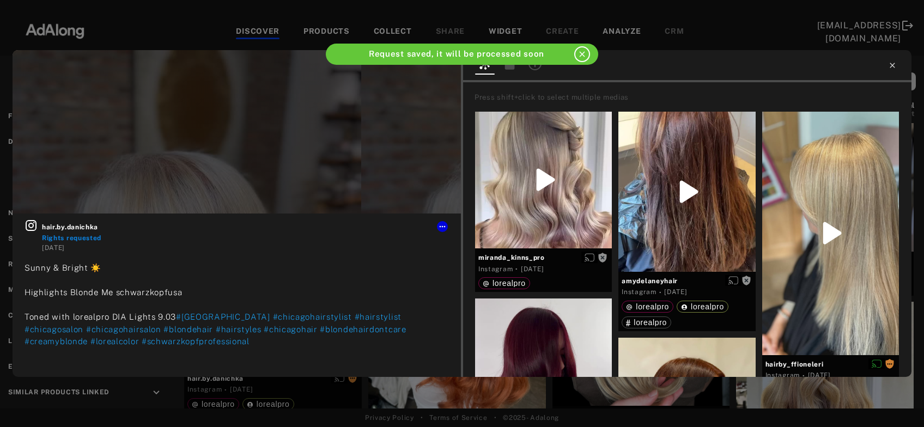
click at [890, 64] on icon at bounding box center [891, 65] width 5 height 5
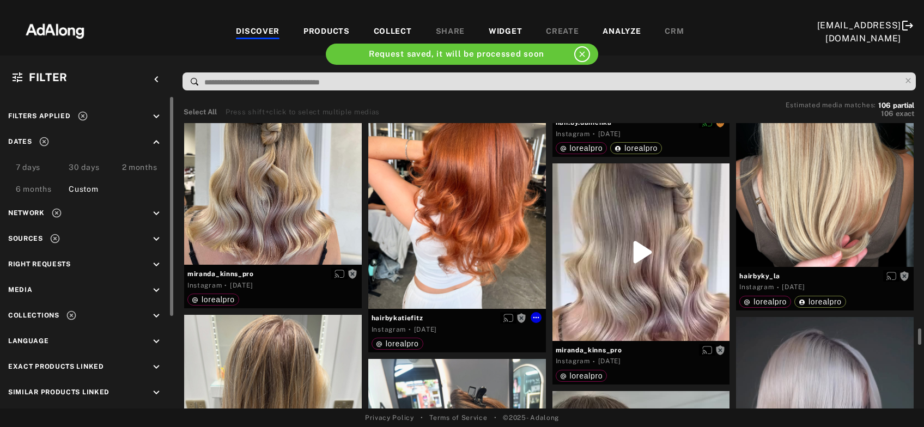
scroll to position [5047, 0]
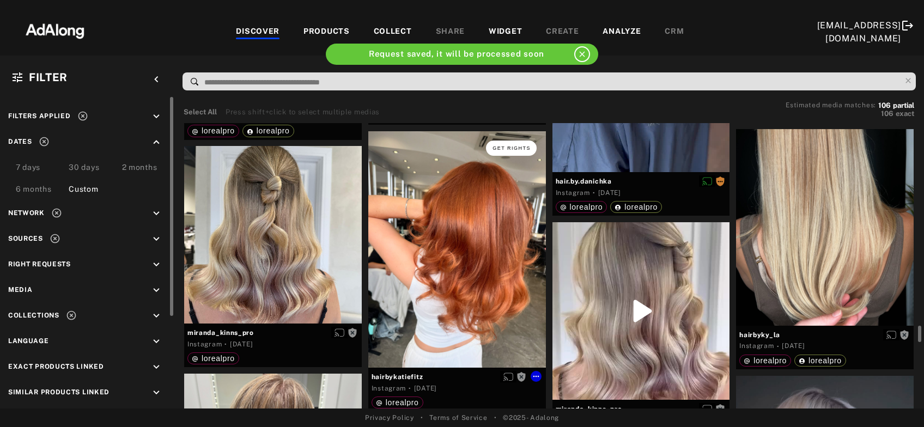
click at [514, 147] on span "Get rights" at bounding box center [511, 147] width 38 height 5
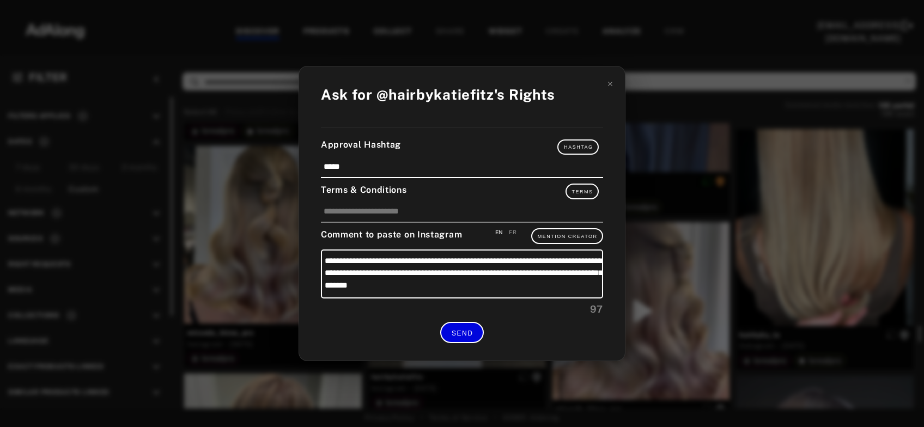
click at [464, 329] on span "SEND" at bounding box center [461, 333] width 21 height 8
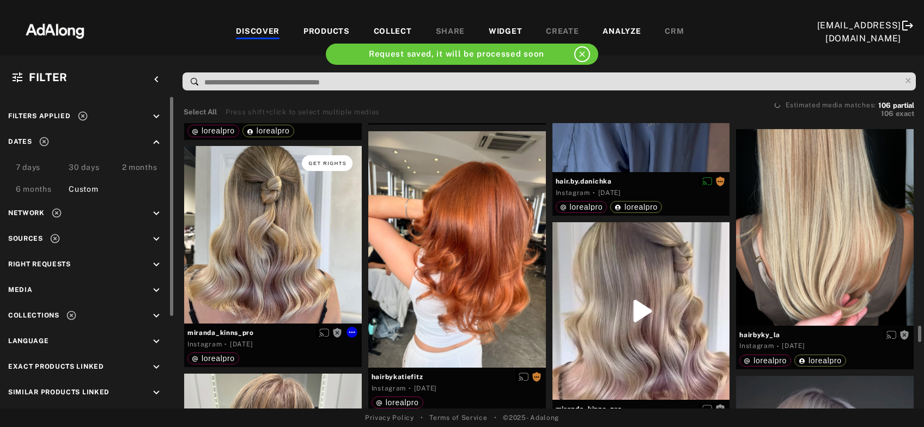
click at [332, 158] on button "Get rights" at bounding box center [327, 162] width 50 height 15
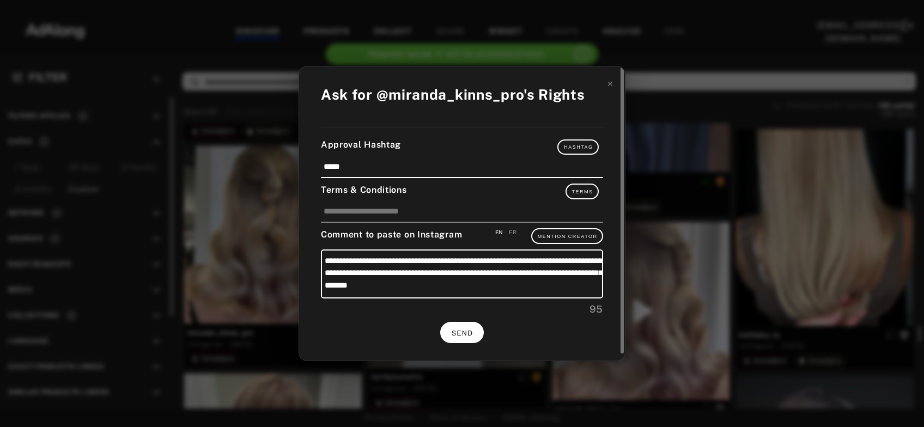
click at [467, 325] on button "SEND" at bounding box center [462, 332] width 44 height 21
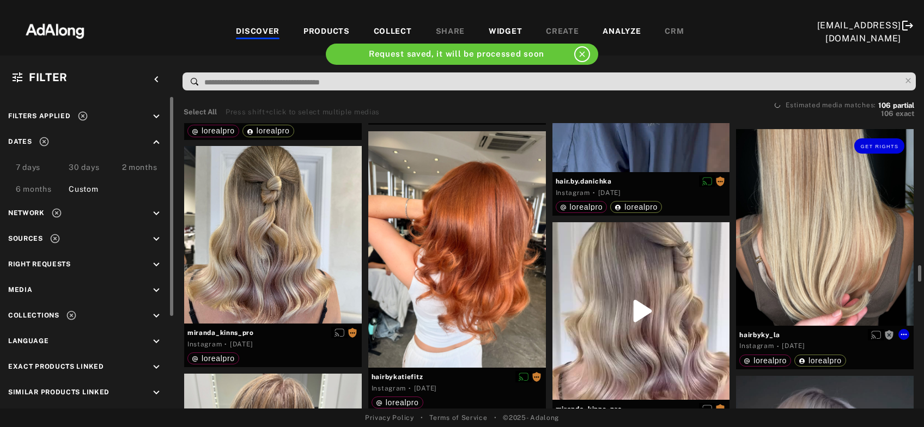
scroll to position [4930, 0]
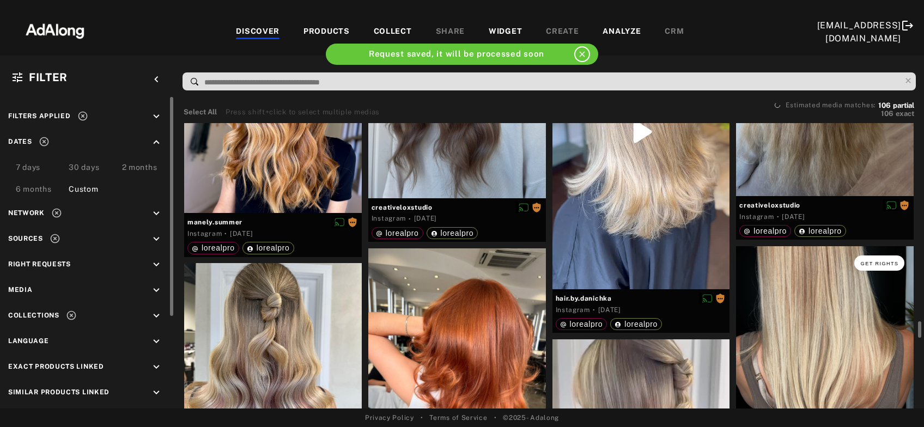
click at [892, 259] on button "Get rights" at bounding box center [879, 262] width 50 height 15
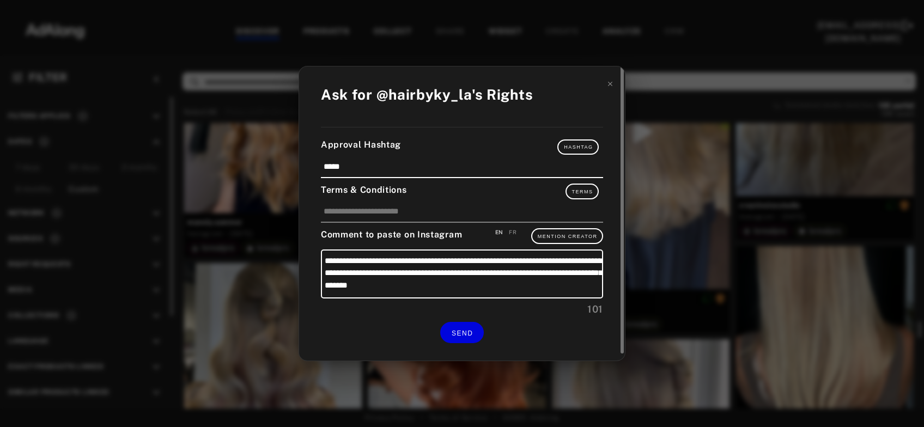
click at [456, 340] on div "**********" at bounding box center [462, 213] width 326 height 295
click at [457, 336] on button "SEND" at bounding box center [462, 332] width 44 height 21
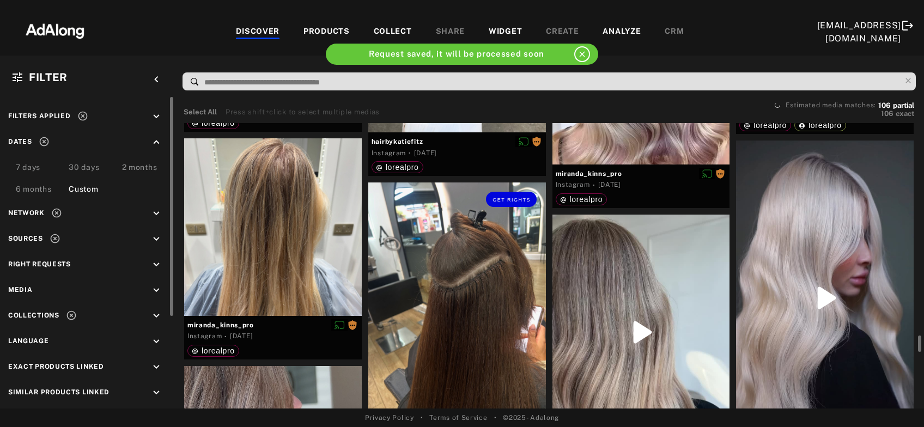
scroll to position [5341, 0]
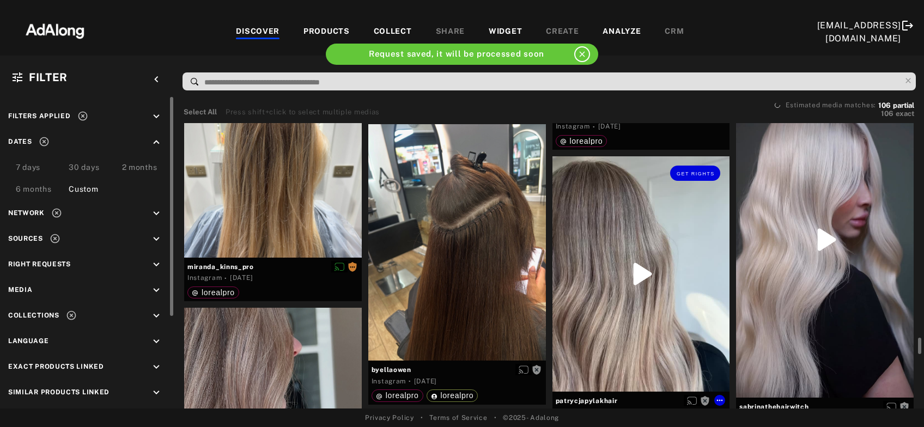
click at [670, 284] on div "Get rights" at bounding box center [641, 274] width 178 height 236
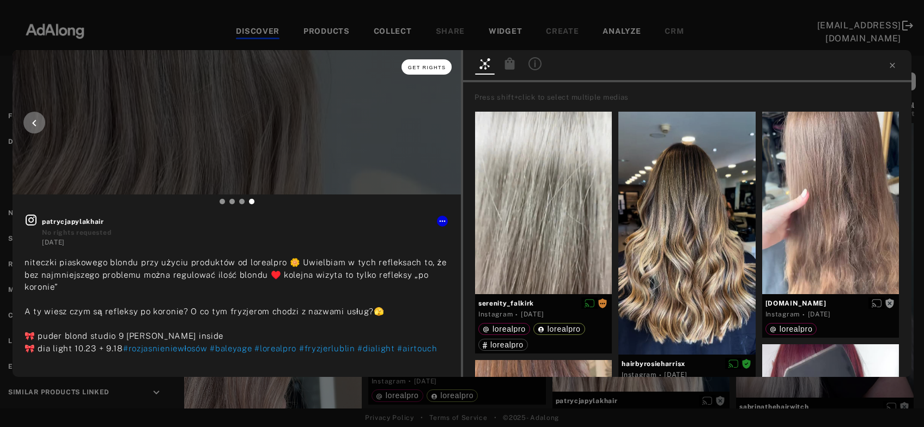
click at [432, 68] on span "Get rights" at bounding box center [427, 67] width 38 height 5
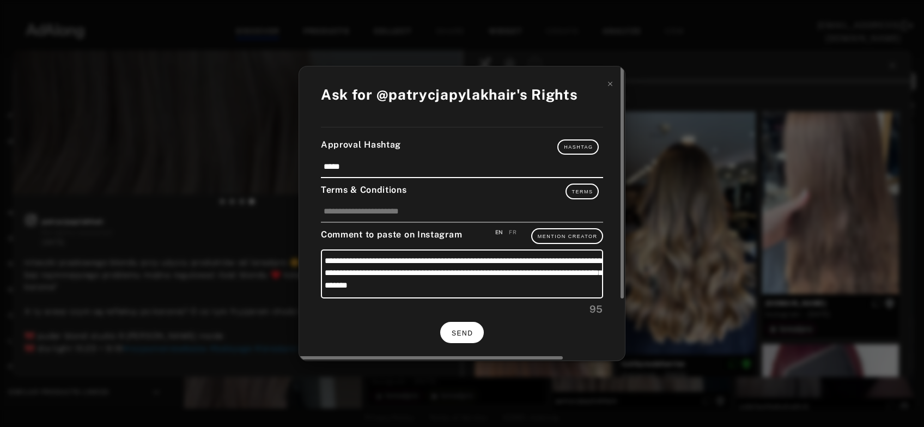
click at [468, 332] on span "SEND" at bounding box center [461, 333] width 21 height 8
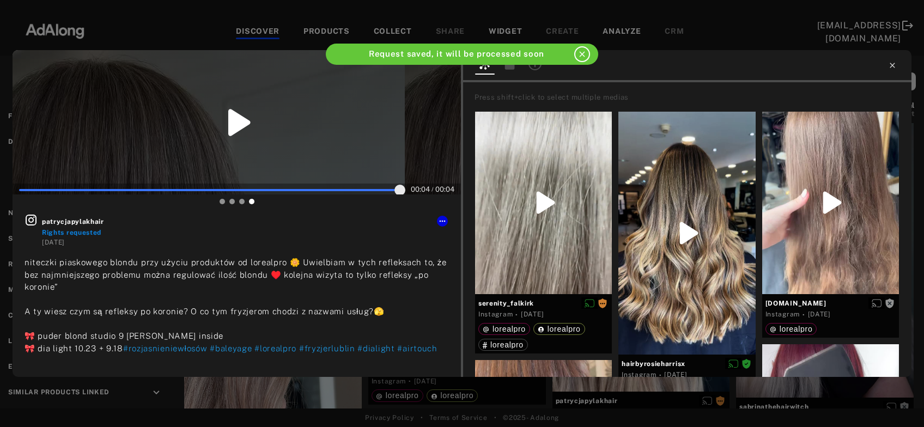
type input "**"
click at [892, 65] on icon at bounding box center [891, 65] width 5 height 5
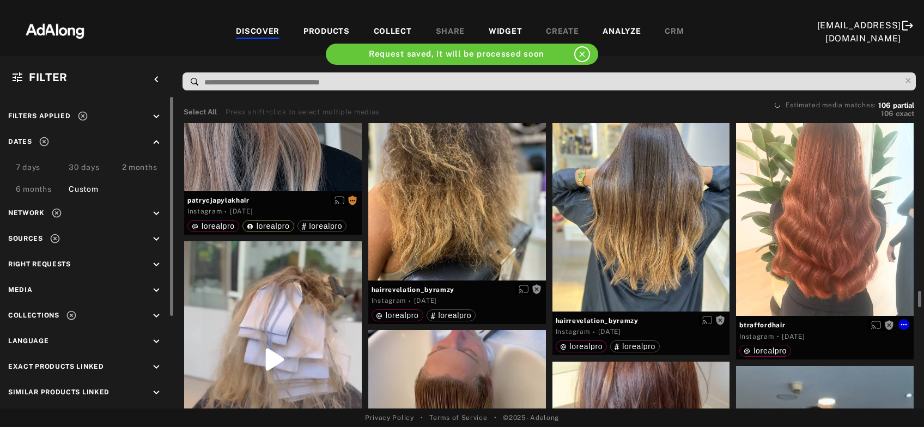
scroll to position [5634, 0]
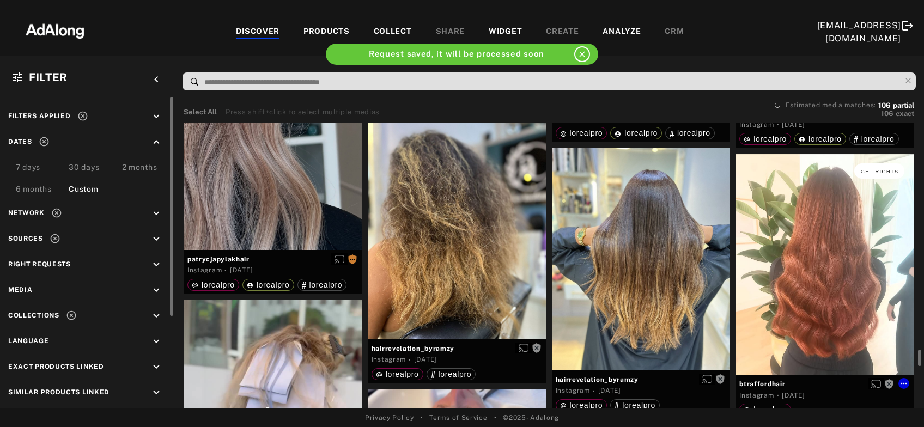
click at [885, 169] on span "Get rights" at bounding box center [879, 171] width 38 height 5
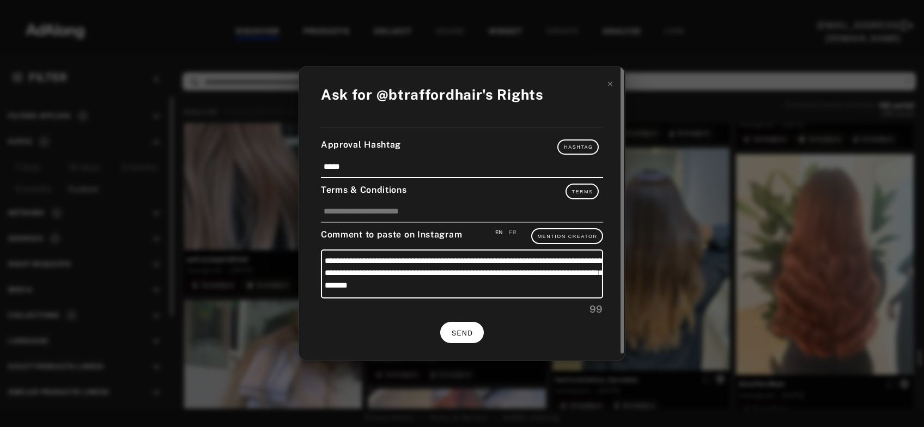
click at [476, 335] on button "SEND" at bounding box center [462, 332] width 44 height 21
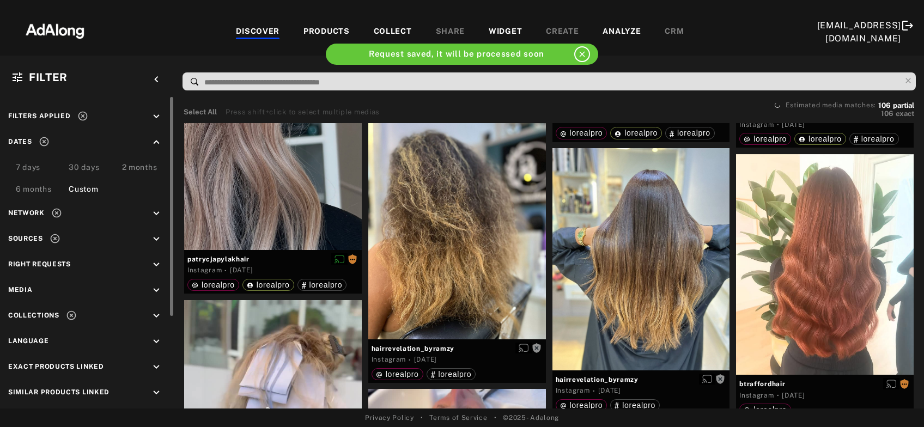
scroll to position [5693, 0]
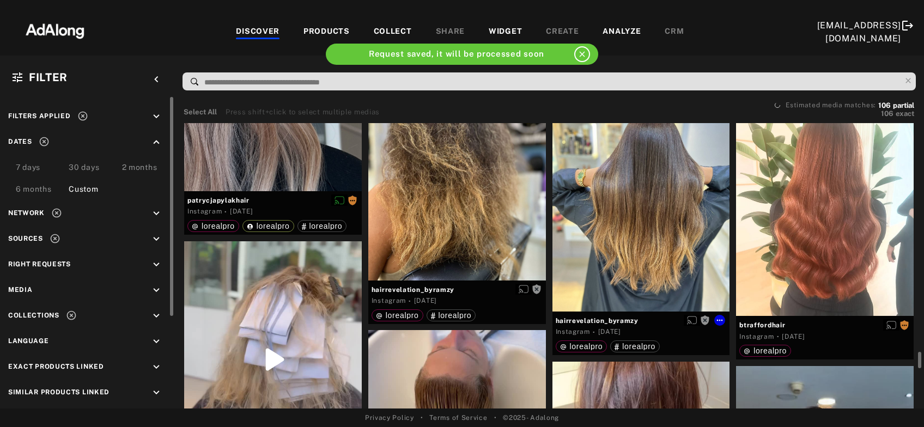
click at [707, 246] on div "Get rights" at bounding box center [641, 200] width 178 height 222
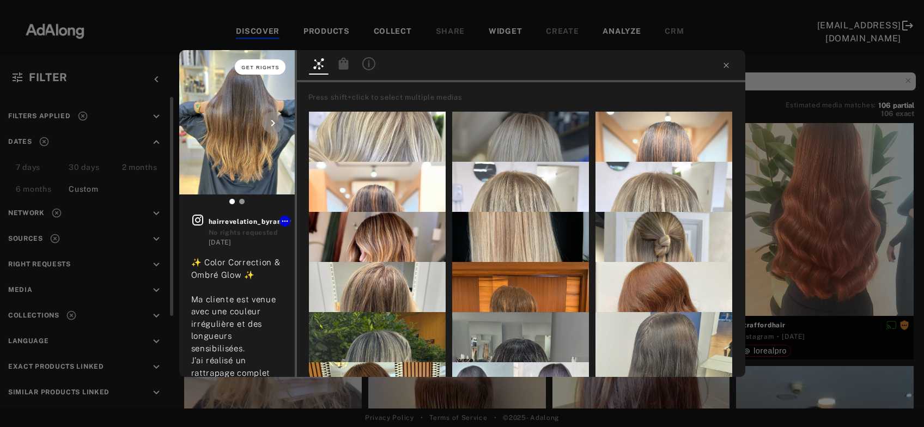
click at [275, 65] on span "Get rights" at bounding box center [260, 67] width 38 height 5
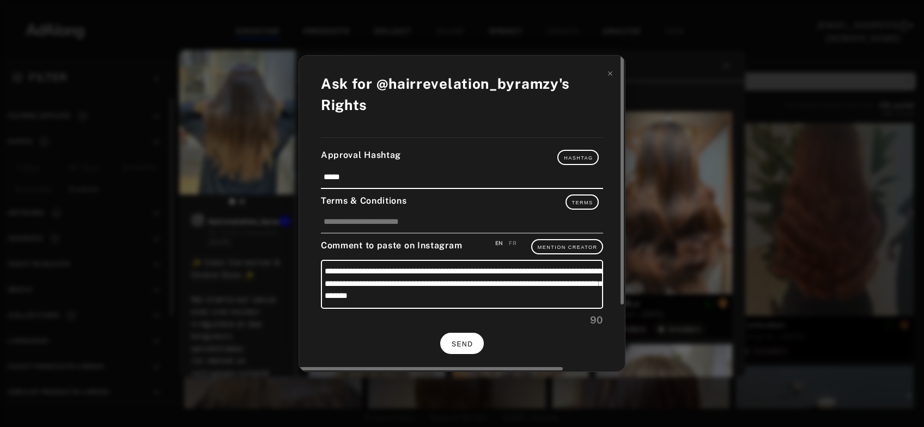
click at [467, 342] on span "SEND" at bounding box center [461, 344] width 21 height 8
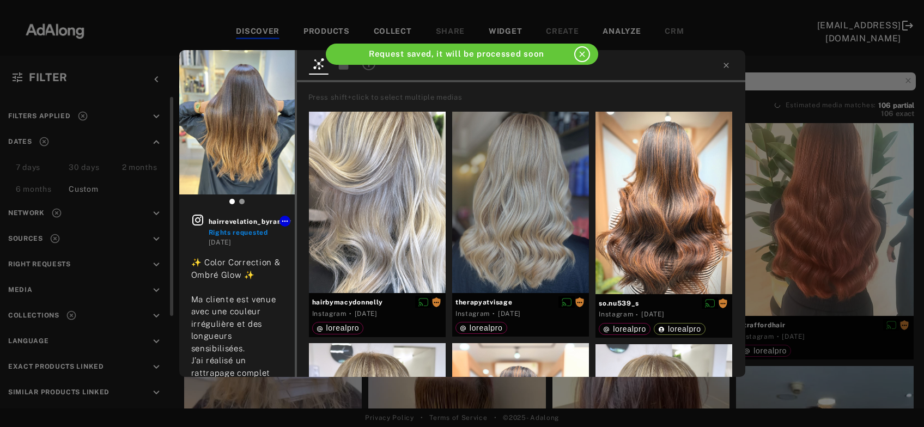
click at [827, 237] on div "hairrevelation_byramzy Rights requested [DATE] ✨ Color Correction & Ombré Glow …" at bounding box center [462, 213] width 924 height 427
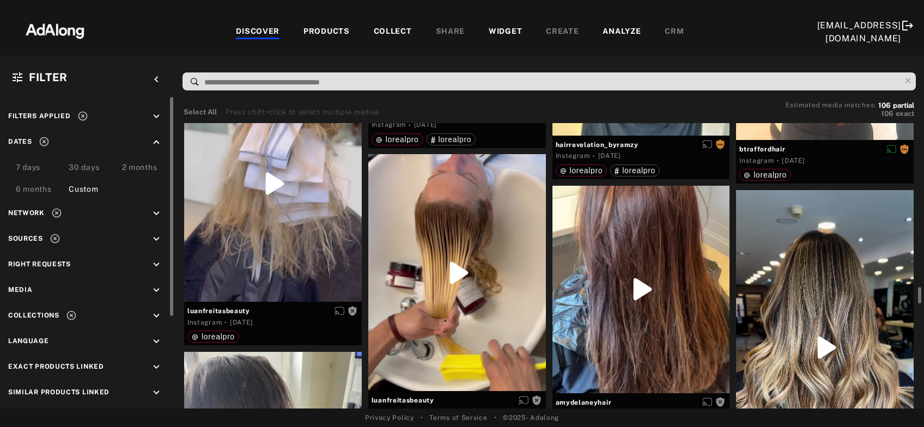
scroll to position [5810, 0]
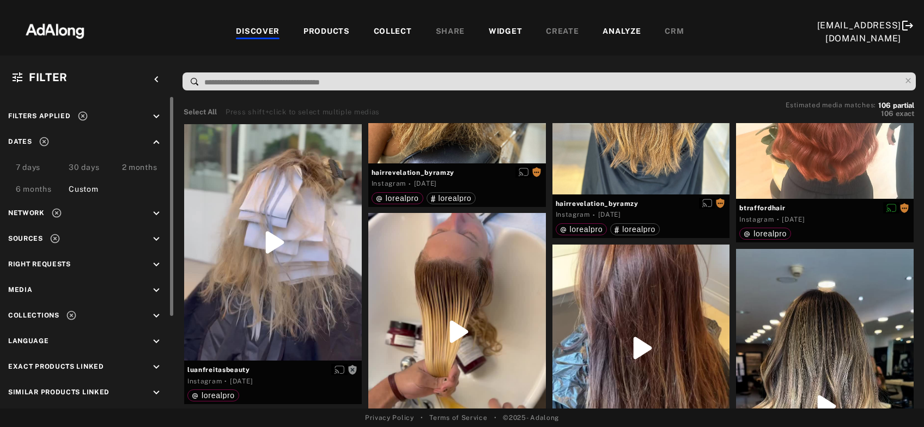
click at [80, 118] on icon at bounding box center [82, 116] width 11 height 11
click at [159, 264] on icon "keyboard_arrow_down" at bounding box center [156, 265] width 12 height 12
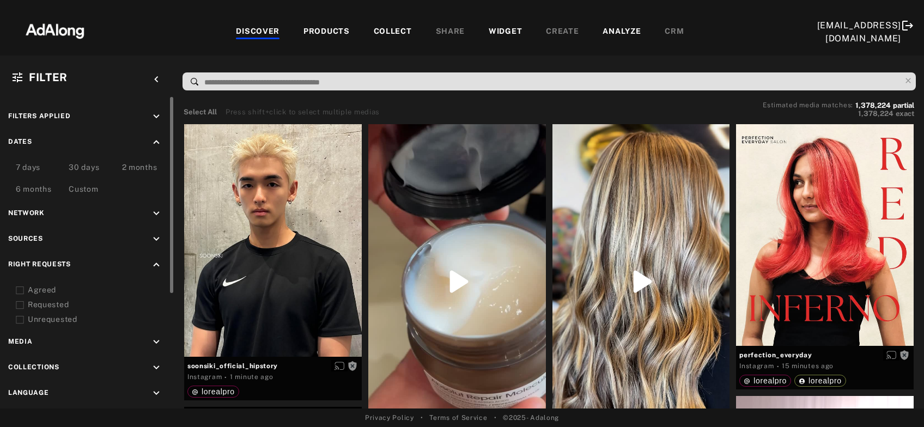
click at [48, 307] on div "Requested" at bounding box center [97, 304] width 138 height 11
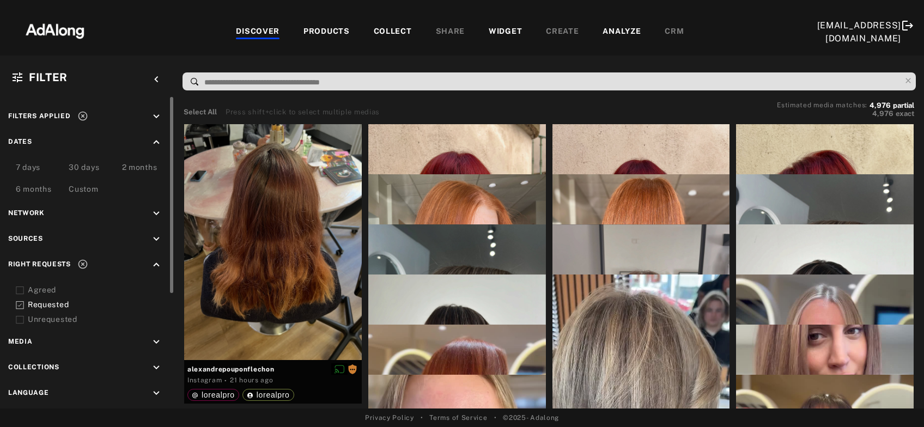
click at [40, 289] on div "Agreed" at bounding box center [97, 289] width 138 height 11
